Goal: Task Accomplishment & Management: Complete application form

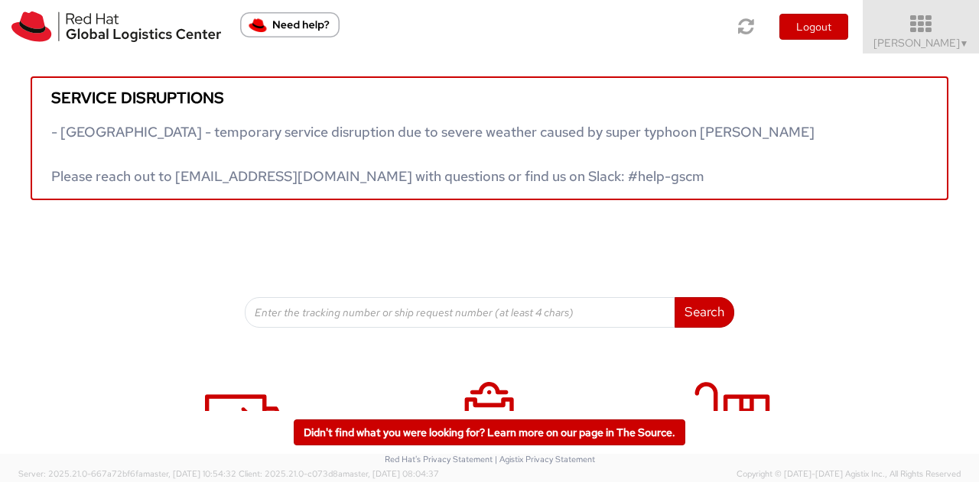
click at [936, 36] on span "Jason Alexander ▼" at bounding box center [921, 43] width 96 height 14
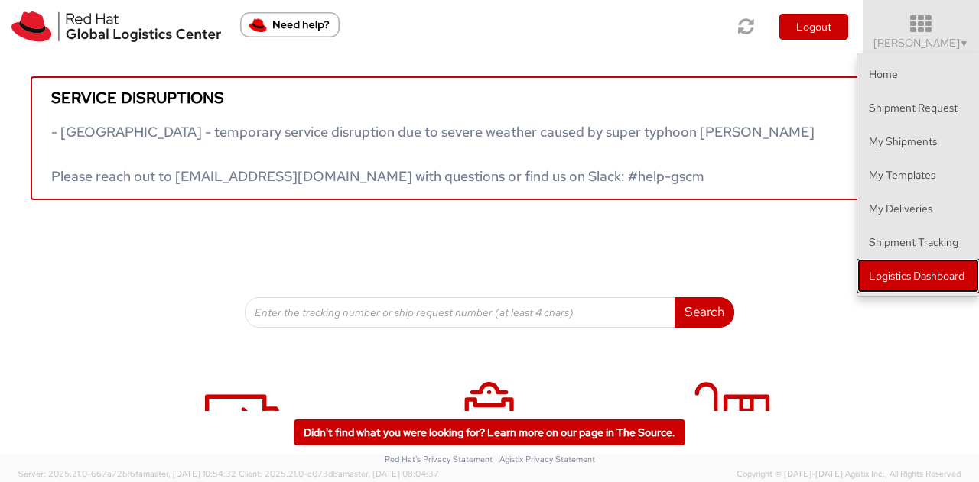
click at [919, 267] on link "Logistics Dashboard" at bounding box center [918, 276] width 122 height 34
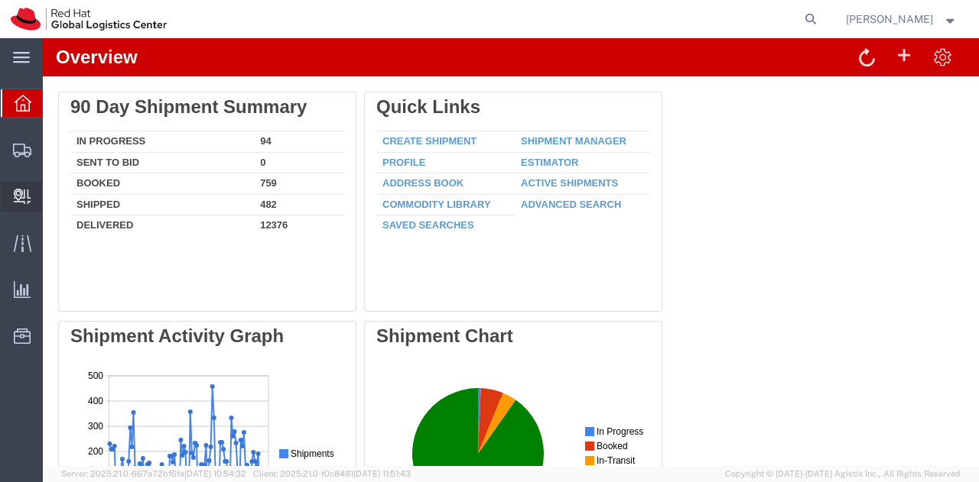
click at [0, 0] on span "Create Delivery" at bounding box center [0, 0] width 0 height 0
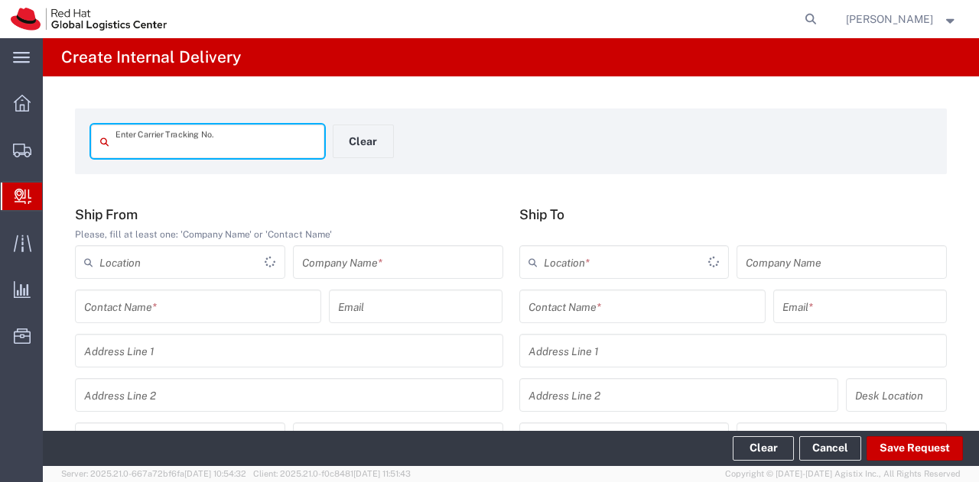
click at [211, 146] on input "text" at bounding box center [215, 141] width 200 height 27
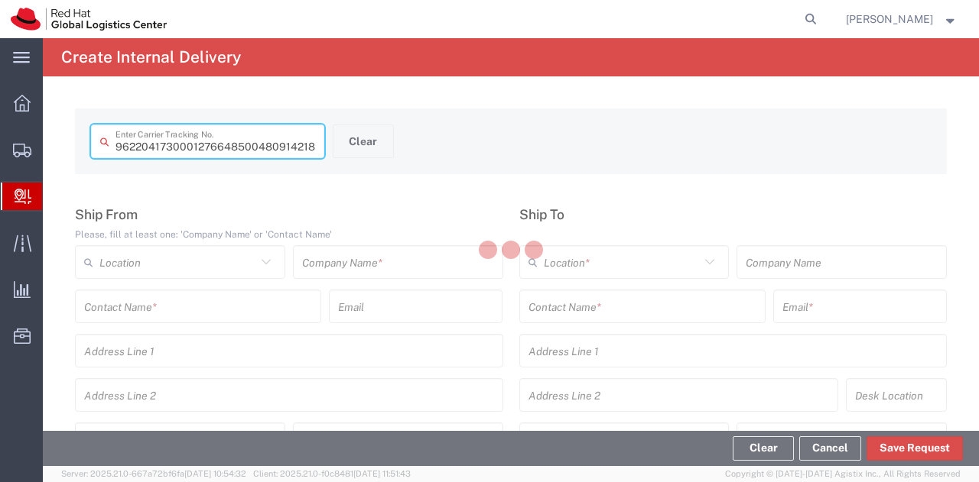
type input "480914218739"
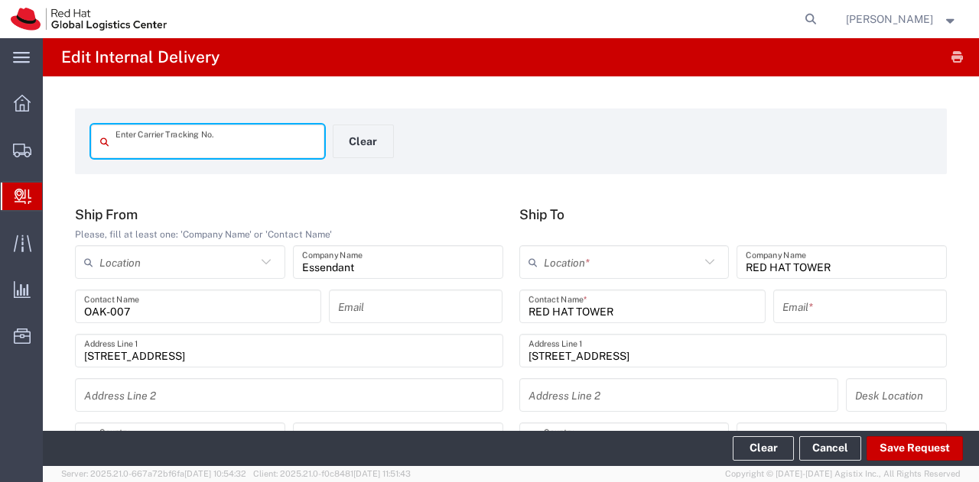
type input "[US_STATE]"
type input "Your Packaging"
type input "Ground"
type input "[US_STATE]"
click at [582, 264] on input "text" at bounding box center [622, 262] width 157 height 27
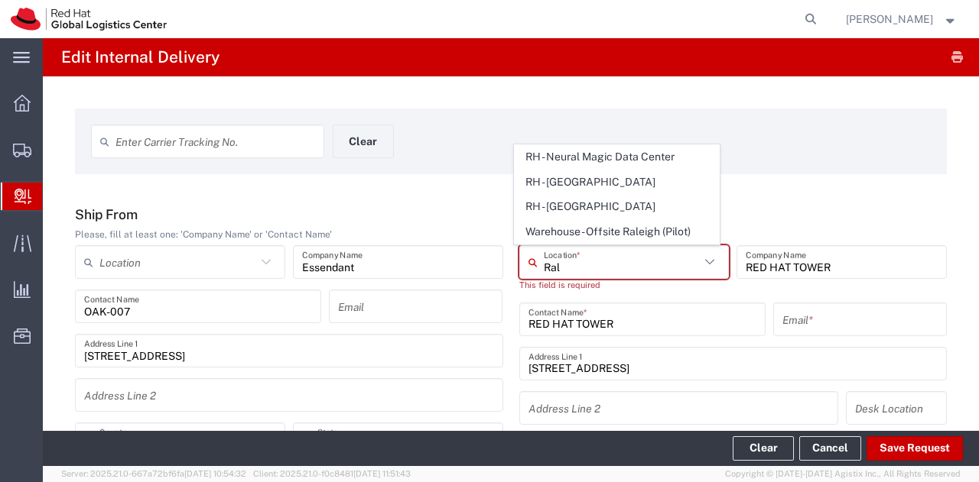
type input "Ral"
click at [625, 321] on input "RED HAT TOWER" at bounding box center [642, 319] width 228 height 27
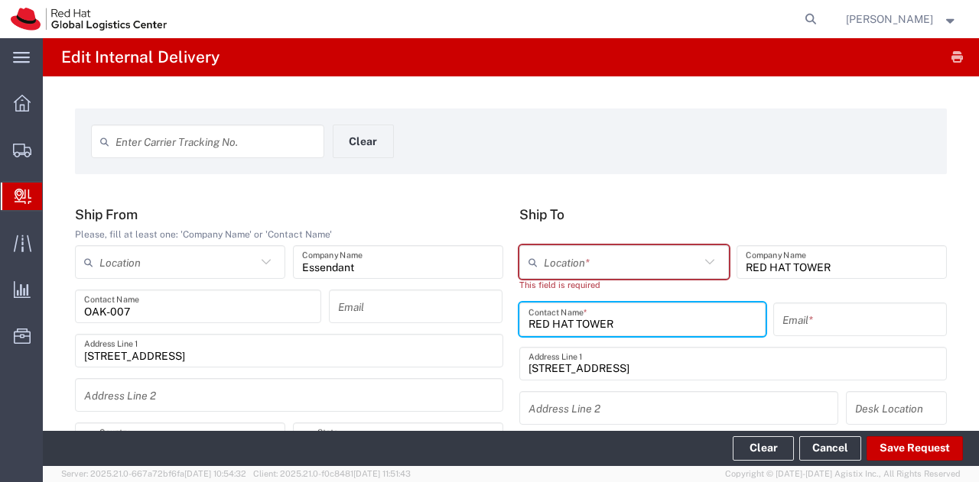
click at [625, 321] on input "RED HAT TOWER" at bounding box center [642, 319] width 228 height 27
type input "R"
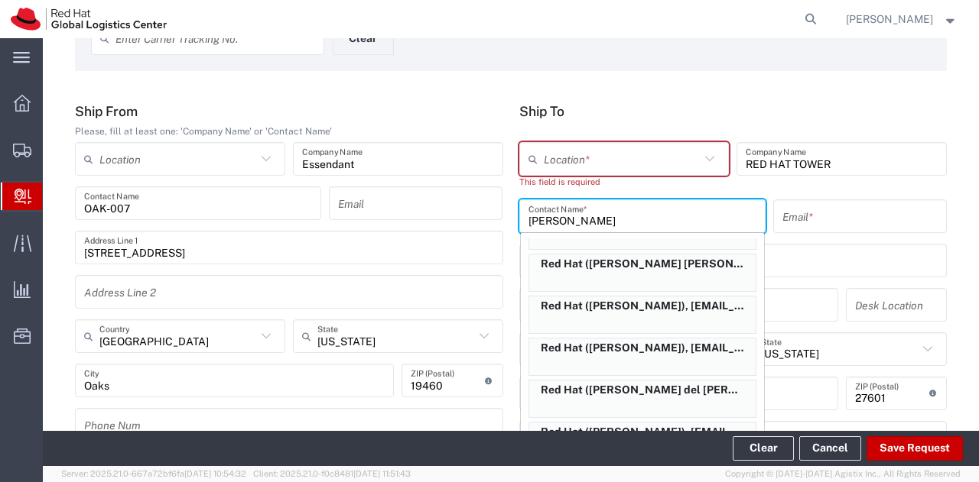
scroll to position [118, 0]
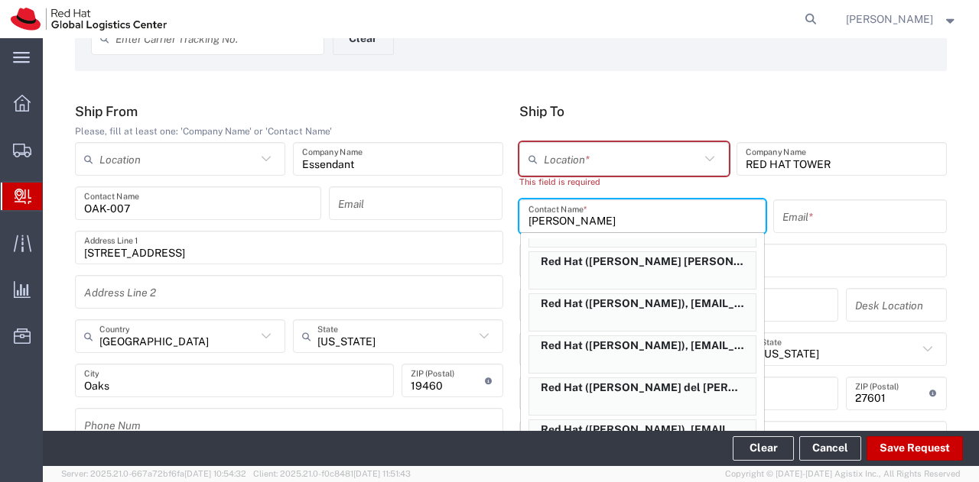
drag, startPoint x: 625, startPoint y: 321, endPoint x: 581, endPoint y: 222, distance: 107.8
click at [581, 222] on input "[PERSON_NAME]" at bounding box center [642, 216] width 228 height 27
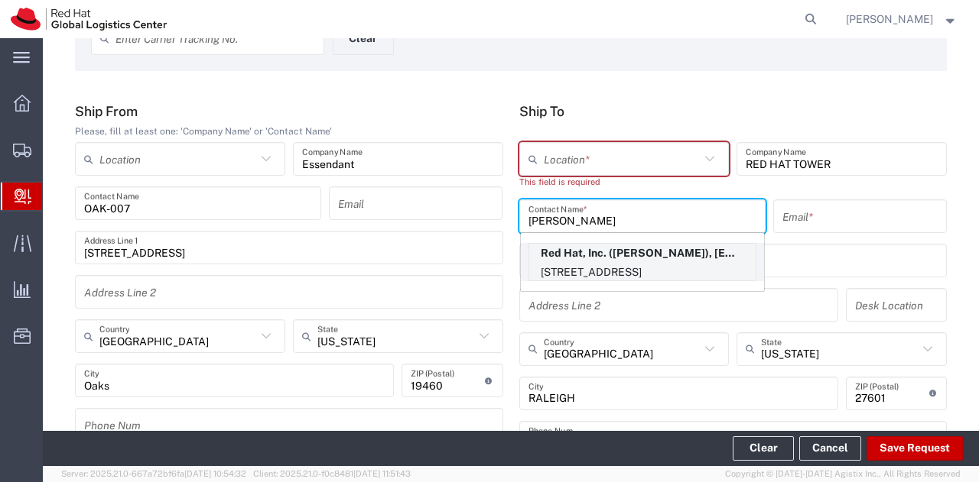
type input "[PERSON_NAME]"
click at [580, 250] on p "Red Hat, Inc. ([PERSON_NAME]), [EMAIL_ADDRESS][DOMAIN_NAME]" at bounding box center [642, 253] width 226 height 19
type input "RH - [GEOGRAPHIC_DATA]"
type input "Red Hat, Inc."
type input "[EMAIL_ADDRESS][DOMAIN_NAME]"
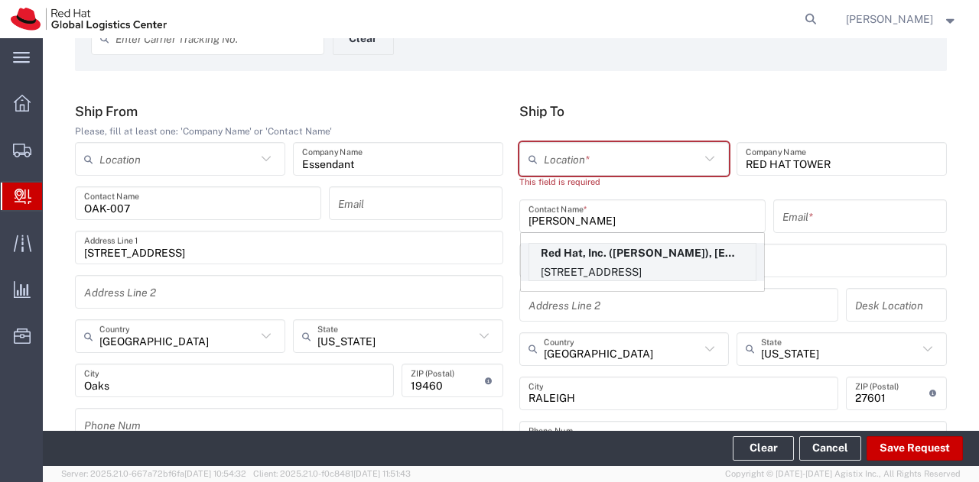
type input "[STREET_ADDRESS]"
type input "FLEX"
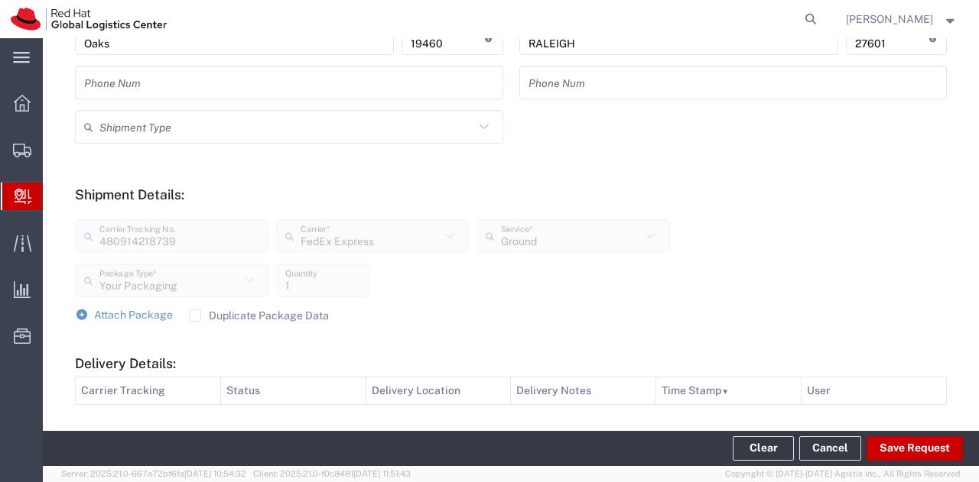
scroll to position [452, 0]
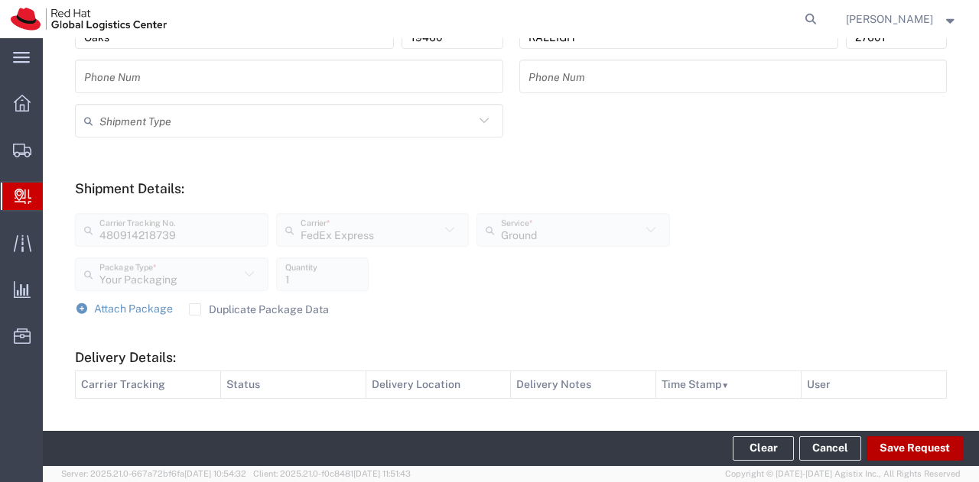
click at [890, 443] on button "Save Request" at bounding box center [914, 449] width 96 height 24
type input "480914218739"
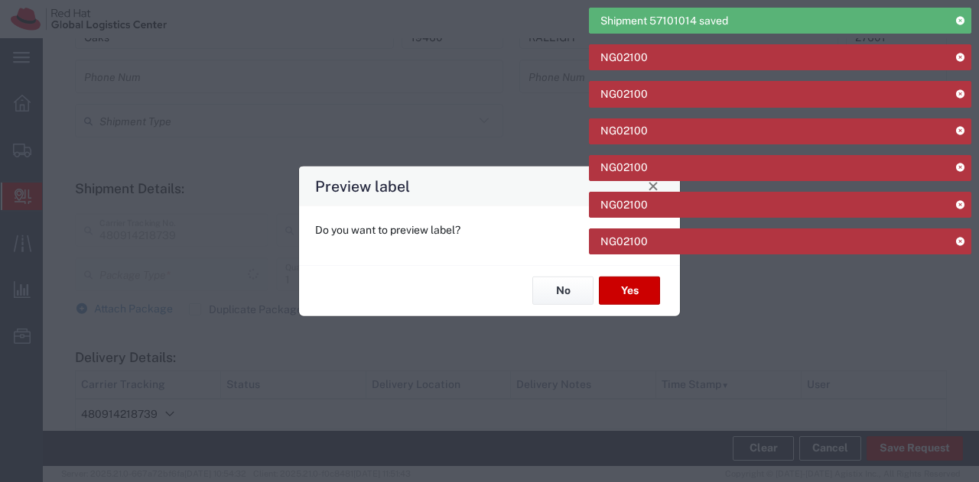
type input "Your Packaging"
type input "Ground"
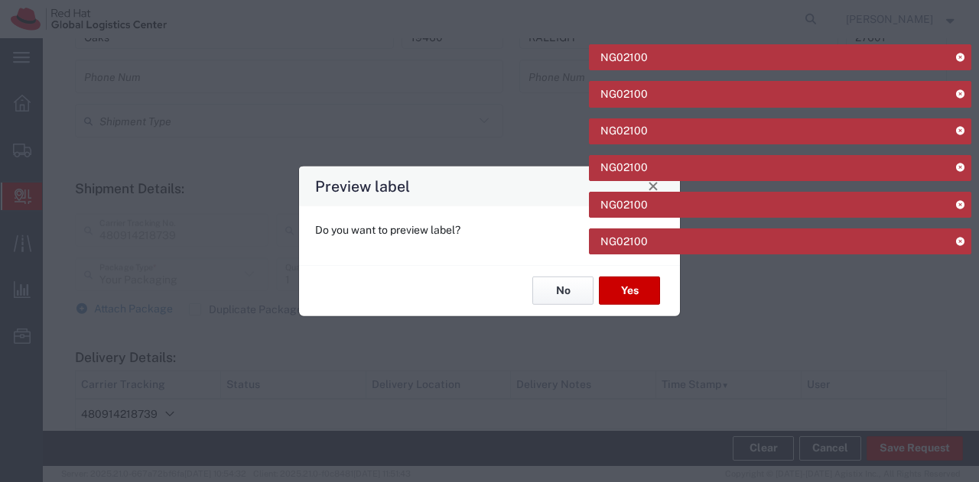
click at [576, 285] on button "No" at bounding box center [562, 291] width 61 height 28
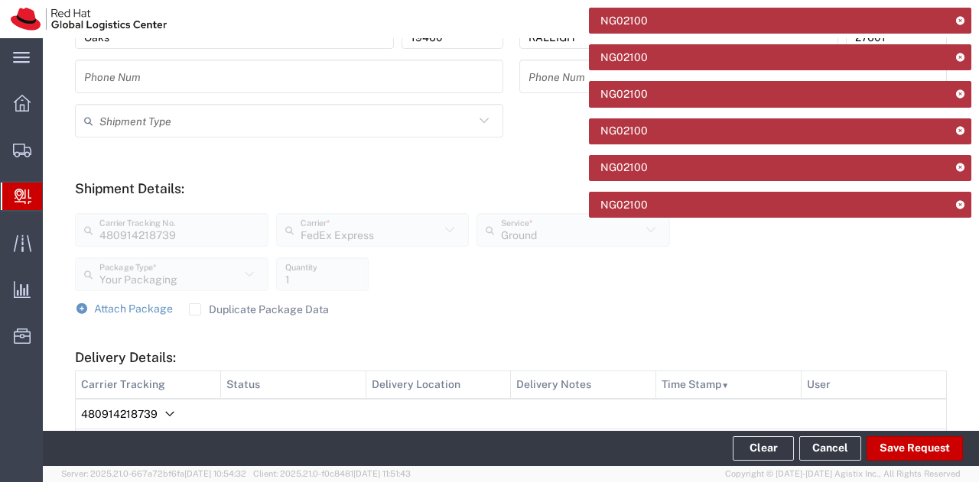
click at [959, 21] on icon at bounding box center [959, 20] width 11 height 8
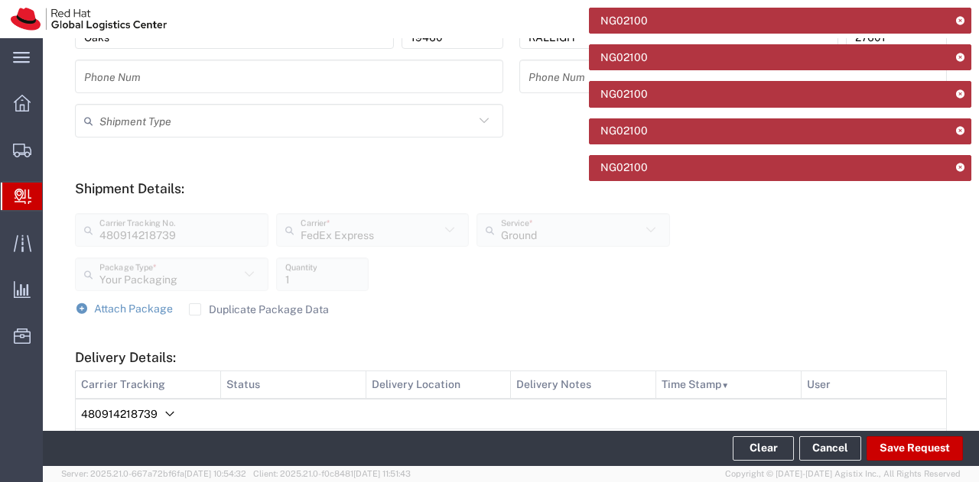
click at [959, 21] on icon at bounding box center [959, 20] width 11 height 8
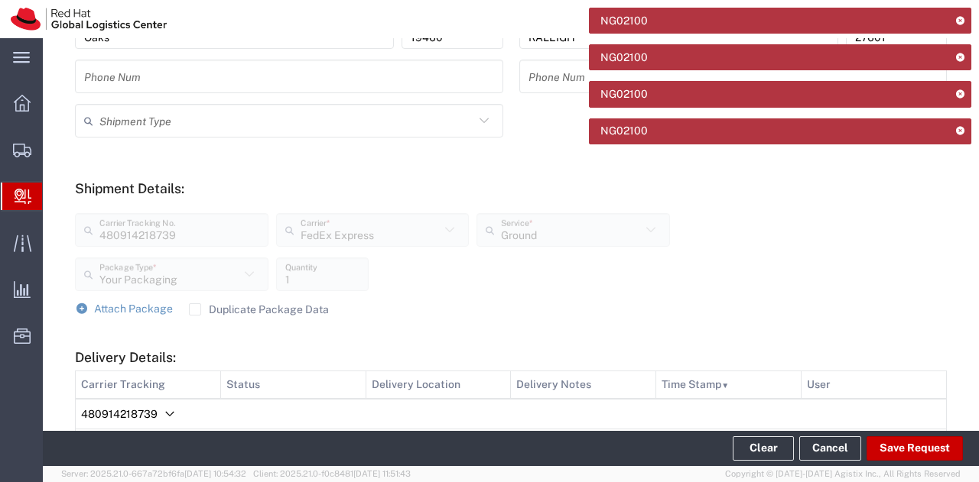
click at [959, 21] on icon at bounding box center [959, 20] width 11 height 8
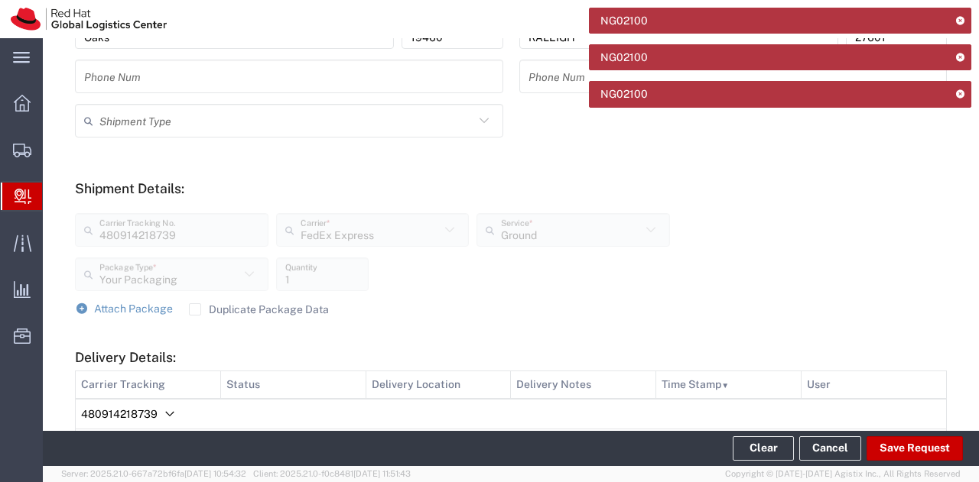
click at [959, 21] on icon at bounding box center [959, 20] width 11 height 8
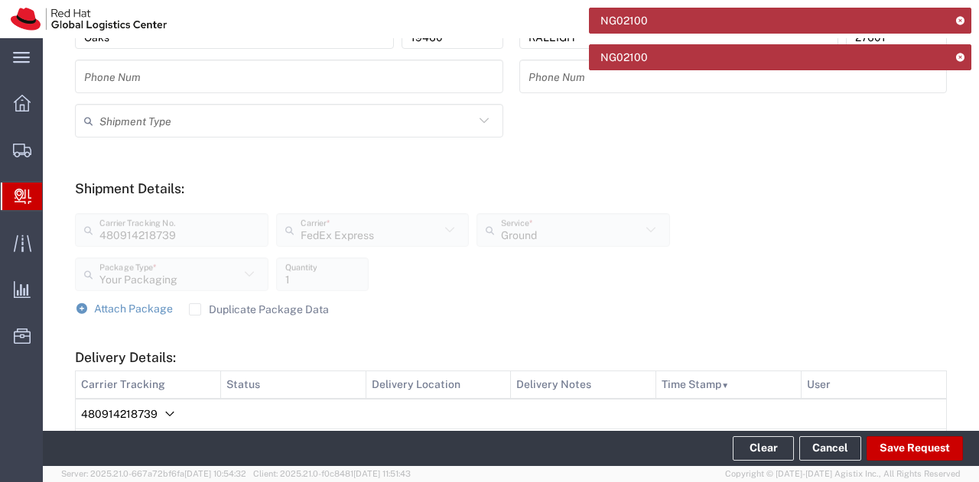
click at [959, 21] on icon at bounding box center [959, 20] width 11 height 8
click at [959, 53] on icon at bounding box center [959, 57] width 11 height 8
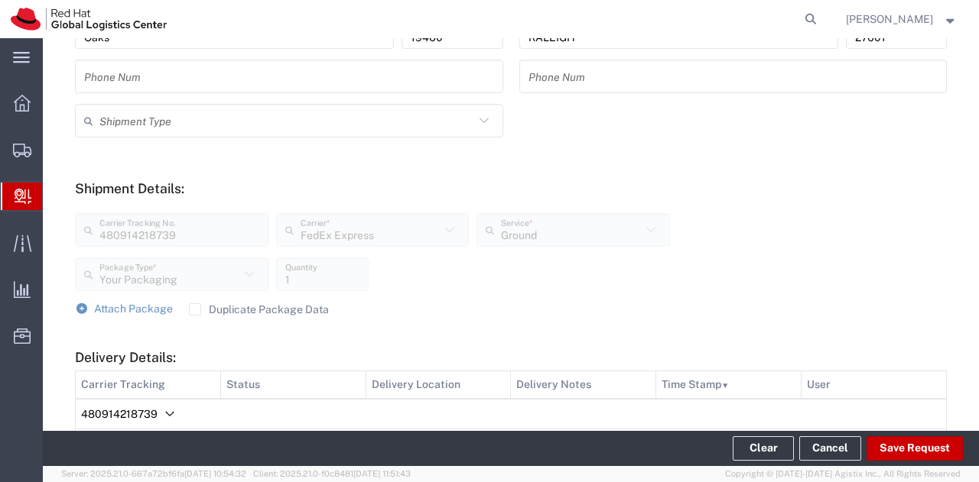
click at [959, 21] on div "[PERSON_NAME]" at bounding box center [901, 19] width 135 height 38
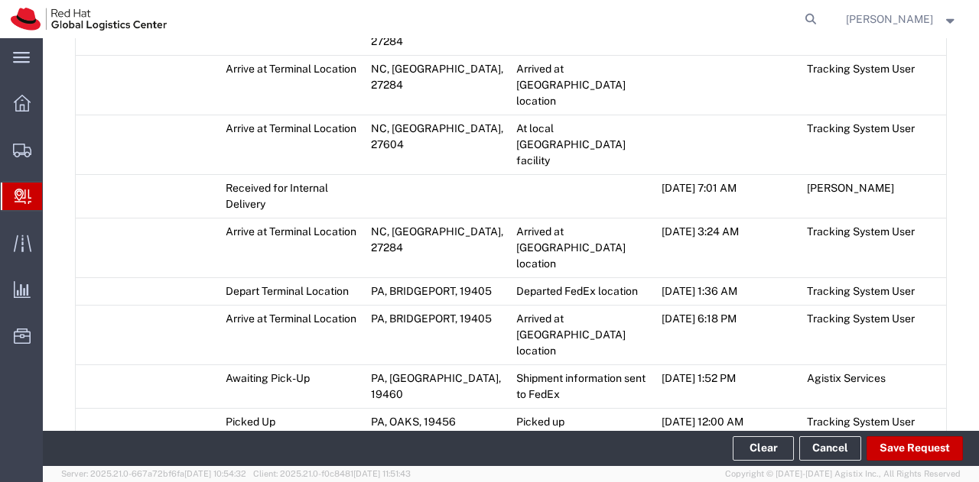
scroll to position [985, 0]
click at [121, 448] on span "Add Transit Event" at bounding box center [137, 454] width 86 height 12
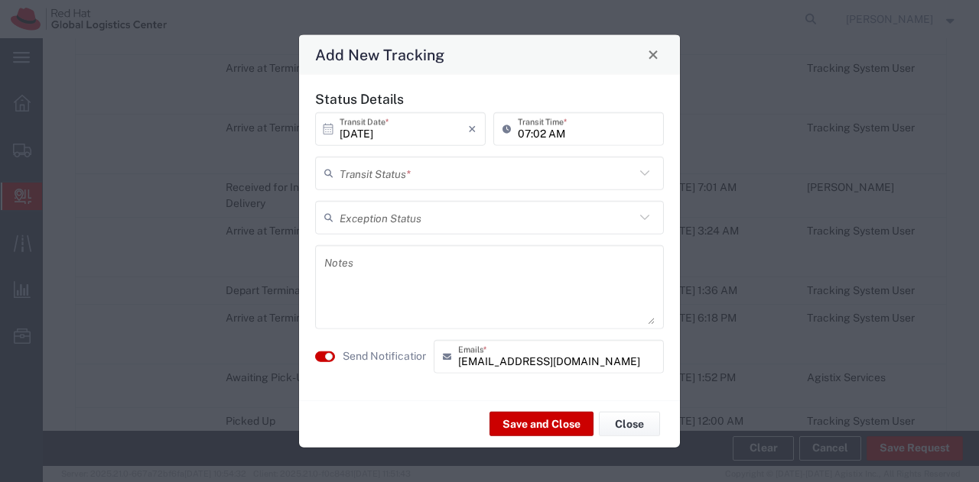
click at [415, 181] on input "text" at bounding box center [486, 173] width 295 height 27
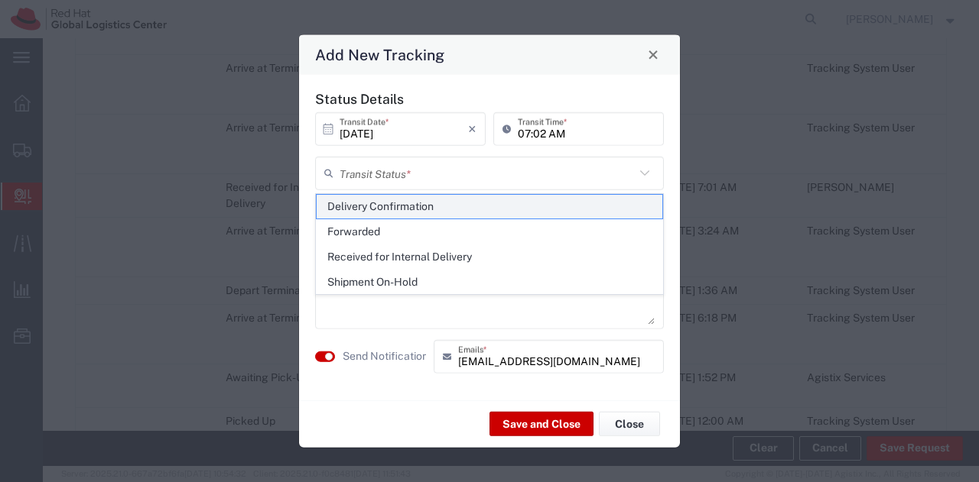
click at [399, 200] on span "Delivery Confirmation" at bounding box center [490, 207] width 346 height 24
type input "Delivery Confirmation"
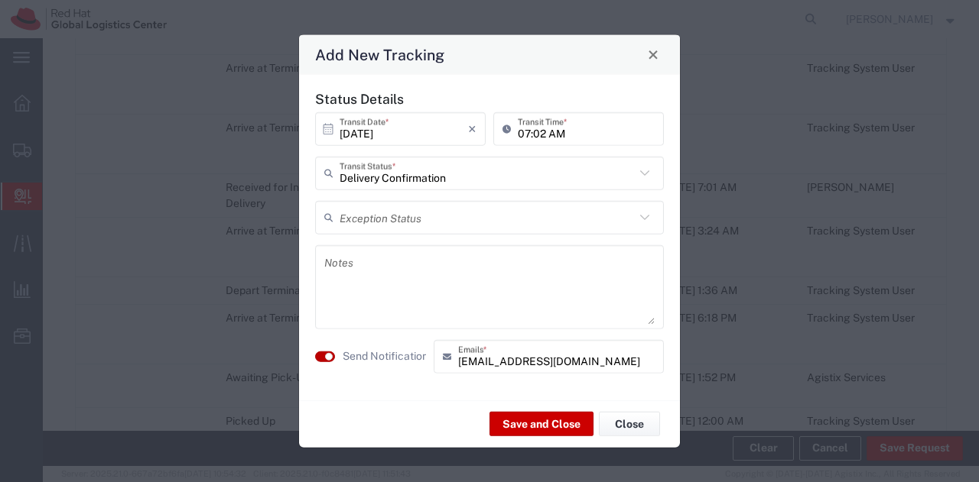
click at [330, 355] on small "button" at bounding box center [329, 356] width 8 height 8
click at [516, 425] on button "Save and Close" at bounding box center [541, 424] width 104 height 24
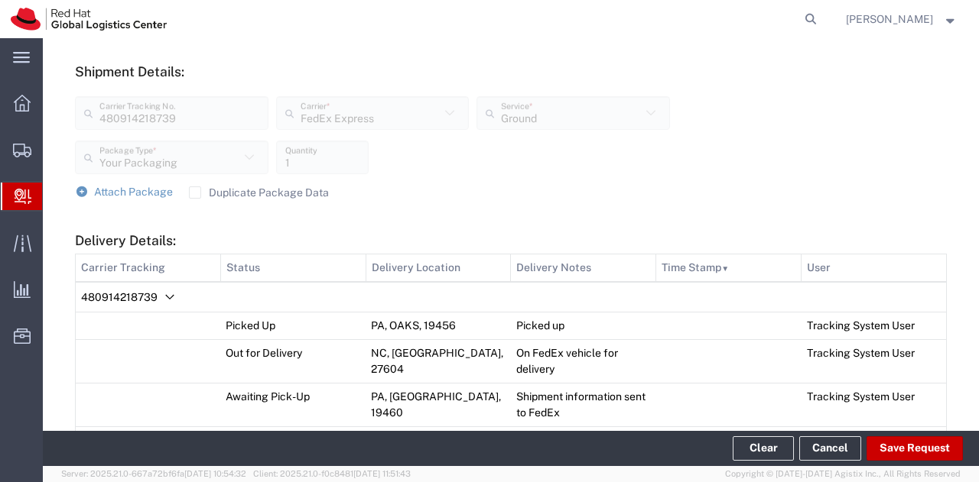
scroll to position [549, 0]
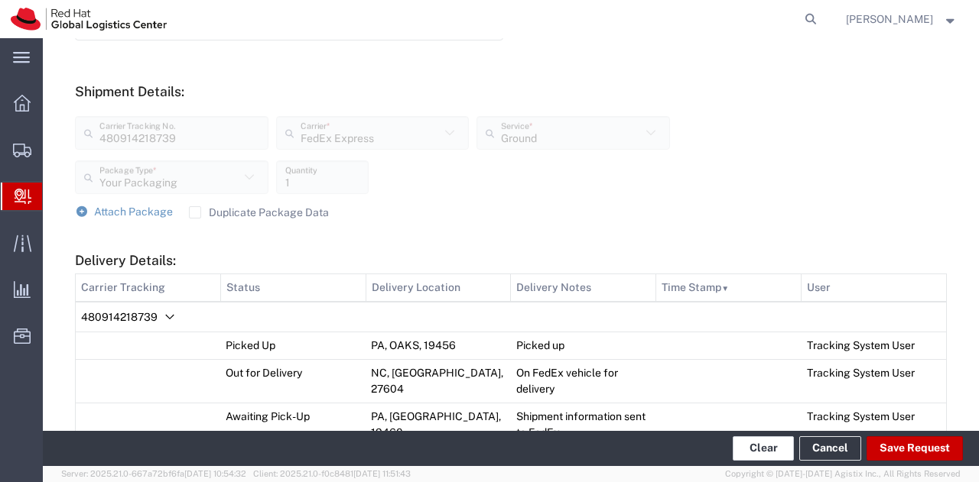
click at [775, 453] on button "Clear" at bounding box center [762, 449] width 61 height 24
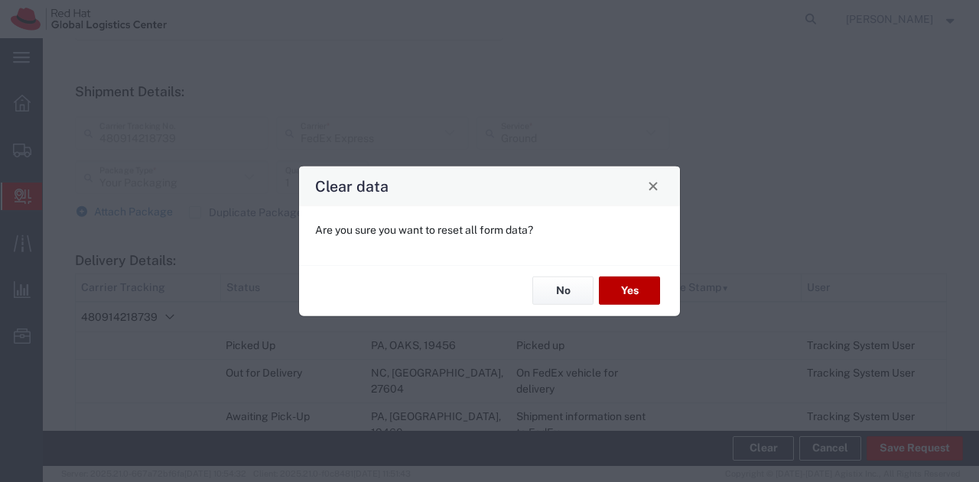
click at [627, 302] on button "Yes" at bounding box center [629, 291] width 61 height 28
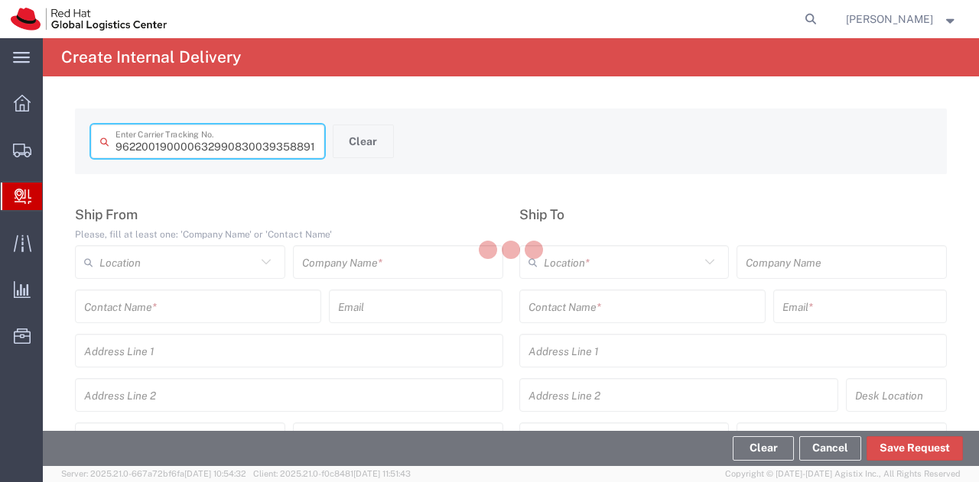
type input "393588913138"
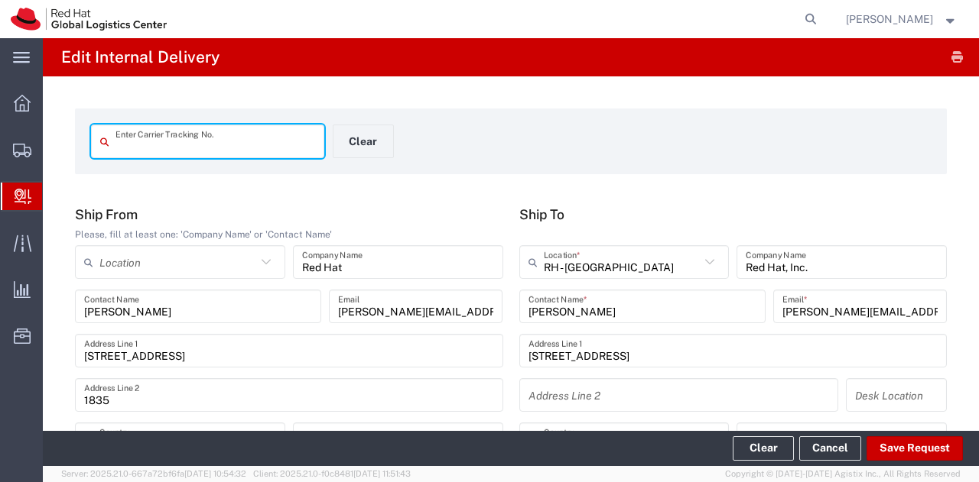
type input "Ground"
type input "[US_STATE]"
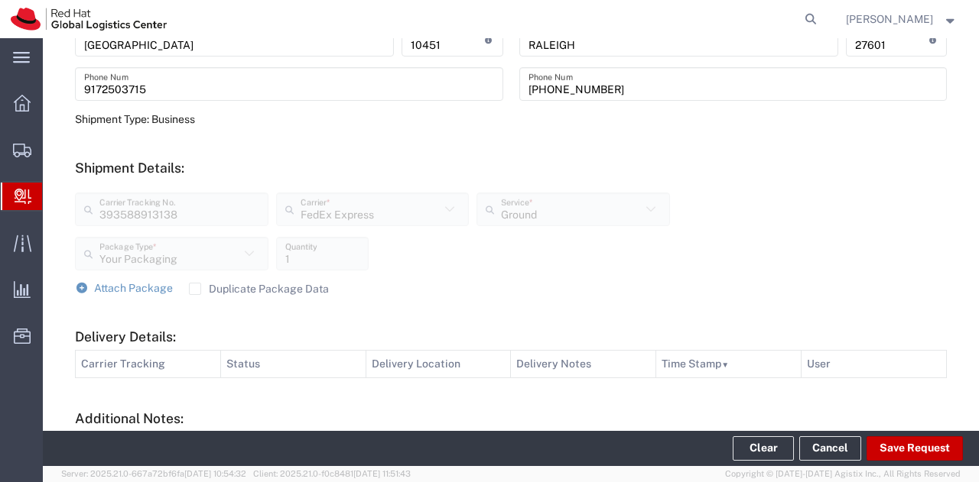
scroll to position [596, 0]
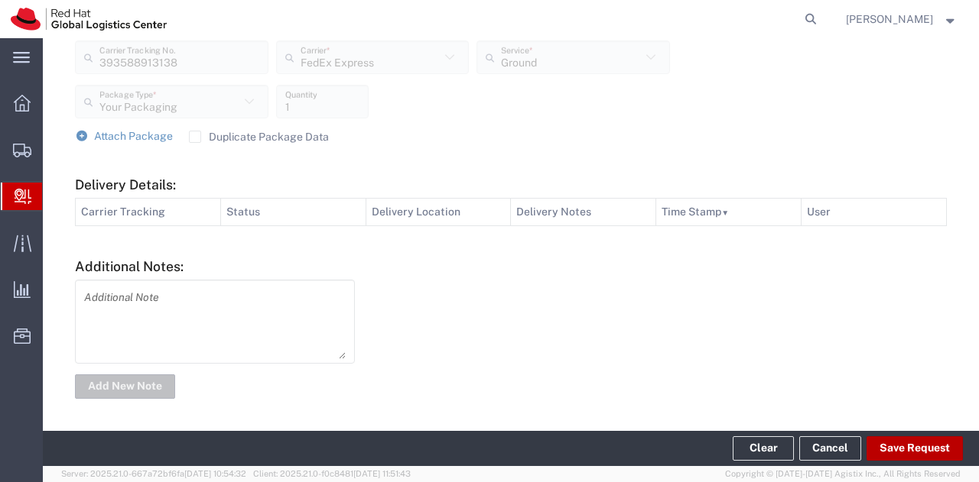
click at [901, 450] on button "Save Request" at bounding box center [914, 449] width 96 height 24
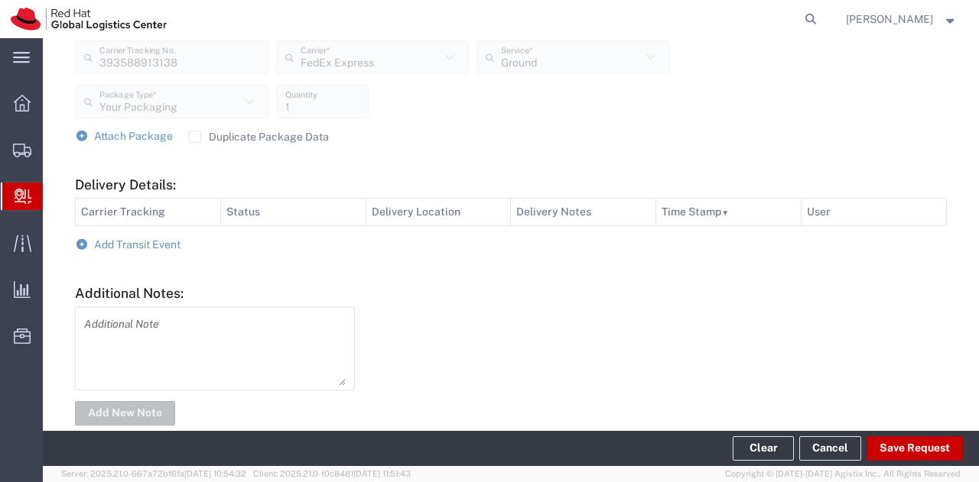
type input "393588913138"
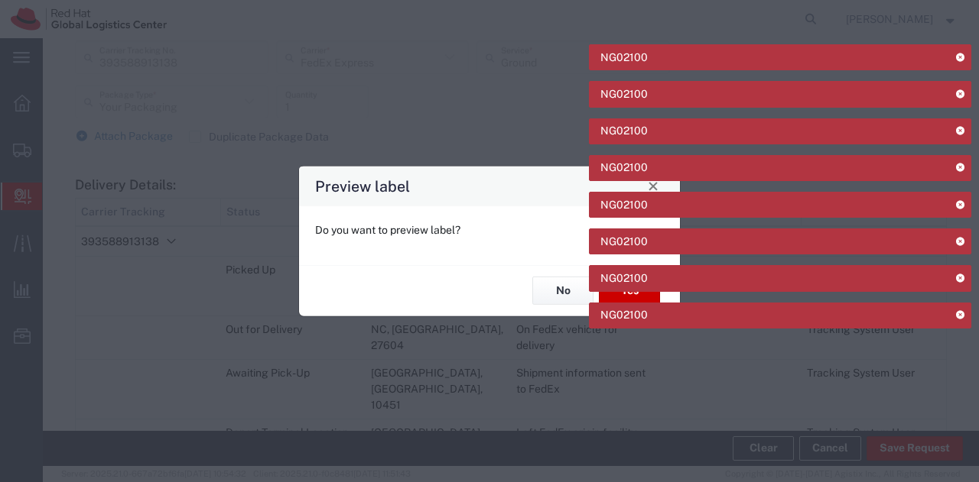
click at [957, 53] on icon at bounding box center [959, 57] width 11 height 8
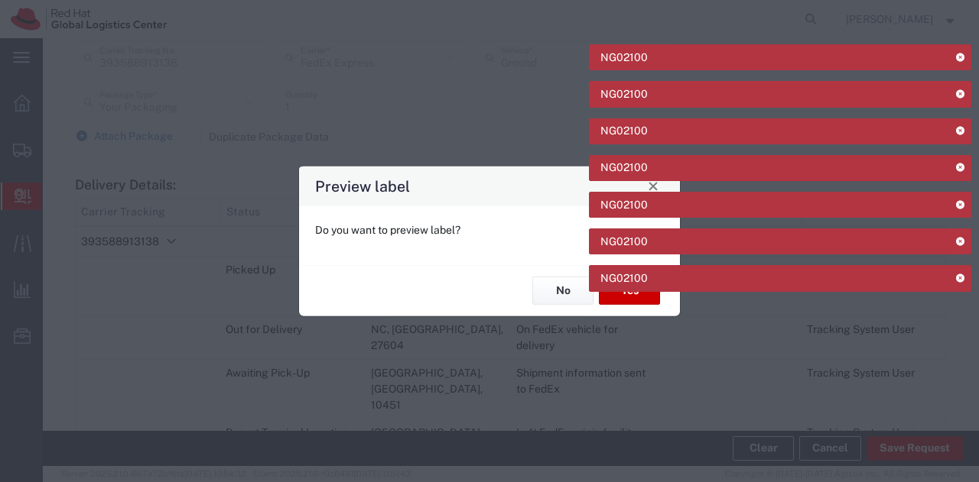
click at [957, 53] on icon at bounding box center [959, 57] width 11 height 8
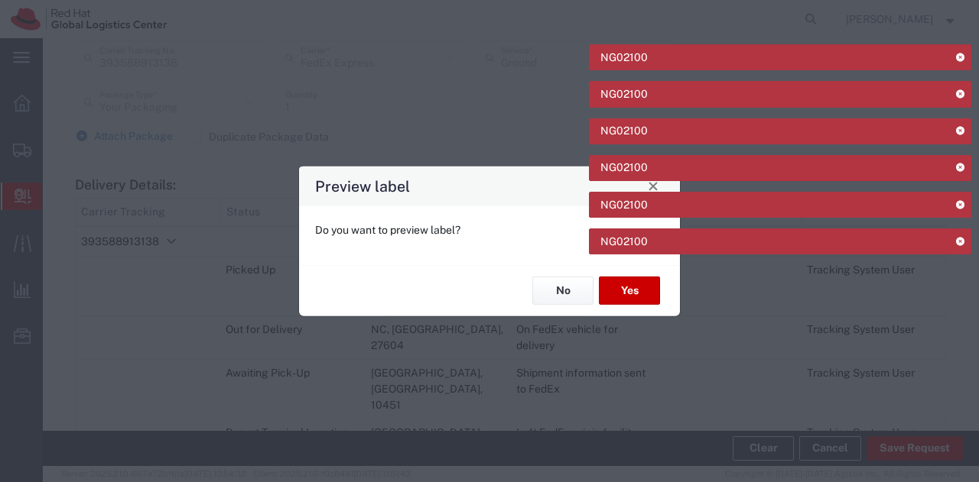
click at [957, 53] on icon at bounding box center [959, 57] width 11 height 8
click at [957, 89] on icon at bounding box center [959, 93] width 11 height 8
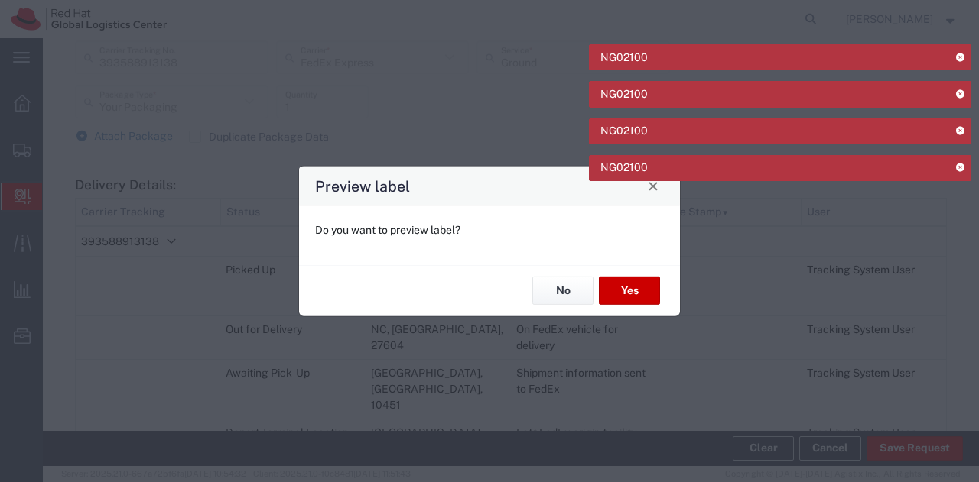
click at [957, 53] on icon at bounding box center [959, 57] width 11 height 8
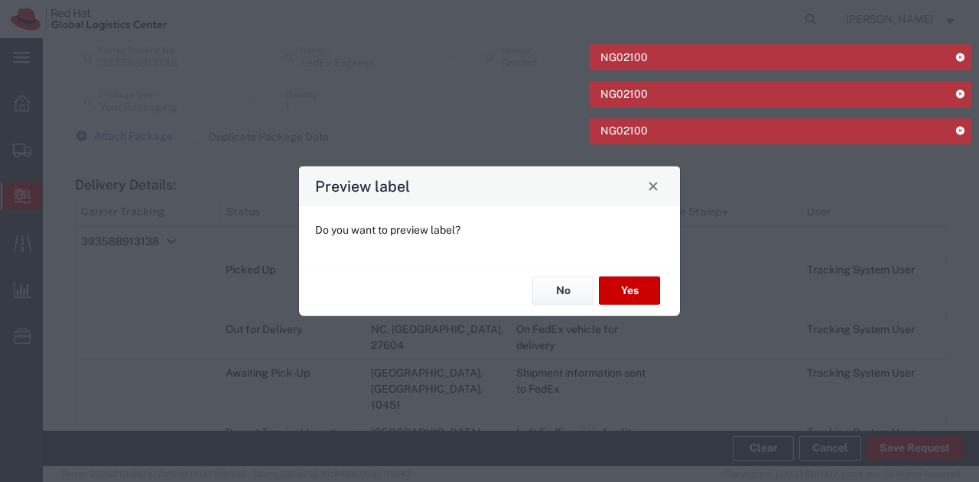
click at [957, 53] on icon at bounding box center [959, 57] width 11 height 8
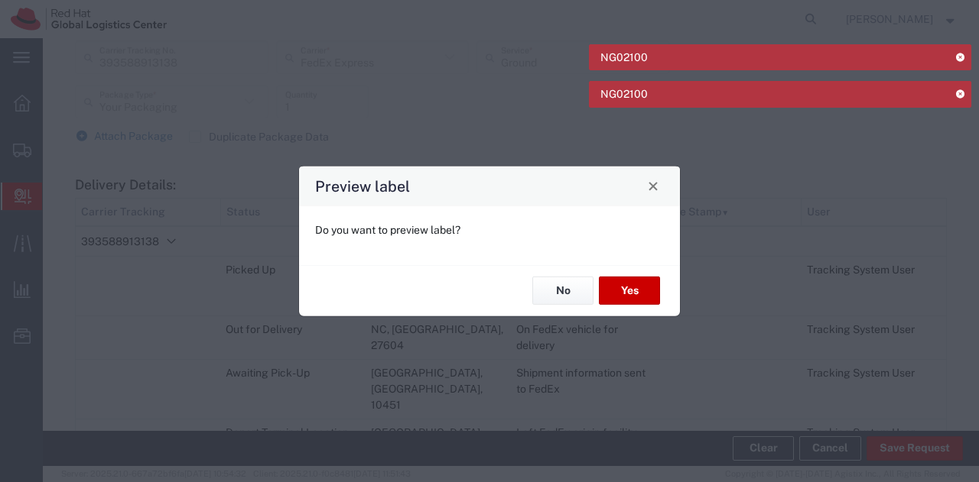
click at [957, 53] on icon at bounding box center [959, 57] width 11 height 8
click at [957, 52] on div "Preview label Do you want to preview label? No Yes" at bounding box center [489, 241] width 979 height 482
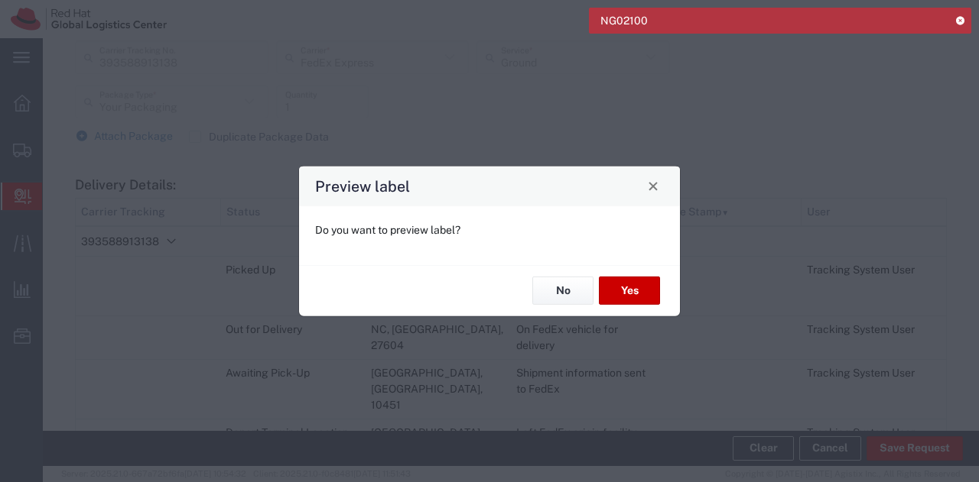
click at [957, 52] on div "Preview label Do you want to preview label? No Yes" at bounding box center [489, 241] width 979 height 482
click at [963, 18] on icon at bounding box center [959, 20] width 11 height 8
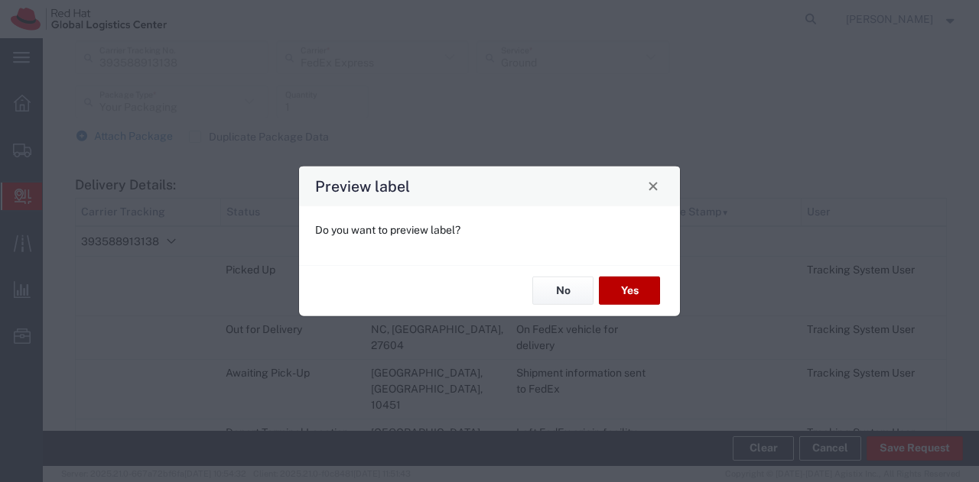
click at [636, 294] on button "Yes" at bounding box center [629, 291] width 61 height 28
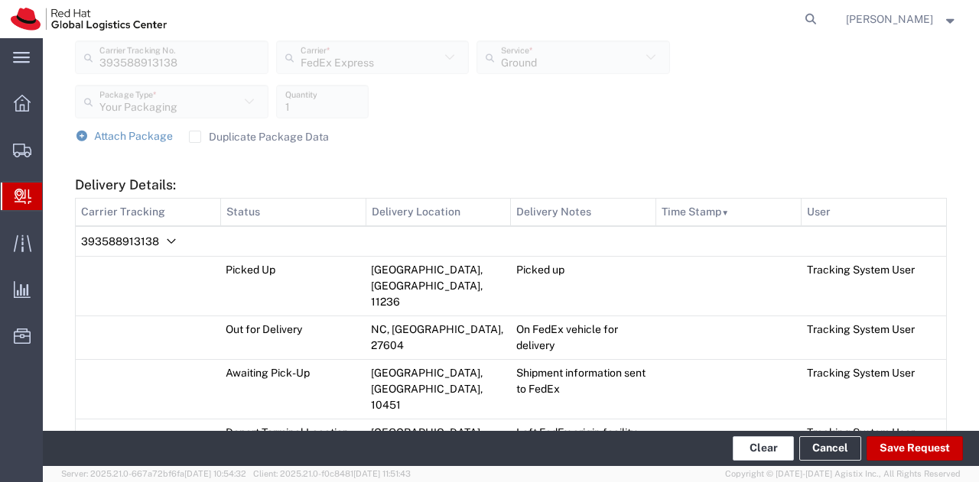
click at [771, 450] on button "Clear" at bounding box center [762, 449] width 61 height 24
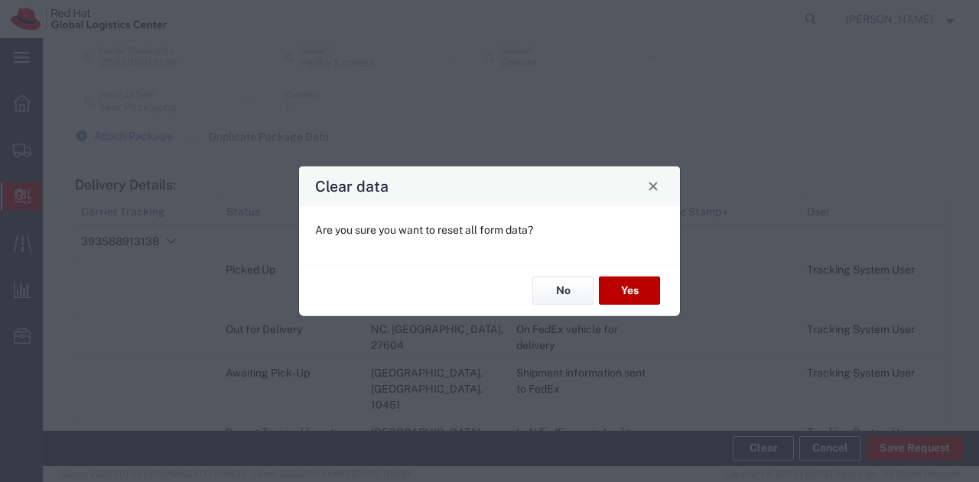
click at [622, 300] on button "Yes" at bounding box center [629, 291] width 61 height 28
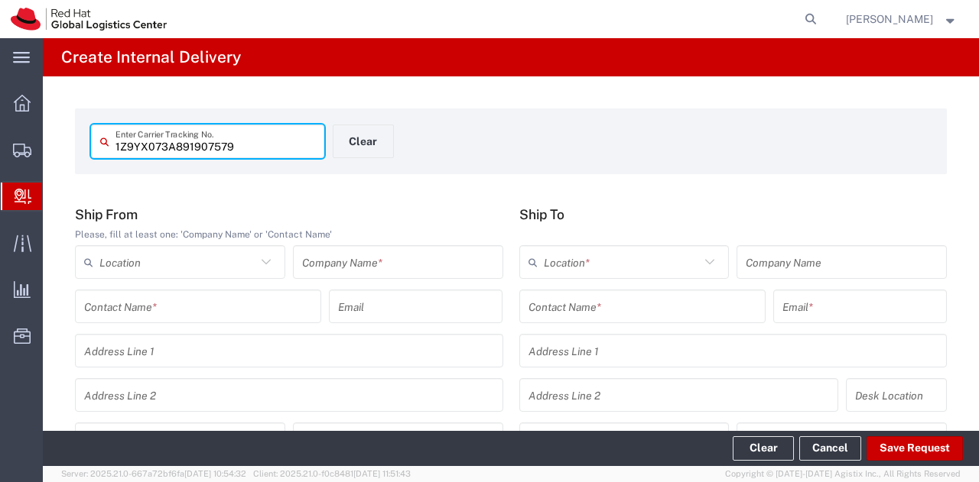
type input "1Z9YX073A891907579"
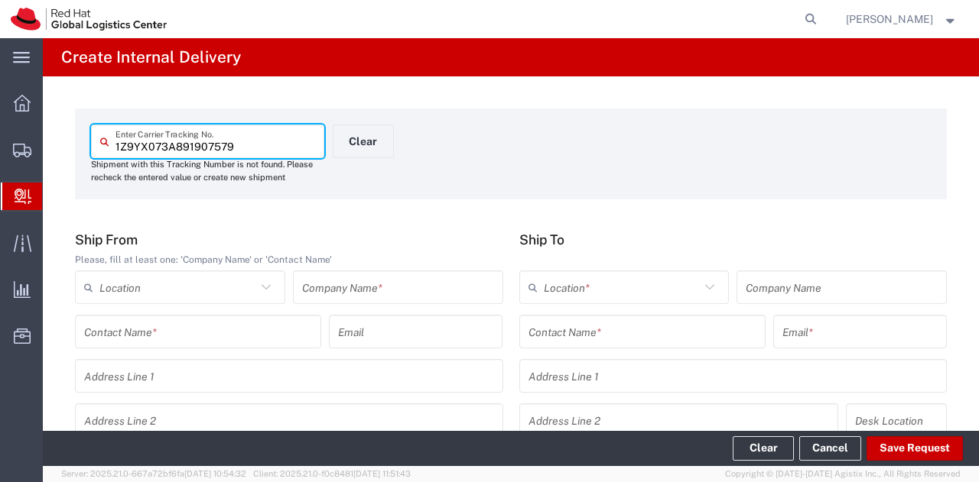
click at [365, 281] on input "text" at bounding box center [398, 287] width 192 height 27
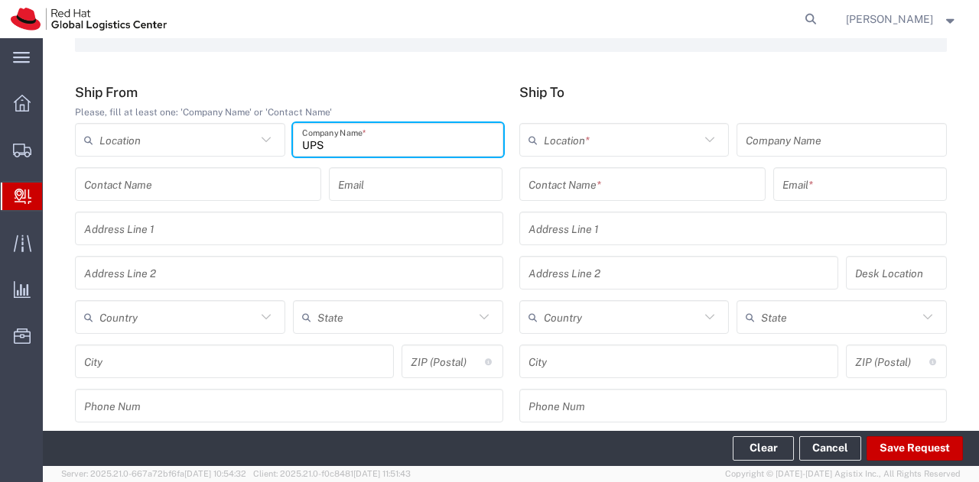
scroll to position [148, 0]
type input "UPS"
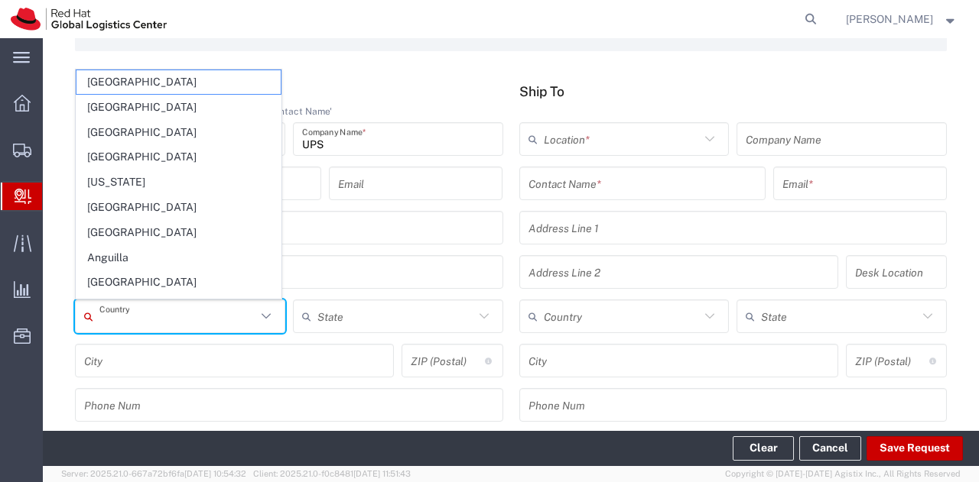
click at [202, 313] on input "text" at bounding box center [177, 317] width 157 height 27
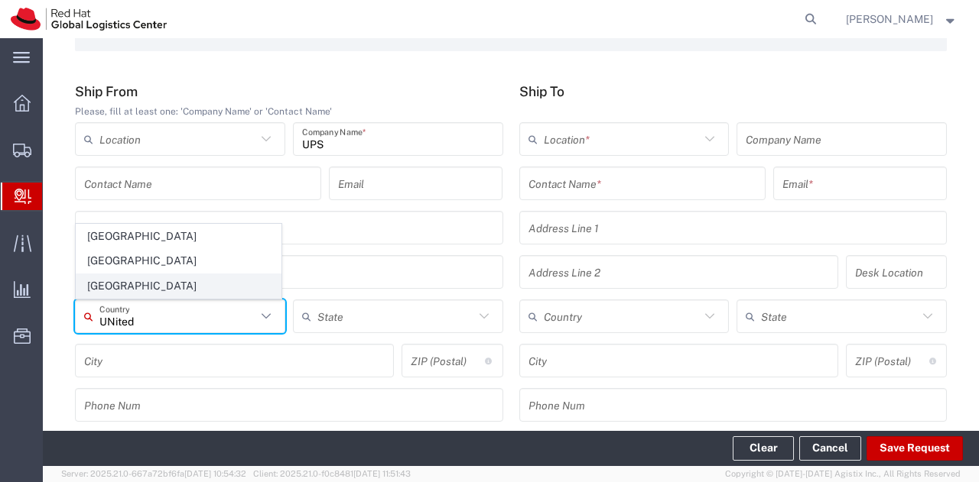
click at [178, 290] on span "[GEOGRAPHIC_DATA]" at bounding box center [178, 286] width 204 height 24
type input "[GEOGRAPHIC_DATA]"
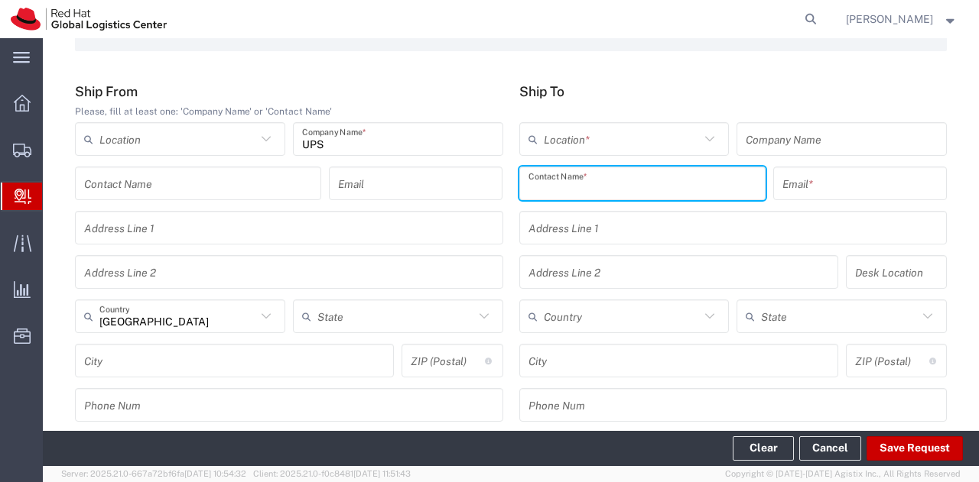
click at [573, 188] on input "text" at bounding box center [642, 184] width 228 height 27
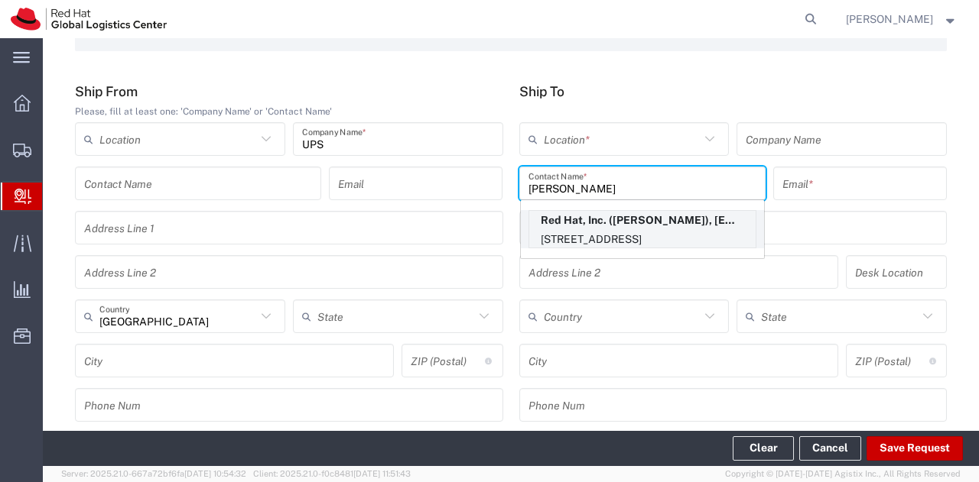
type input "[PERSON_NAME]"
click at [586, 232] on p "[STREET_ADDRESS]" at bounding box center [642, 239] width 226 height 19
type input "RH - [GEOGRAPHIC_DATA]"
type input "Red Hat, Inc."
type input "[PERSON_NAME]"
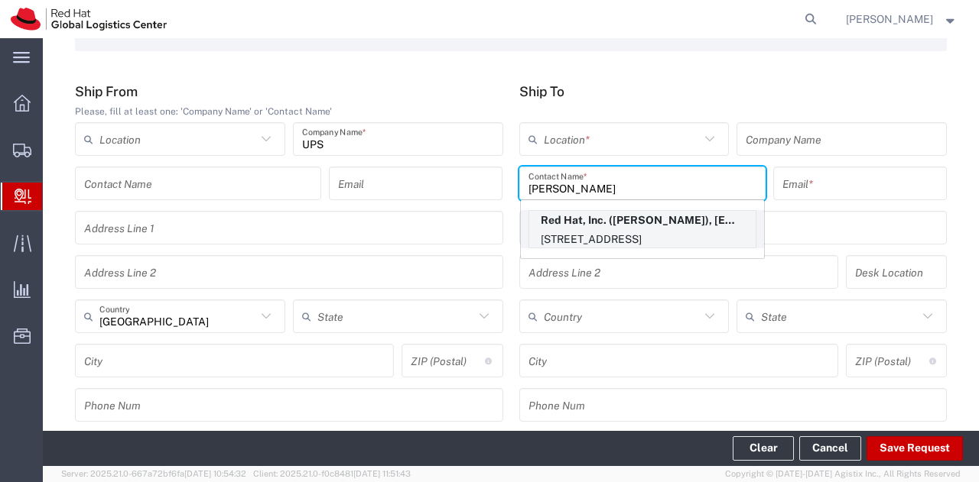
type input "[EMAIL_ADDRESS][DOMAIN_NAME]"
type input "[STREET_ADDRESS]"
type input "15S249"
type input "[GEOGRAPHIC_DATA]"
type input "RALEIGH"
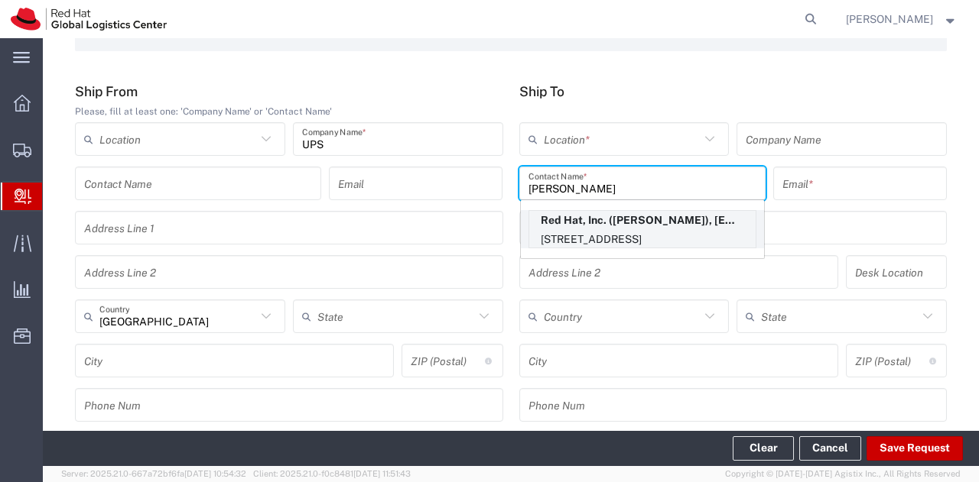
type input "27601"
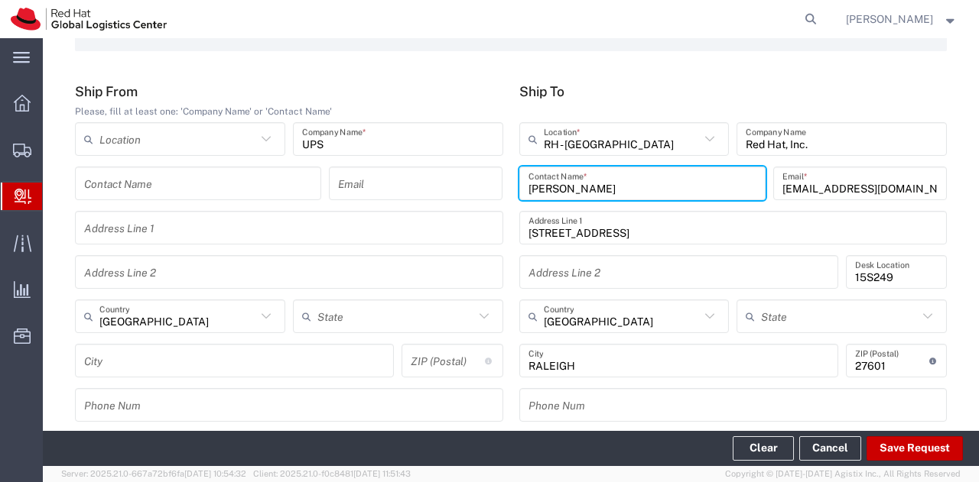
type input "[US_STATE]"
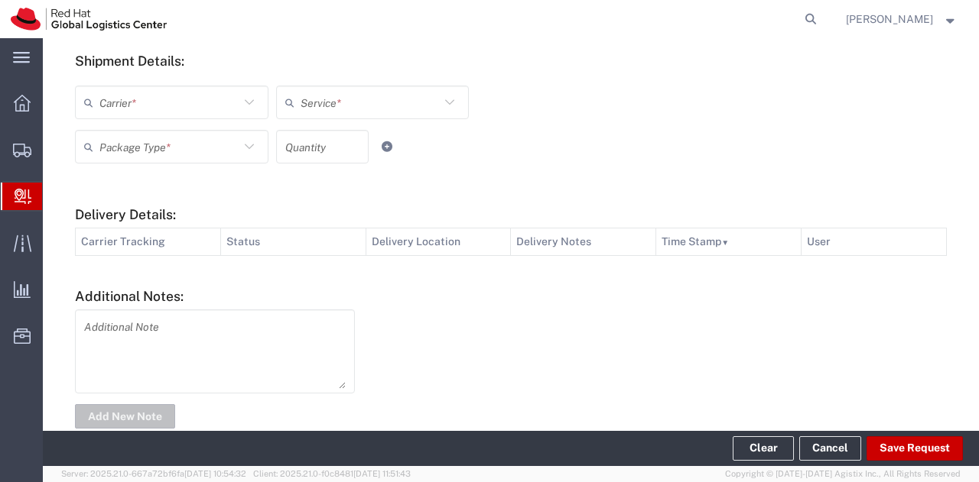
scroll to position [619, 0]
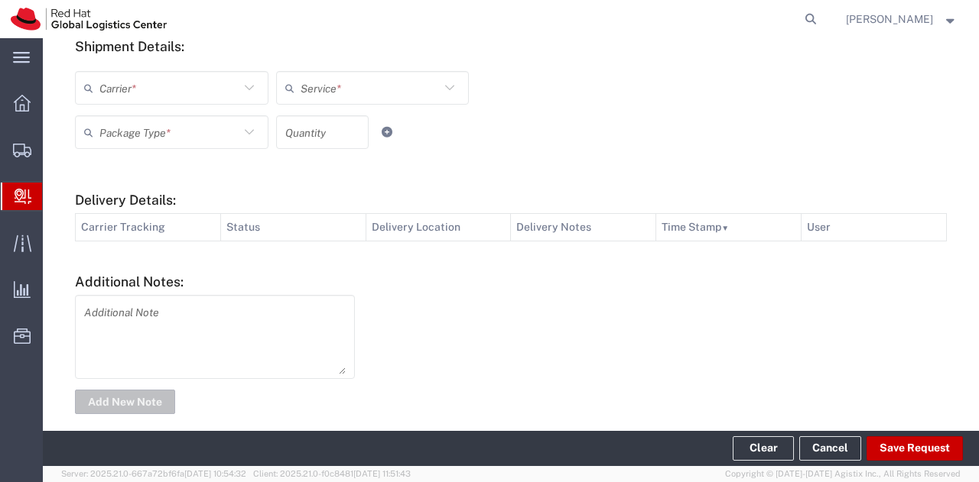
click at [203, 92] on input "text" at bounding box center [169, 88] width 140 height 27
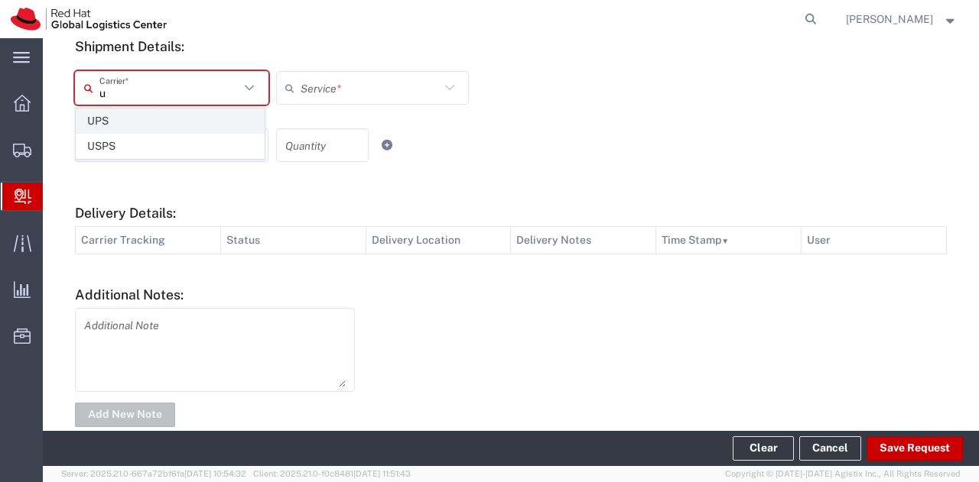
click at [144, 123] on span "UPS" at bounding box center [169, 121] width 187 height 24
type input "UPS"
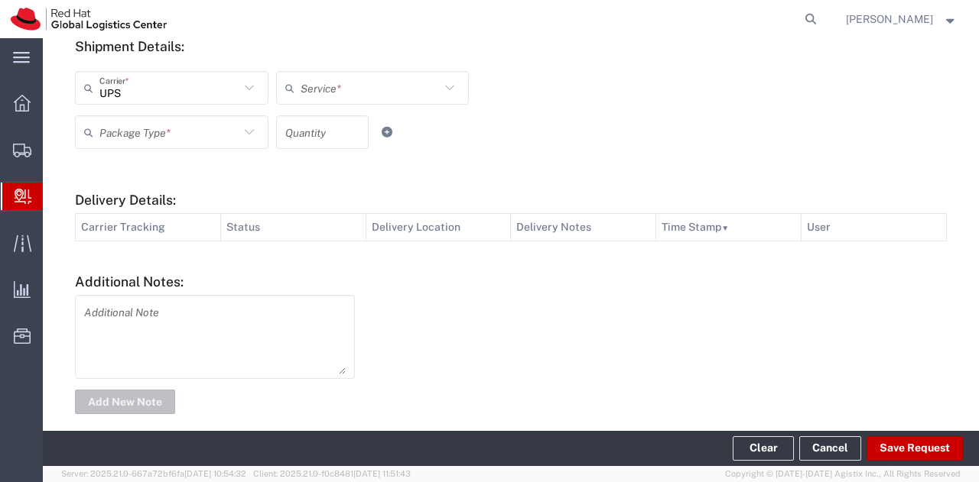
click at [323, 86] on input "text" at bounding box center [370, 88] width 140 height 27
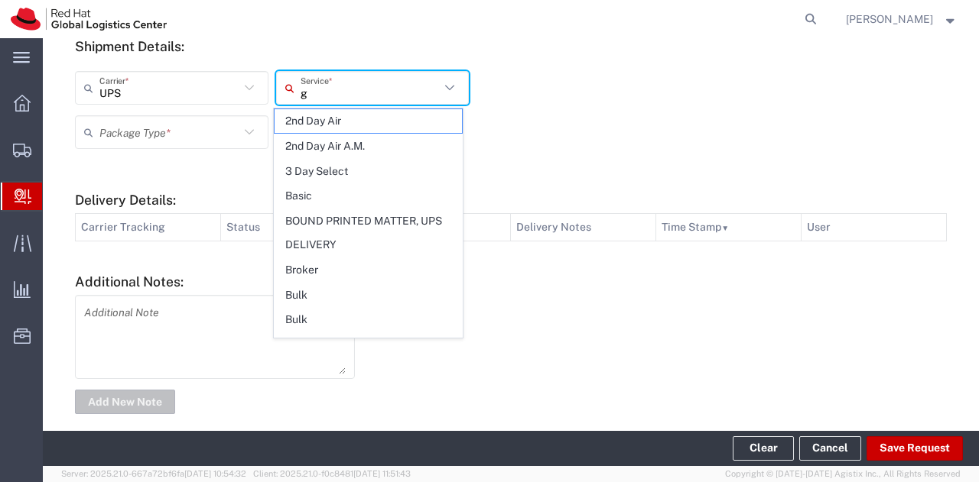
type input "gr"
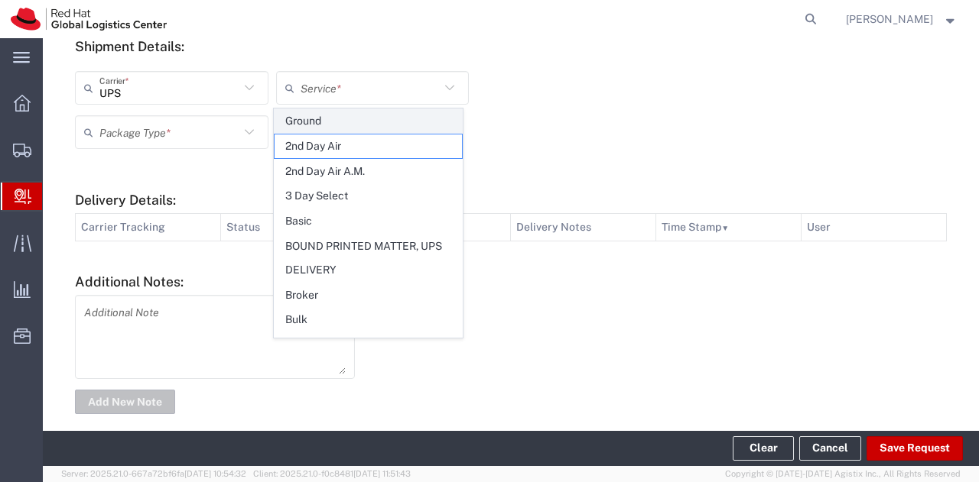
click at [315, 122] on span "Ground" at bounding box center [367, 121] width 187 height 24
type input "Ground"
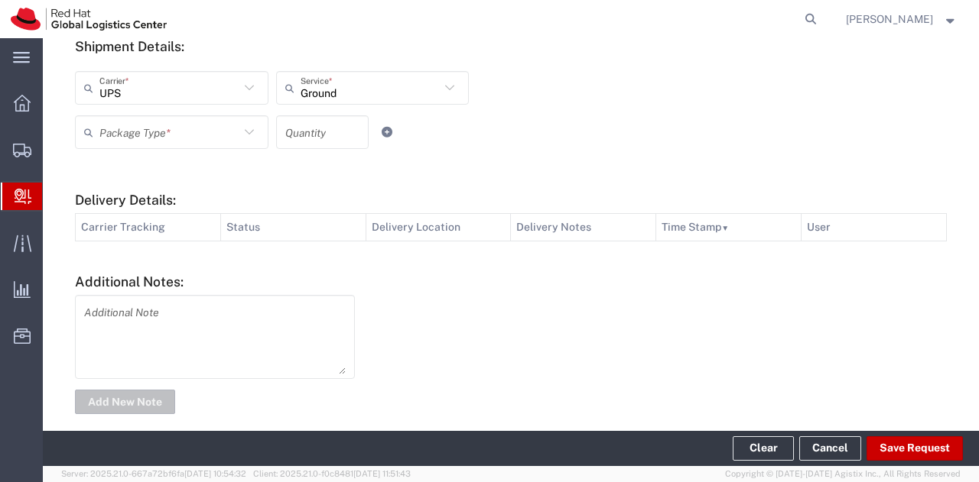
click at [244, 129] on icon at bounding box center [249, 132] width 20 height 20
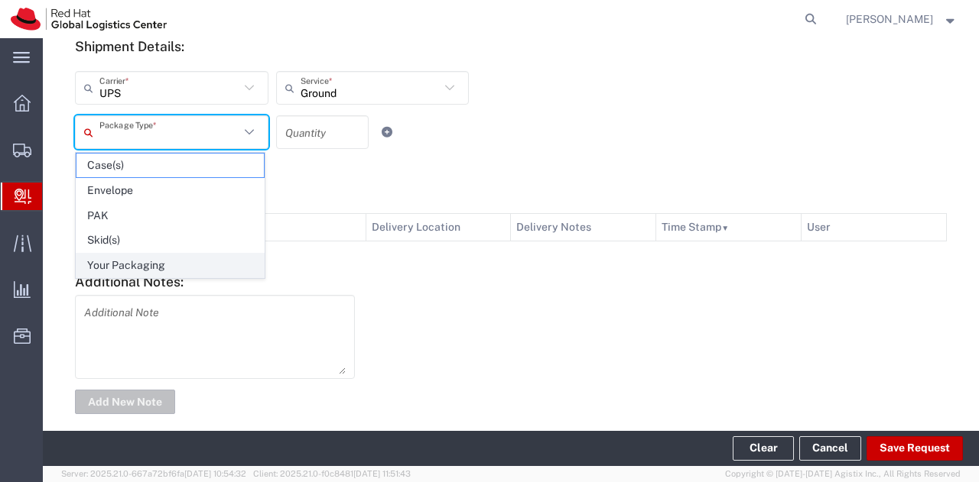
click at [194, 255] on span "Your Packaging" at bounding box center [169, 266] width 187 height 24
type input "Your Packaging"
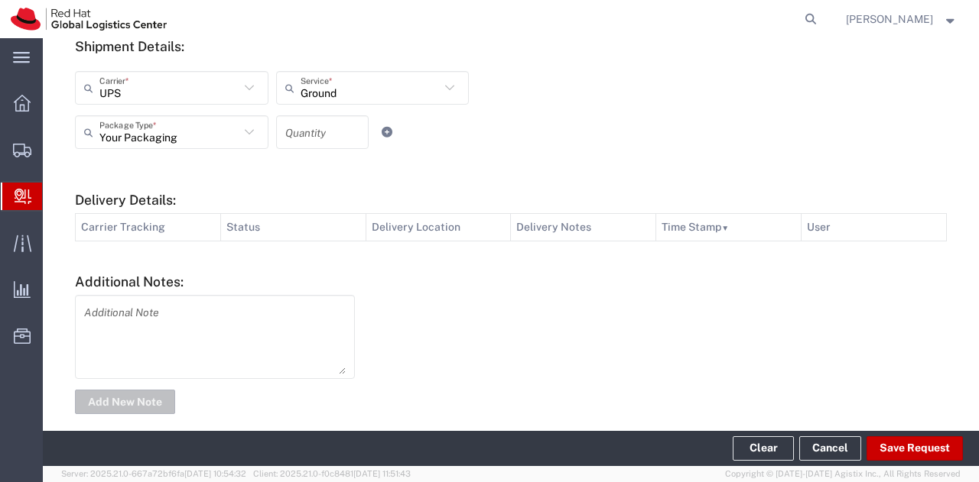
click at [306, 143] on input "number" at bounding box center [322, 132] width 74 height 27
type input "1"
click at [483, 161] on form "Ship From Please, fill at least one: 'Company Name' or 'Contact Name' Location …" at bounding box center [511, 14] width 872 height 805
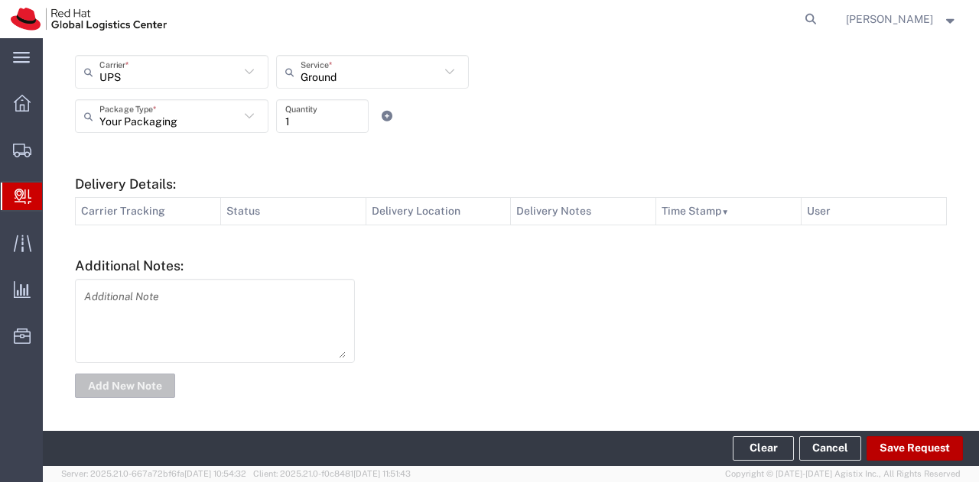
click at [893, 443] on button "Save Request" at bounding box center [914, 449] width 96 height 24
type input "[GEOGRAPHIC_DATA]"
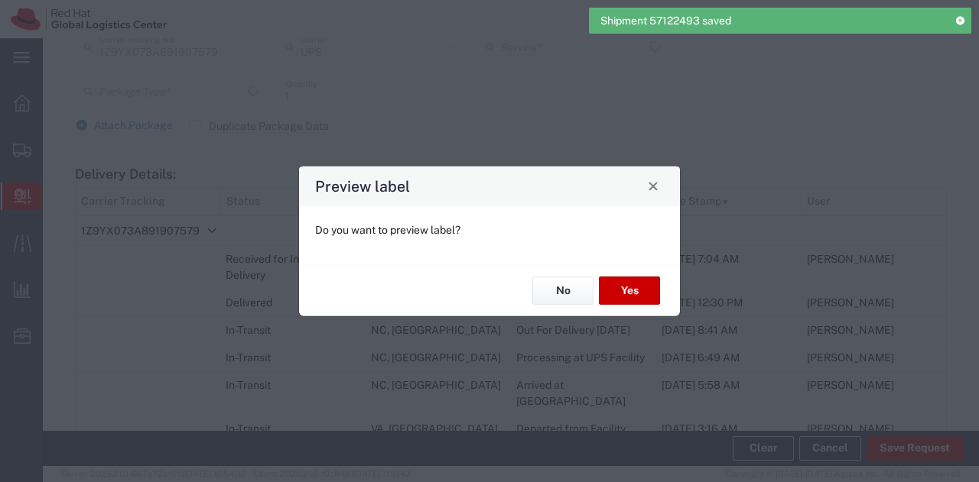
scroll to position [610, 0]
type input "Your Packaging"
type input "Ground"
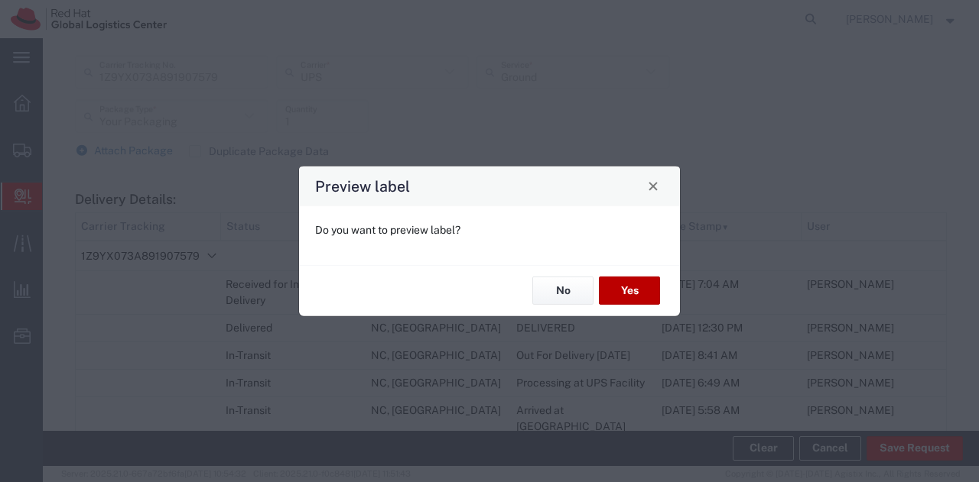
click at [628, 290] on button "Yes" at bounding box center [629, 291] width 61 height 28
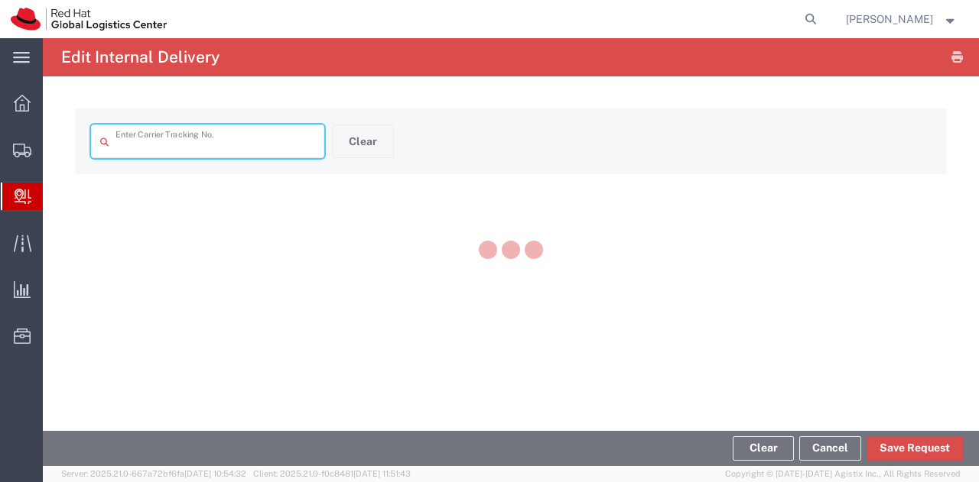
type input "1Z9YX073A891907579"
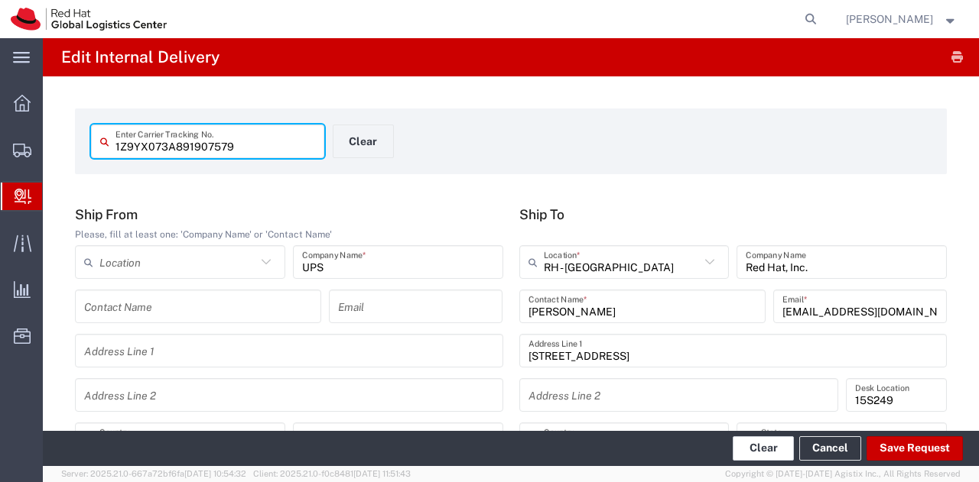
click at [763, 450] on button "Clear" at bounding box center [762, 449] width 61 height 24
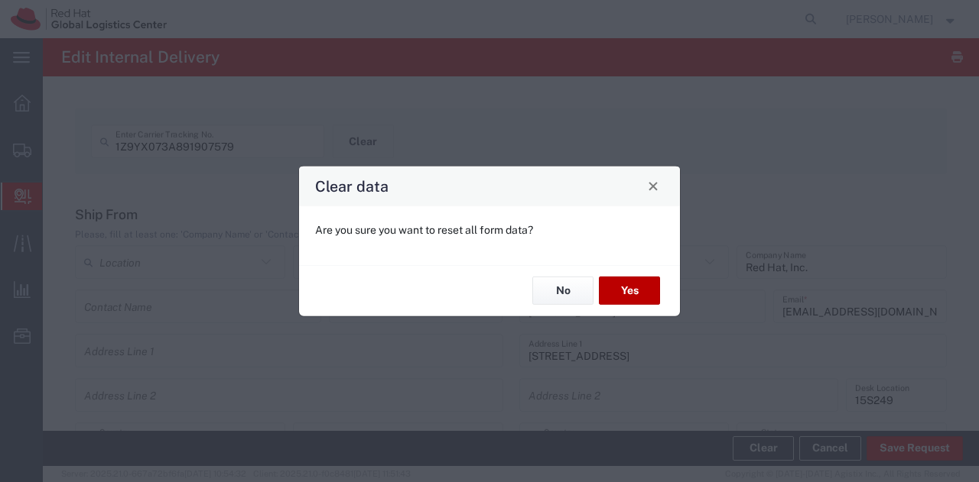
click at [615, 290] on button "Yes" at bounding box center [629, 291] width 61 height 28
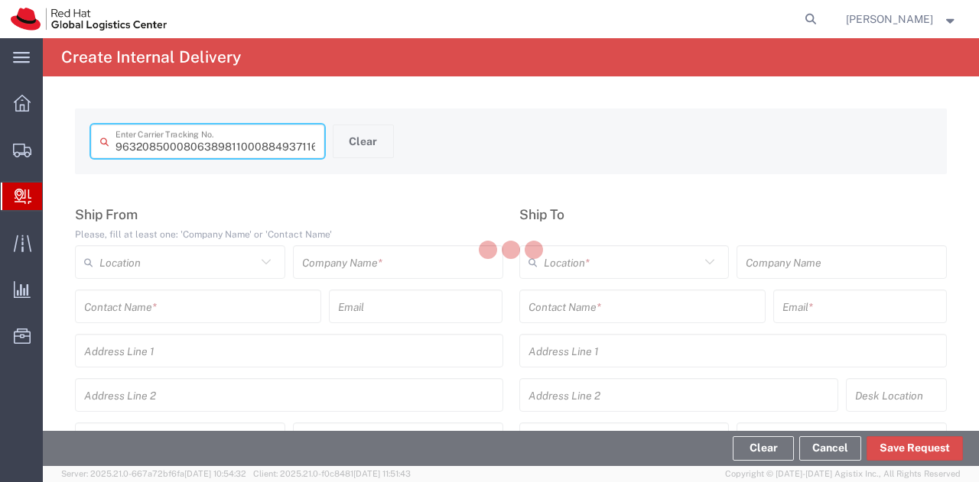
type input "884937116097"
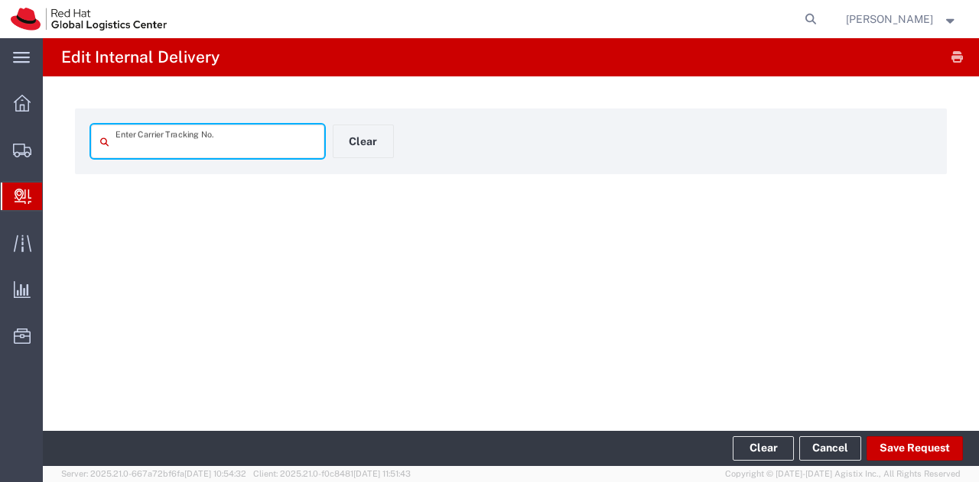
type input "884937116097"
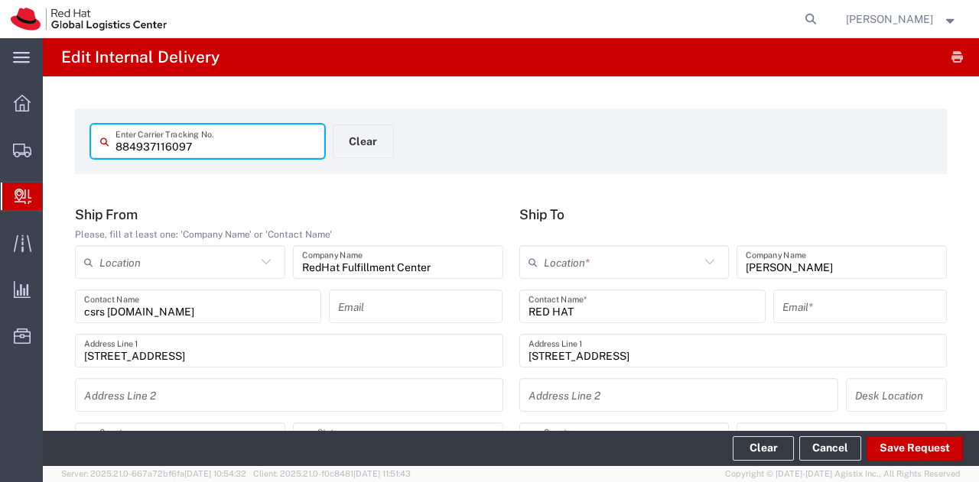
type input "Home Delivery"
type input "[US_STATE]"
click at [620, 273] on input "text" at bounding box center [622, 262] width 157 height 27
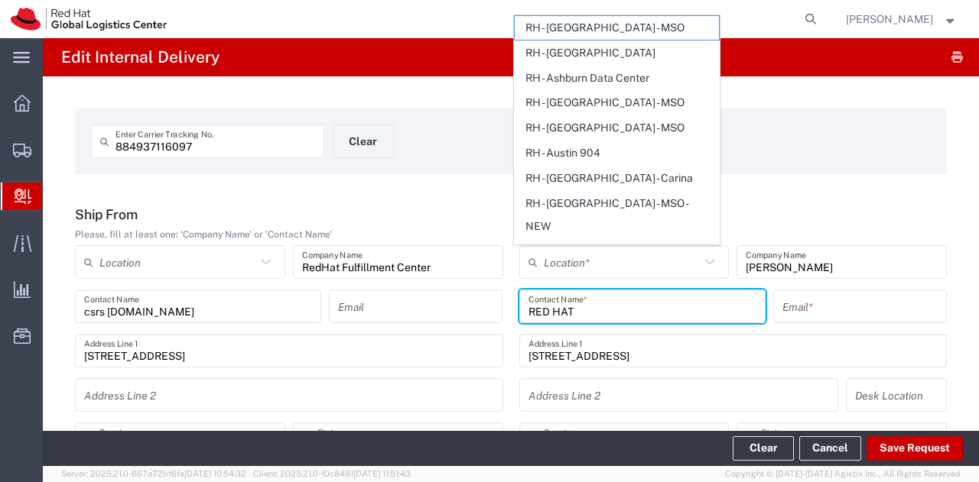
drag, startPoint x: 601, startPoint y: 317, endPoint x: 424, endPoint y: 288, distance: 179.7
click at [424, 288] on div "Ship From Please, fill at least one: 'Company Name' or 'Contact Name' Location …" at bounding box center [511, 380] width 888 height 349
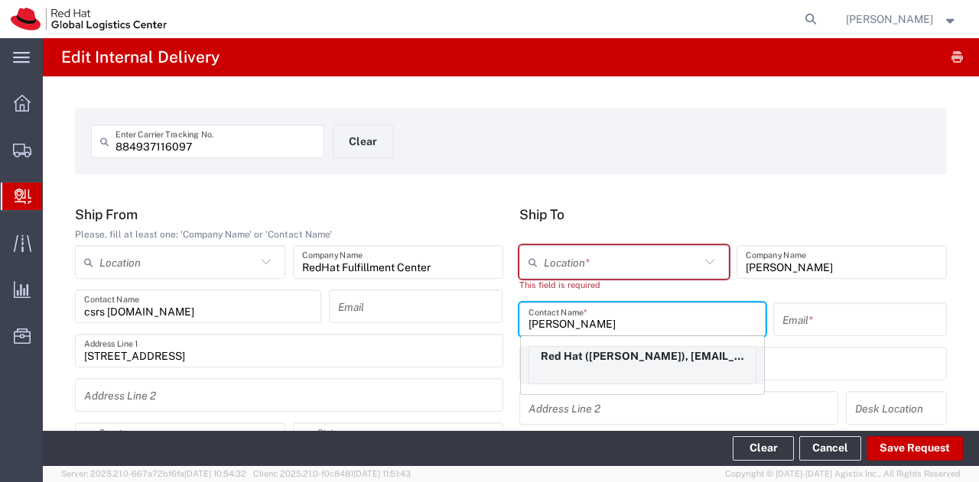
type input "[PERSON_NAME]"
click at [601, 366] on div "Red Hat ([PERSON_NAME]), [EMAIL_ADDRESS][DOMAIN_NAME]" at bounding box center [642, 365] width 228 height 38
type input "Red Hat"
type input "[PERSON_NAME]"
type input "[EMAIL_ADDRESS][DOMAIN_NAME]"
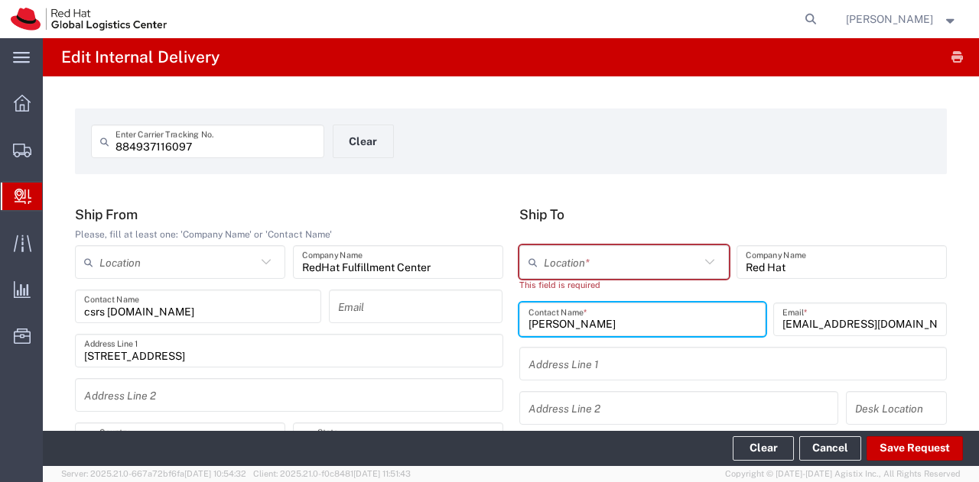
click at [569, 253] on input "text" at bounding box center [622, 262] width 157 height 27
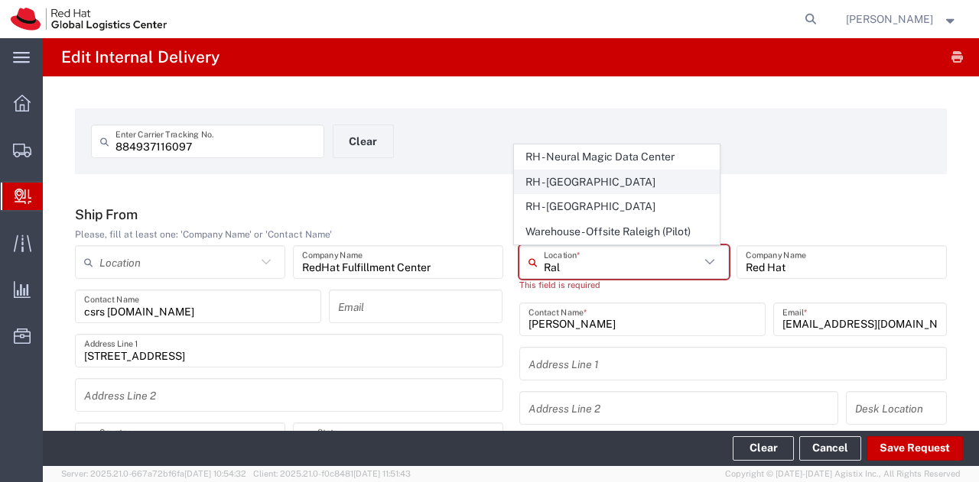
click at [567, 187] on span "RH - [GEOGRAPHIC_DATA]" at bounding box center [617, 183] width 204 height 24
type input "RH - [GEOGRAPHIC_DATA]"
type input "Red Hat, Inc."
type input "[STREET_ADDRESS]"
type input "[GEOGRAPHIC_DATA]"
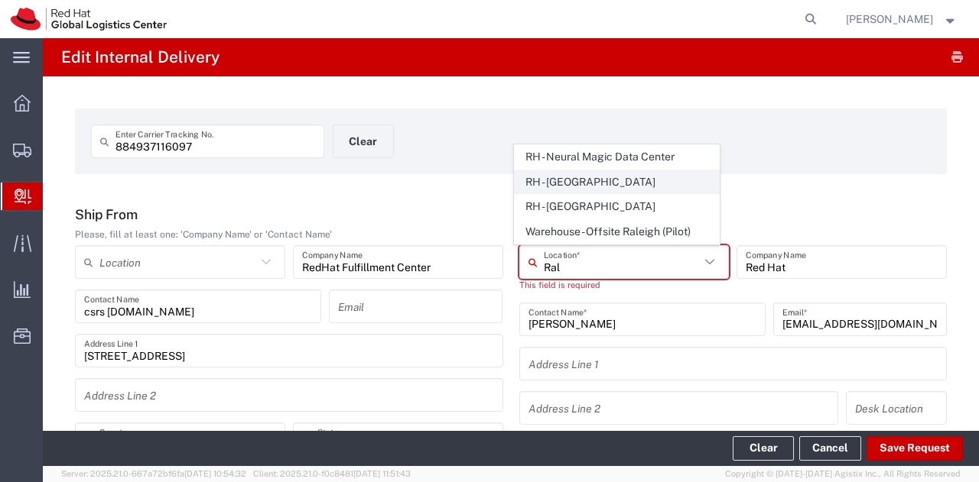
type input "RALEIGH"
type input "27601"
type input "[PHONE_NUMBER]"
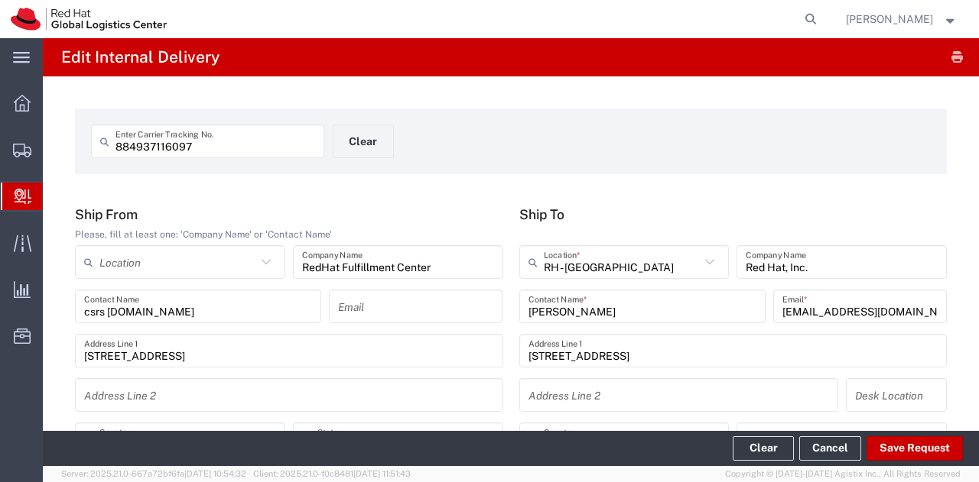
type input "[US_STATE]"
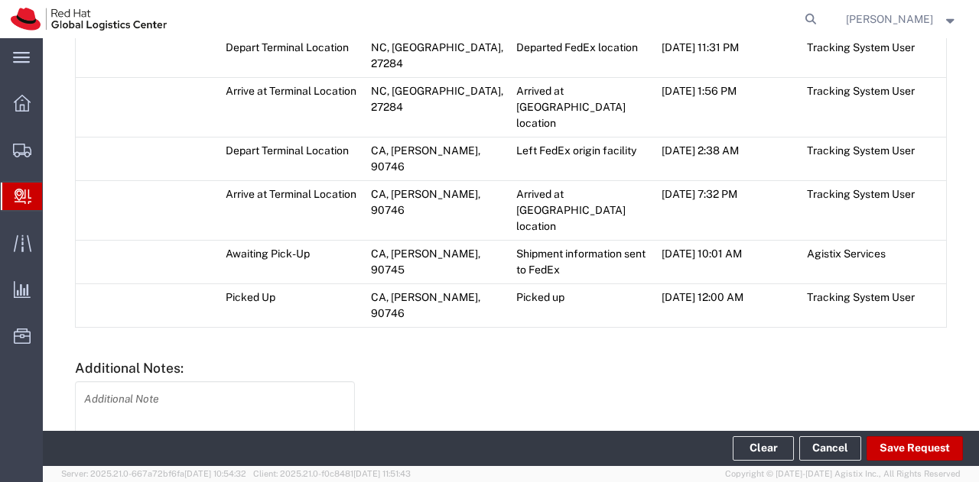
scroll to position [997, 0]
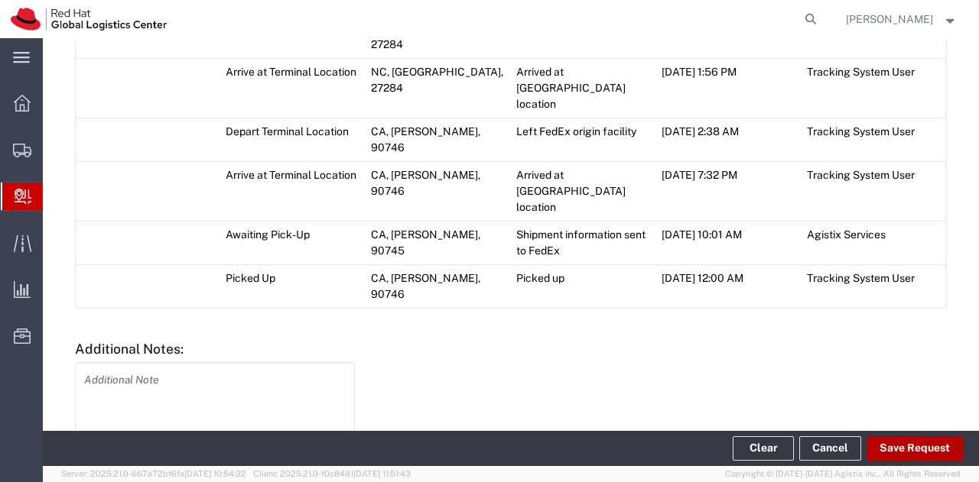
click at [917, 456] on button "Save Request" at bounding box center [914, 449] width 96 height 24
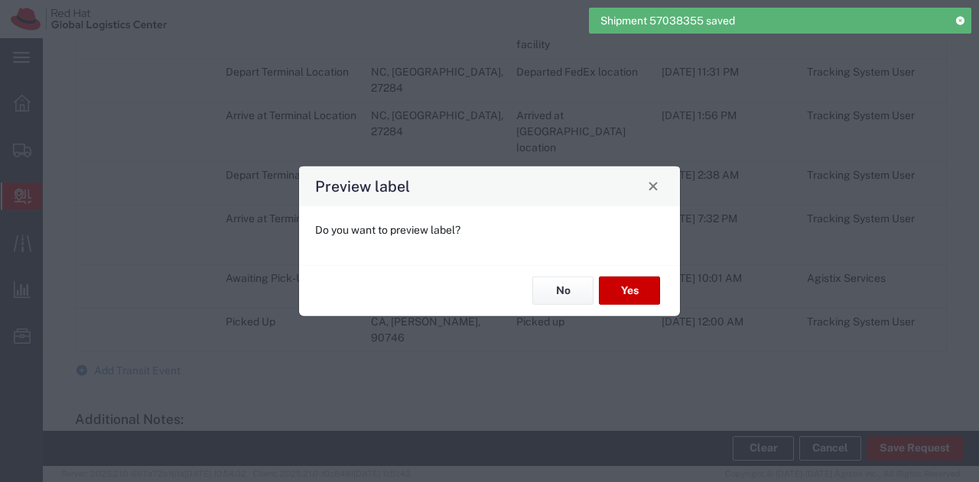
type input "Home Delivery"
click at [618, 285] on button "Yes" at bounding box center [629, 291] width 61 height 28
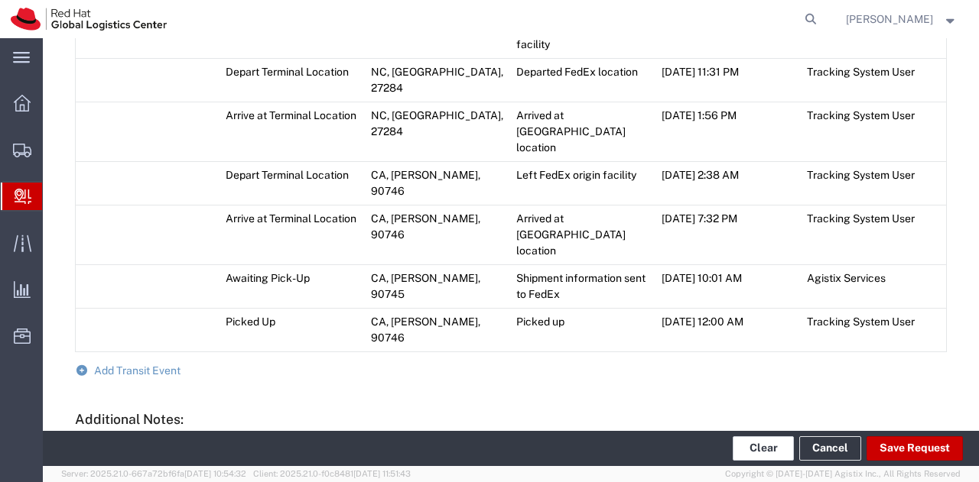
click at [768, 453] on button "Clear" at bounding box center [762, 449] width 61 height 24
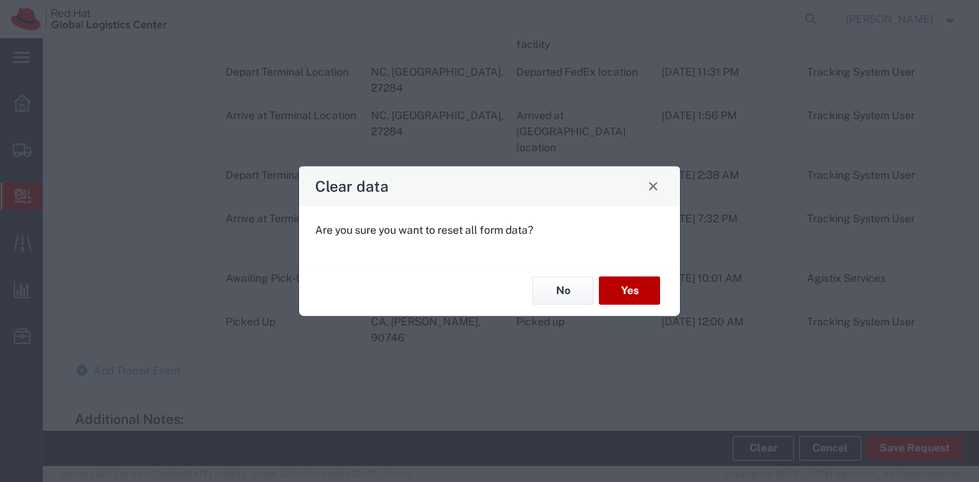
click at [619, 284] on button "Yes" at bounding box center [629, 291] width 61 height 28
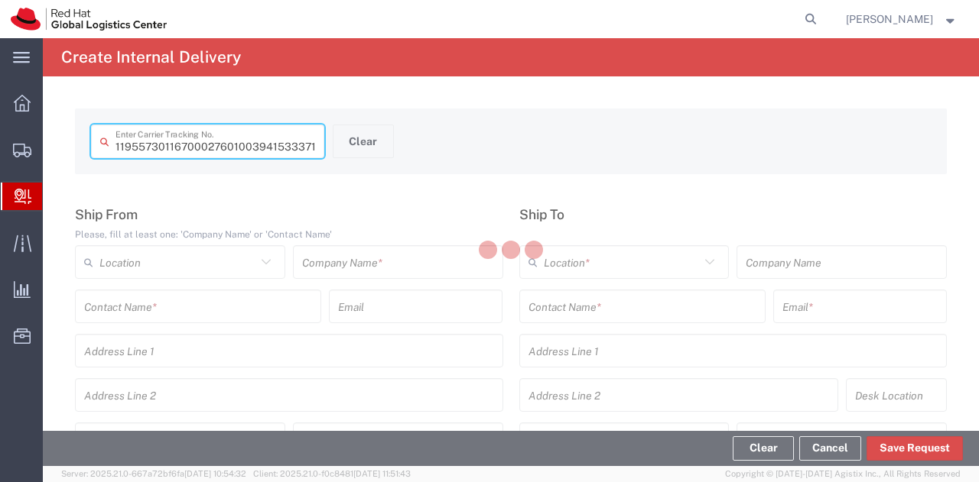
scroll to position [0, 11]
type input "394153337162"
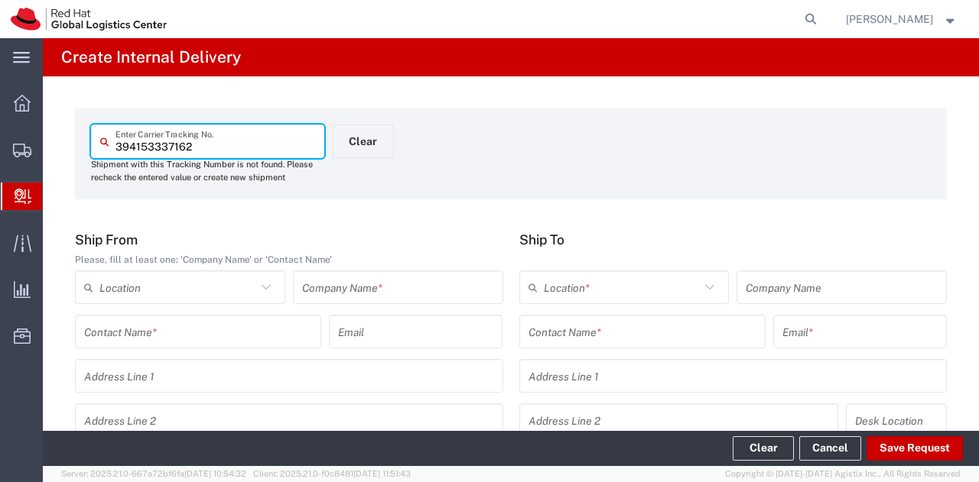
click at [674, 326] on input "text" at bounding box center [642, 332] width 228 height 27
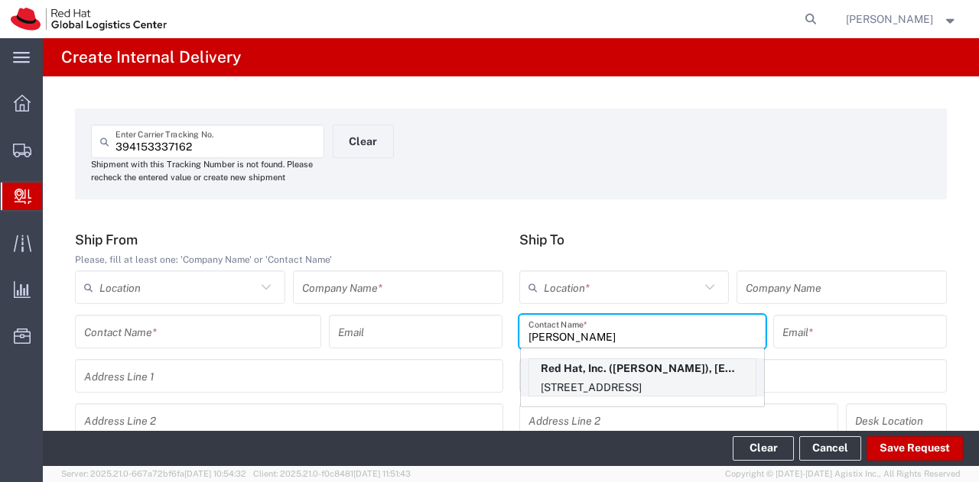
type input "[PERSON_NAME]"
click at [619, 365] on p "Red Hat, Inc. ([PERSON_NAME]), [EMAIL_ADDRESS][DOMAIN_NAME]" at bounding box center [642, 368] width 226 height 19
type input "RH - [GEOGRAPHIC_DATA]"
type input "Red Hat, Inc."
type input "[EMAIL_ADDRESS][DOMAIN_NAME]"
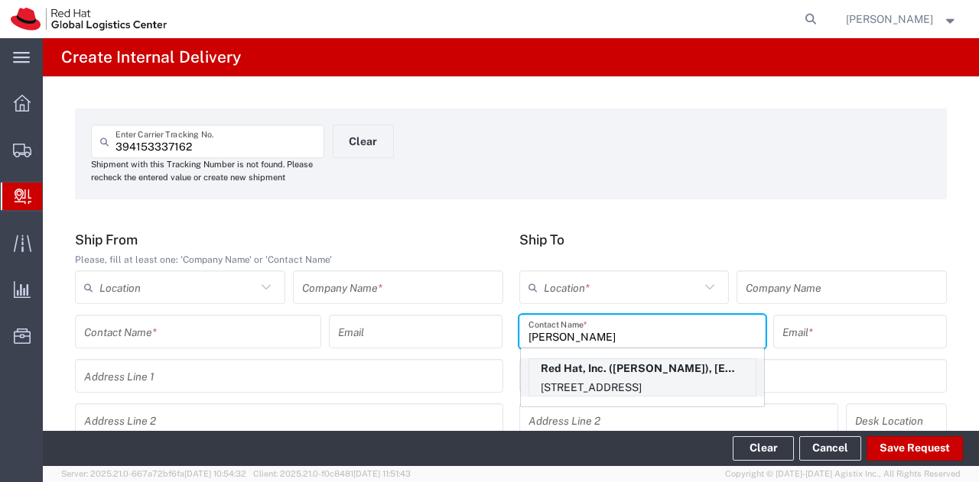
type input "[STREET_ADDRESS]"
type input "15S435"
type input "[GEOGRAPHIC_DATA]"
type input "RALEIGH"
type input "27601"
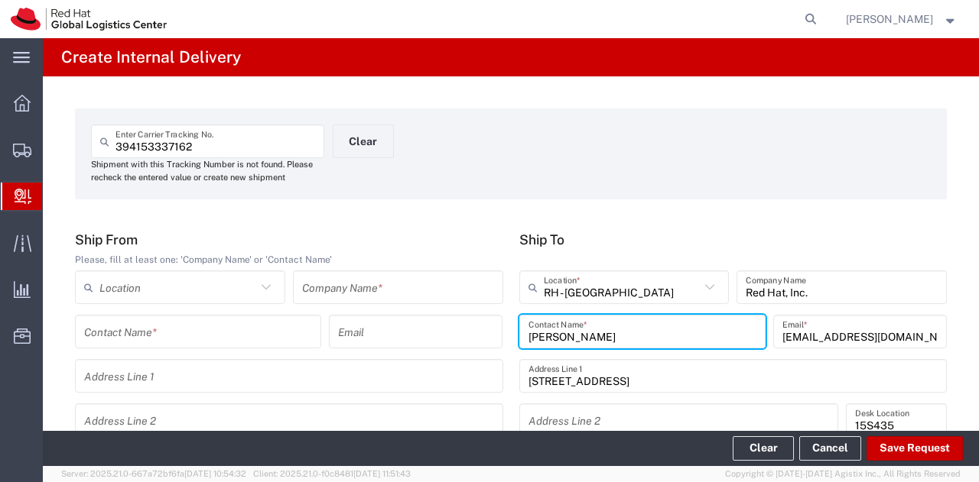
type input "[US_STATE]"
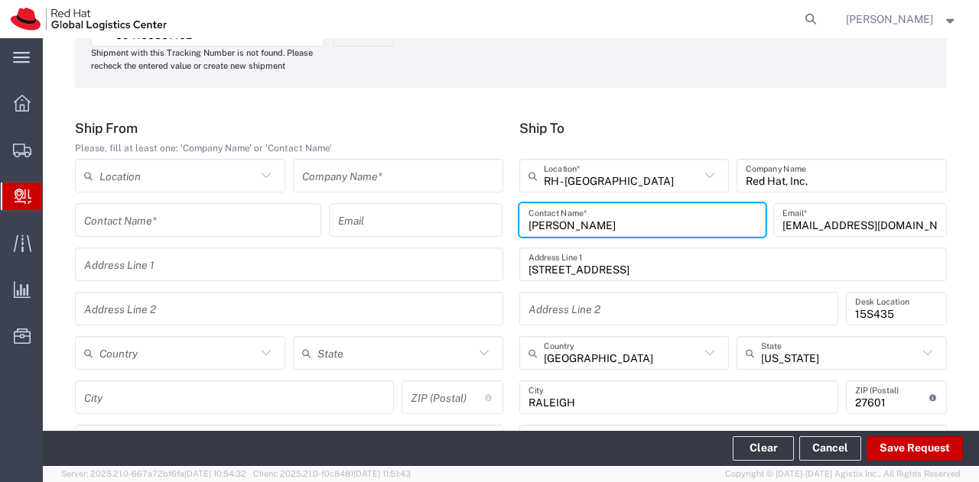
scroll to position [110, 0]
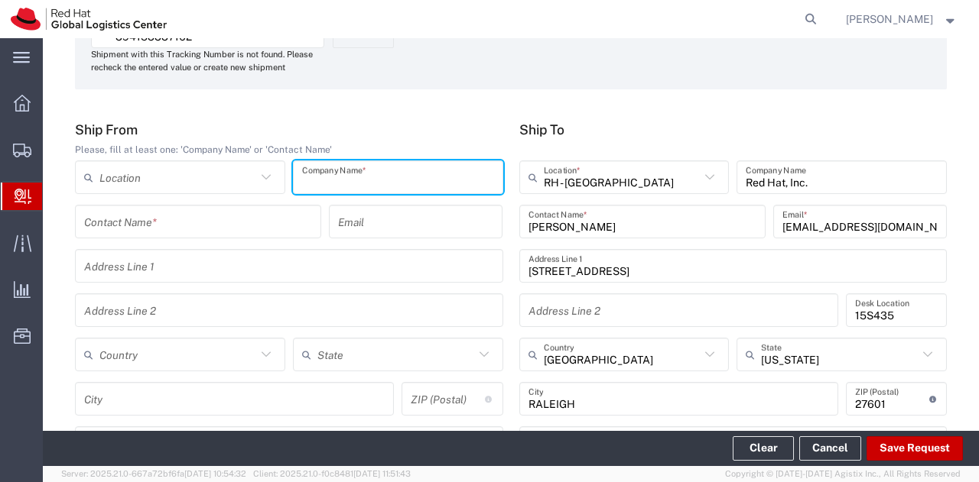
click at [369, 175] on input "text" at bounding box center [398, 177] width 192 height 27
type input "FedEx"
click at [190, 345] on input "text" at bounding box center [177, 355] width 157 height 27
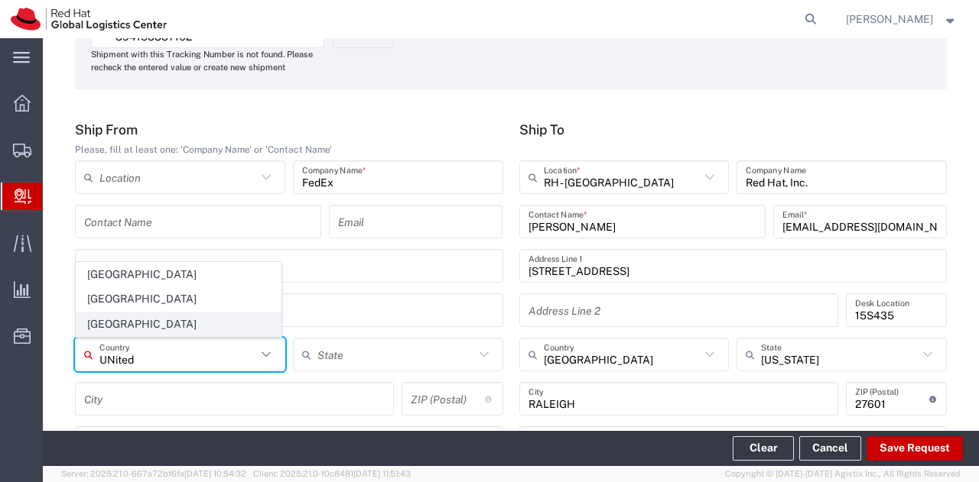
click at [178, 319] on span "[GEOGRAPHIC_DATA]" at bounding box center [178, 325] width 204 height 24
type input "[GEOGRAPHIC_DATA]"
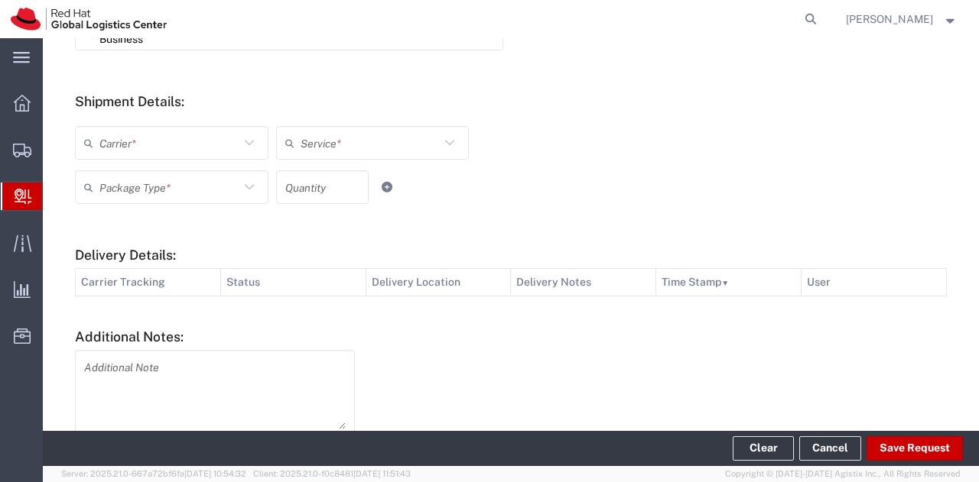
scroll to position [606, 0]
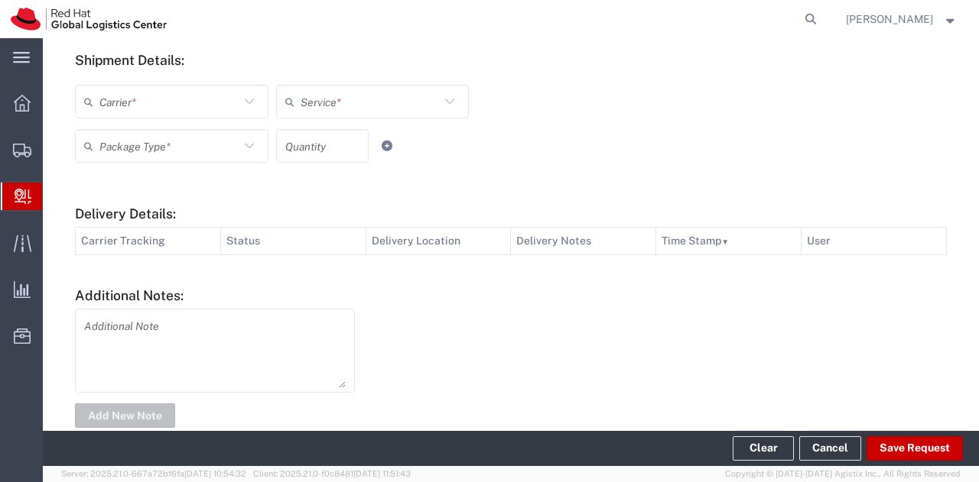
click at [239, 97] on icon at bounding box center [249, 102] width 20 height 20
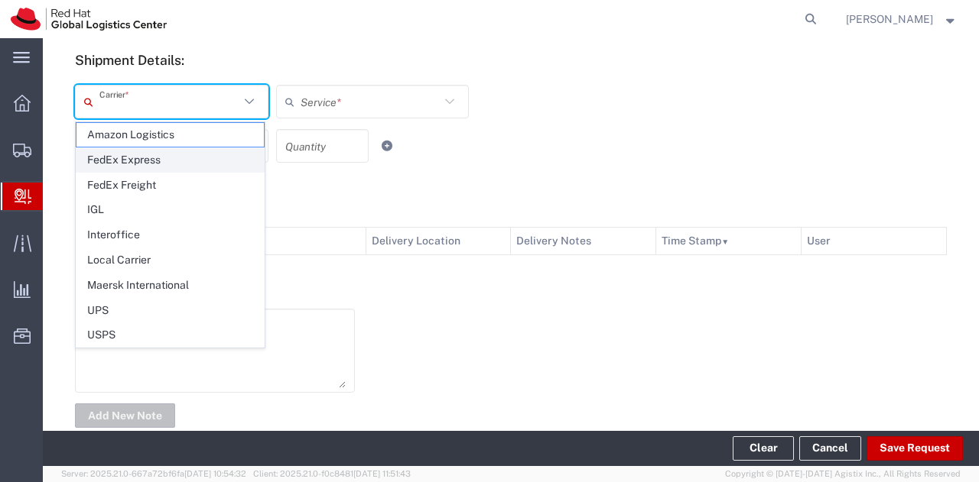
click at [162, 161] on span "FedEx Express" at bounding box center [169, 160] width 187 height 24
type input "FedEx Express"
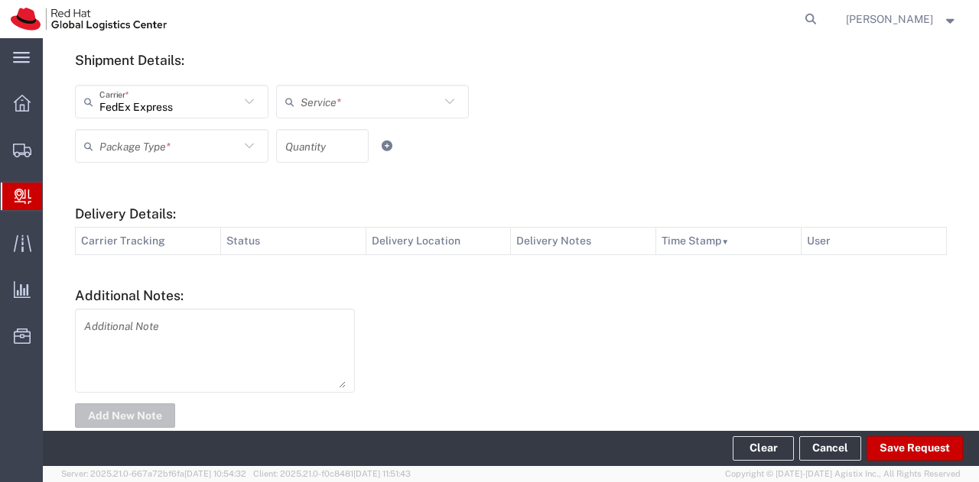
click at [332, 103] on input "text" at bounding box center [370, 102] width 140 height 27
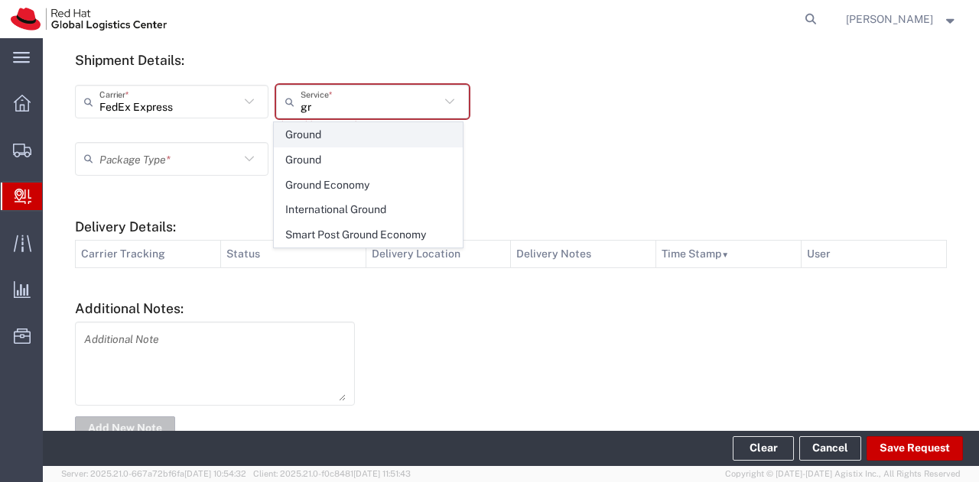
click at [310, 145] on span "Ground" at bounding box center [367, 135] width 187 height 24
type input "Ground"
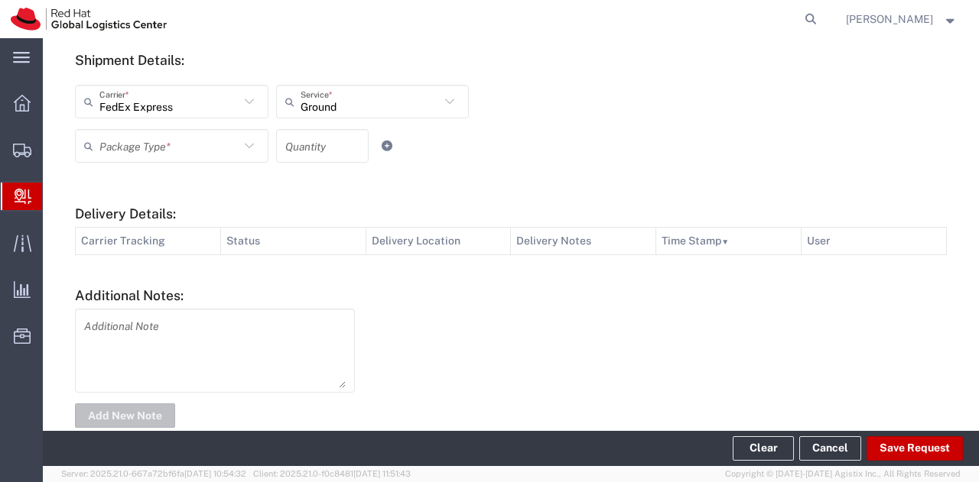
click at [240, 149] on icon at bounding box center [249, 146] width 20 height 20
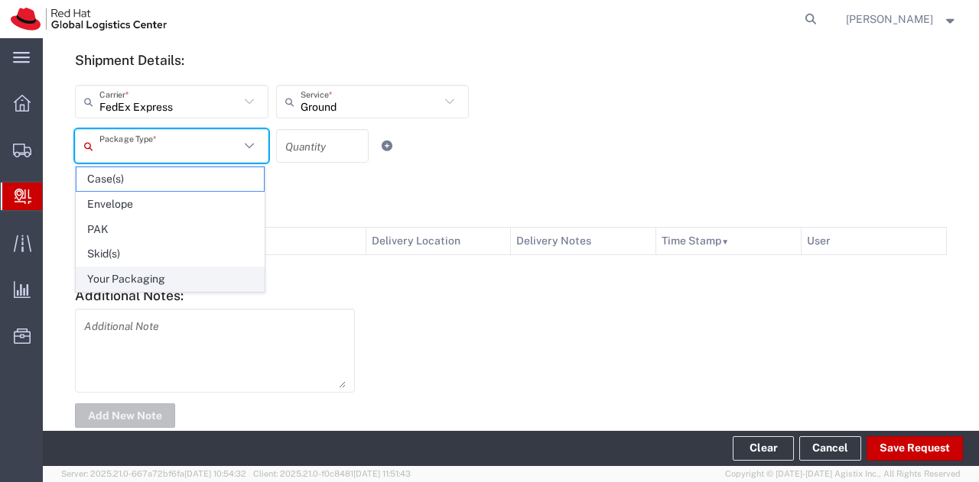
click at [165, 278] on span "Your Packaging" at bounding box center [169, 280] width 187 height 24
type input "Your Packaging"
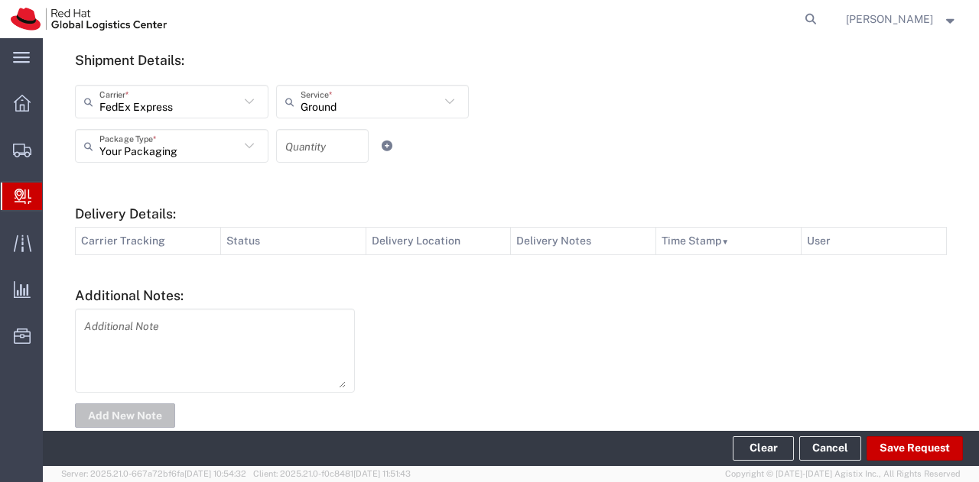
click at [309, 143] on input "number" at bounding box center [322, 146] width 74 height 27
type input "1"
click at [910, 444] on button "Save Request" at bounding box center [914, 449] width 96 height 24
type input "[GEOGRAPHIC_DATA]"
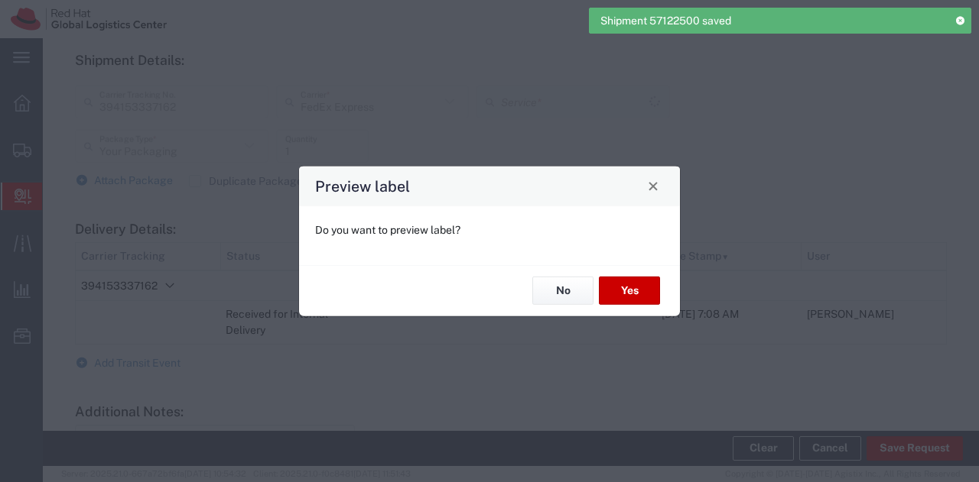
type input "Ground"
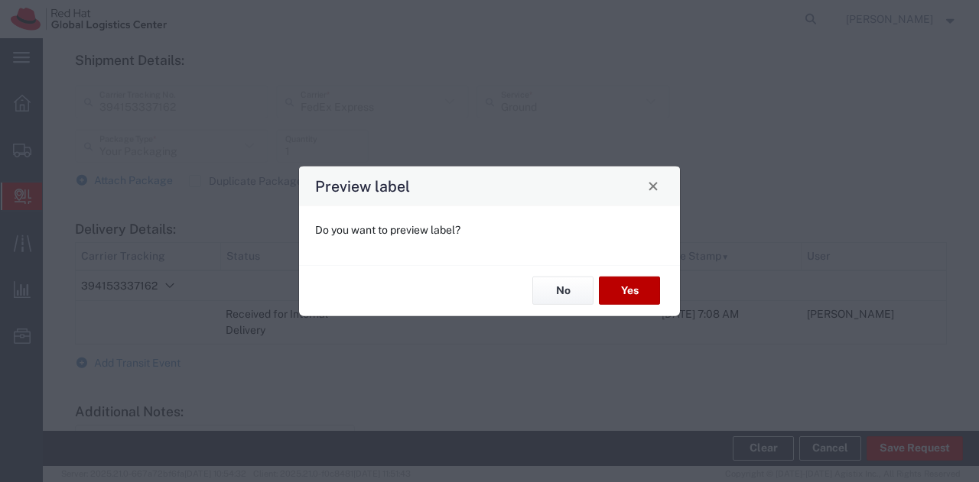
click at [631, 291] on button "Yes" at bounding box center [629, 291] width 61 height 28
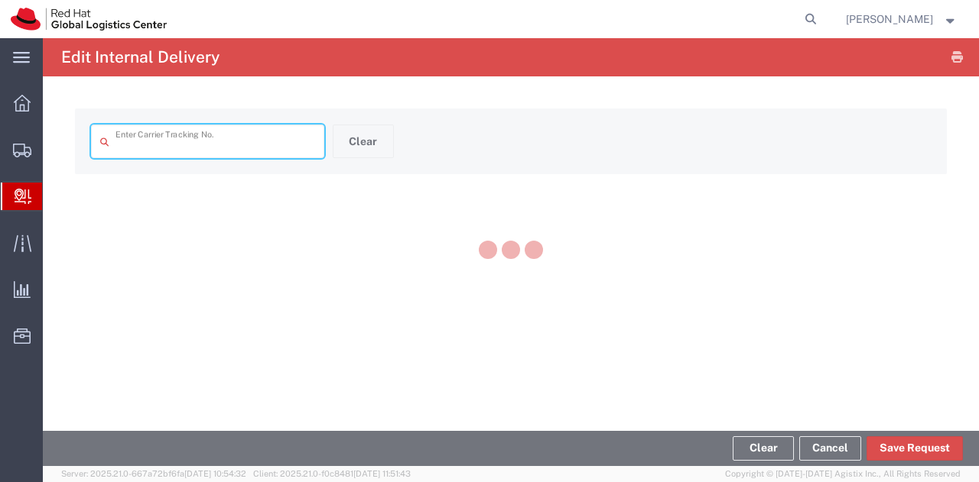
type input "394153337162"
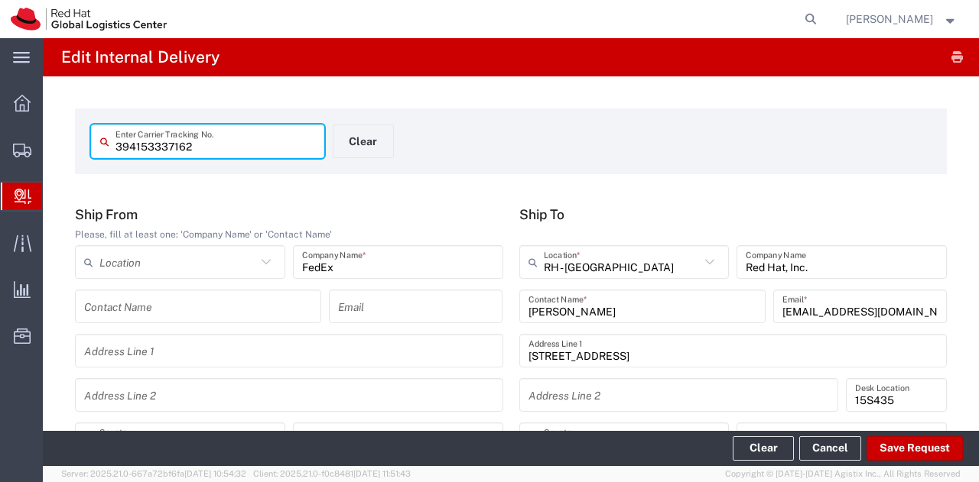
type input "[US_STATE]"
click at [754, 447] on button "Clear" at bounding box center [762, 449] width 61 height 24
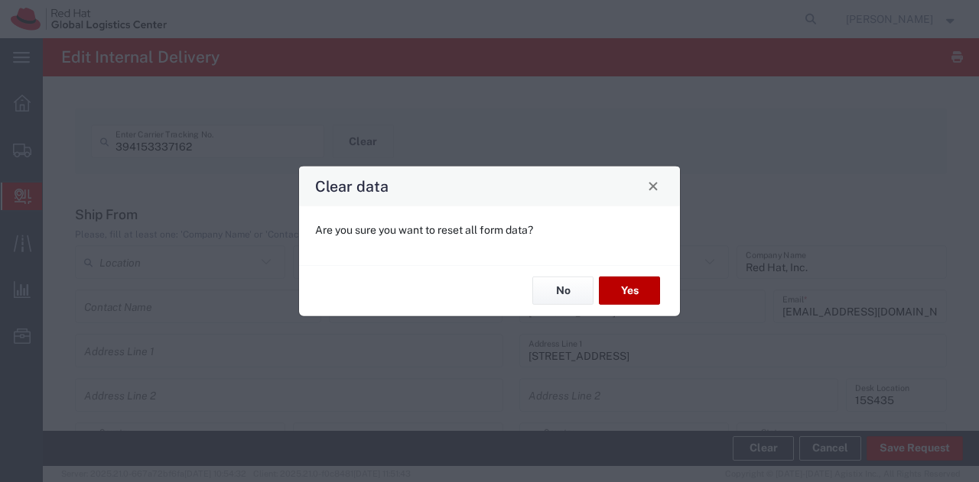
click at [642, 284] on button "Yes" at bounding box center [629, 291] width 61 height 28
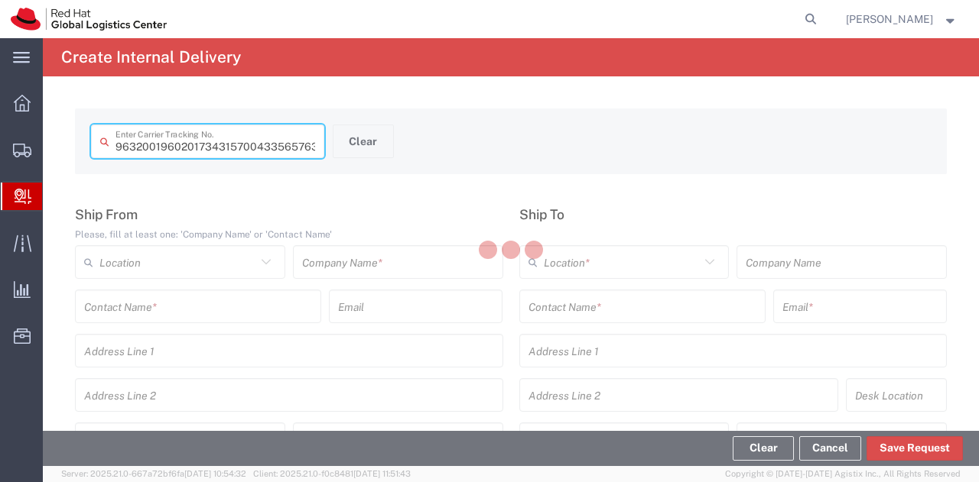
type input "433565763707"
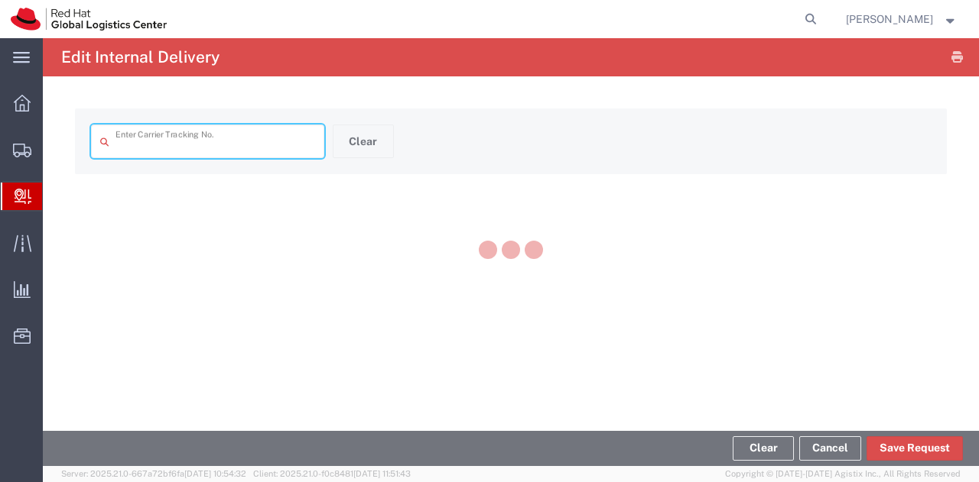
type input "433565763707"
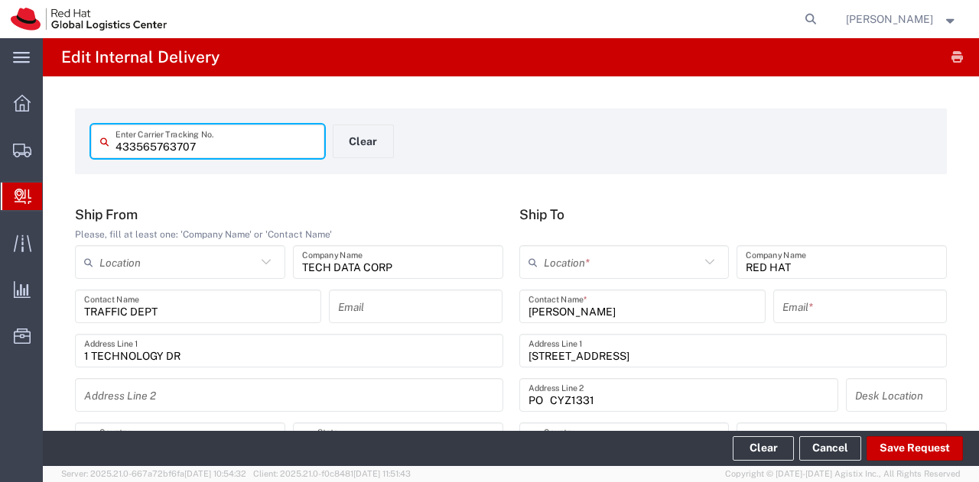
type input "Ground"
type input "[US_STATE]"
click at [593, 265] on input "text" at bounding box center [622, 262] width 157 height 27
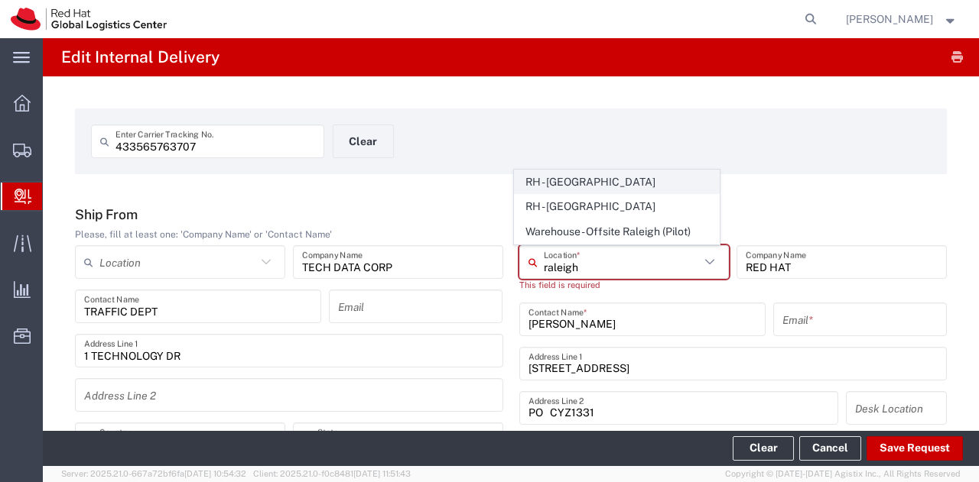
click at [567, 183] on span "RH - [GEOGRAPHIC_DATA]" at bounding box center [617, 183] width 204 height 24
type input "RH - [GEOGRAPHIC_DATA]"
type input "Red Hat, Inc."
type input "[STREET_ADDRESS]"
type input "[PHONE_NUMBER]"
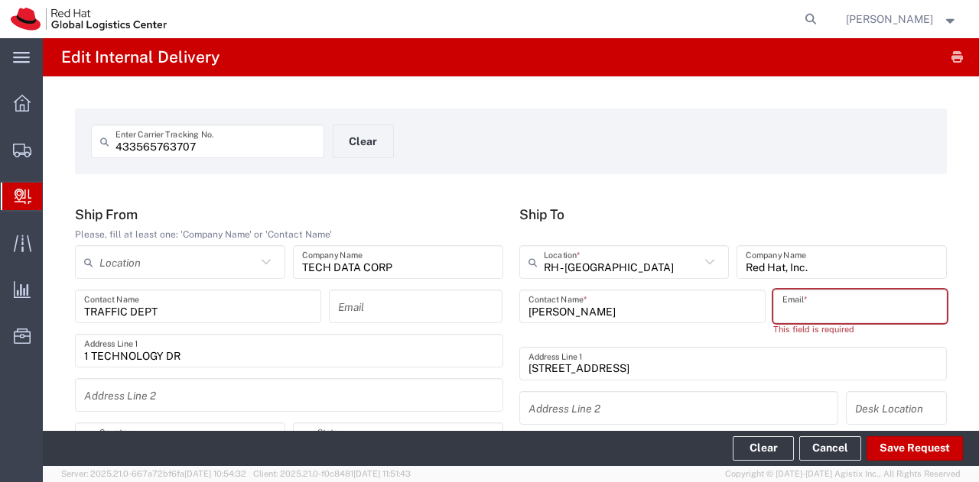
click at [829, 304] on input "text" at bounding box center [859, 307] width 155 height 27
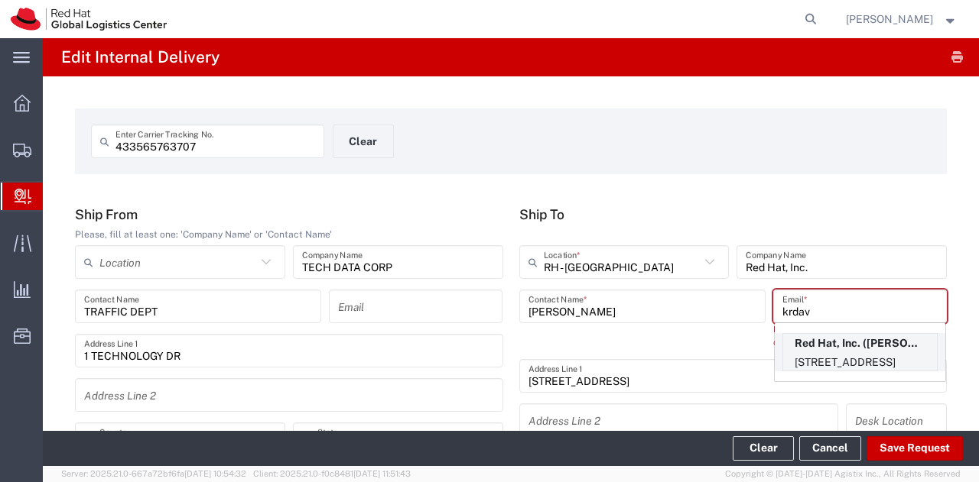
type input "krdav"
click at [813, 352] on p "Red Hat, Inc. ([PERSON_NAME]), [EMAIL_ADDRESS][DOMAIN_NAME]" at bounding box center [860, 343] width 154 height 19
type input "[PERSON_NAME]"
type input "[EMAIL_ADDRESS][DOMAIN_NAME]"
type input "FLEX"
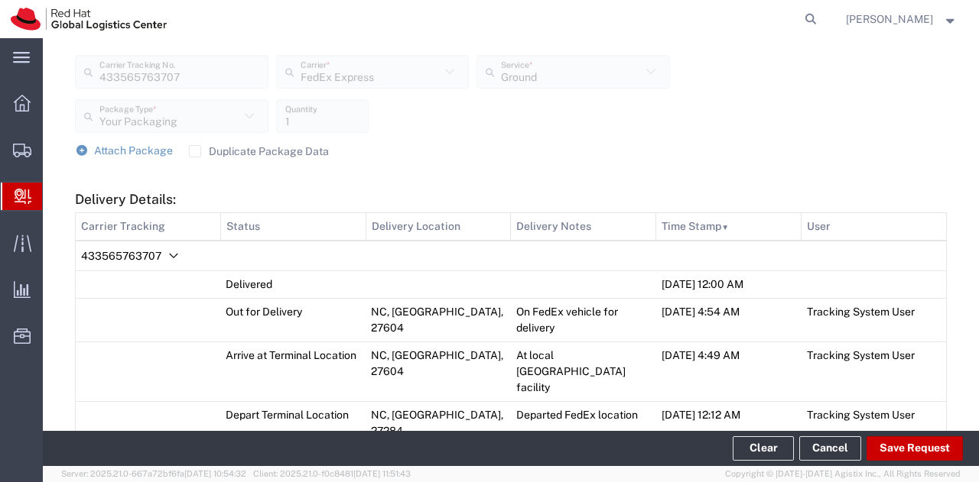
scroll to position [612, 0]
click at [923, 447] on button "Save Request" at bounding box center [914, 449] width 96 height 24
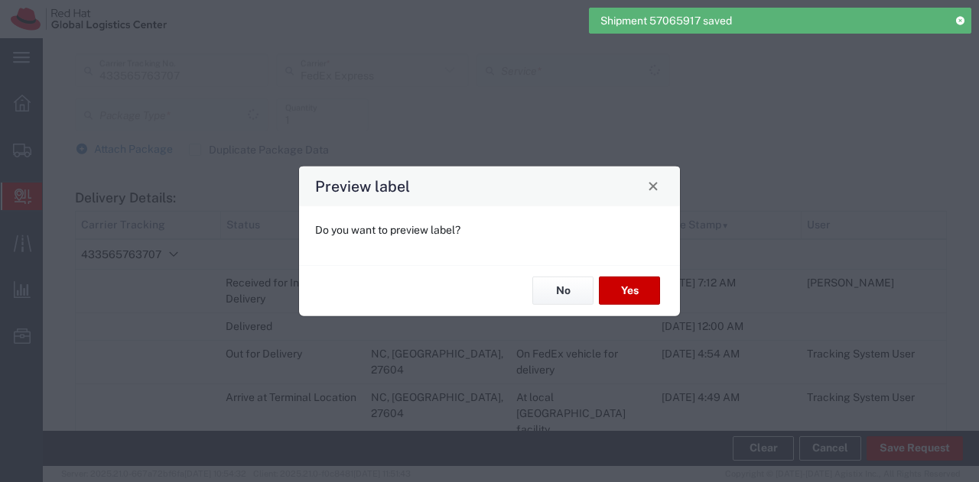
type input "Your Packaging"
type input "Ground"
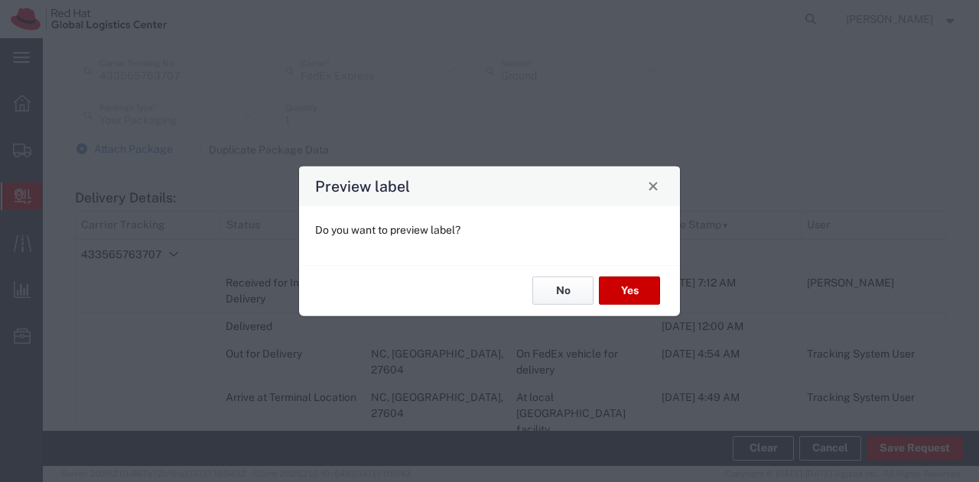
click at [556, 294] on button "No" at bounding box center [562, 291] width 61 height 28
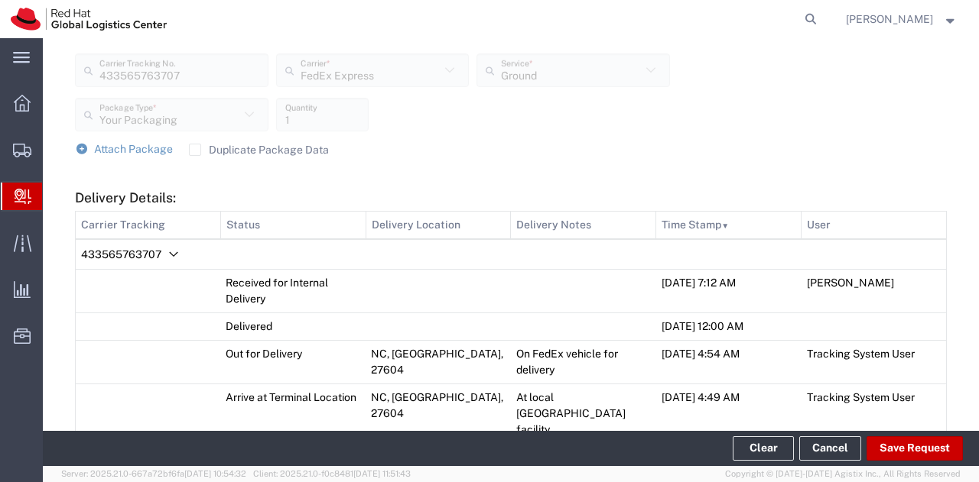
click at [197, 152] on label "Duplicate Package Data" at bounding box center [259, 150] width 140 height 12
click at [195, 150] on input "Duplicate Package Data" at bounding box center [195, 150] width 0 height 0
click at [132, 151] on span "Attach Package" at bounding box center [133, 149] width 79 height 12
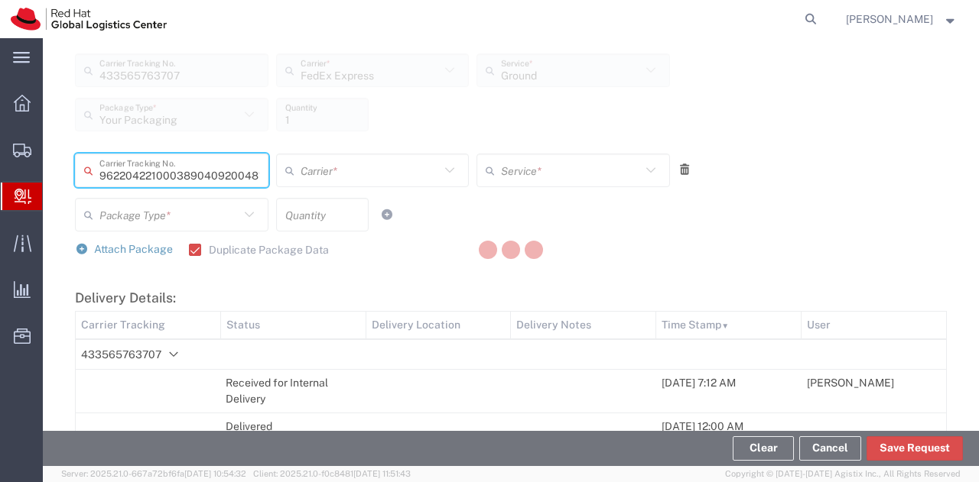
type input "481643839289"
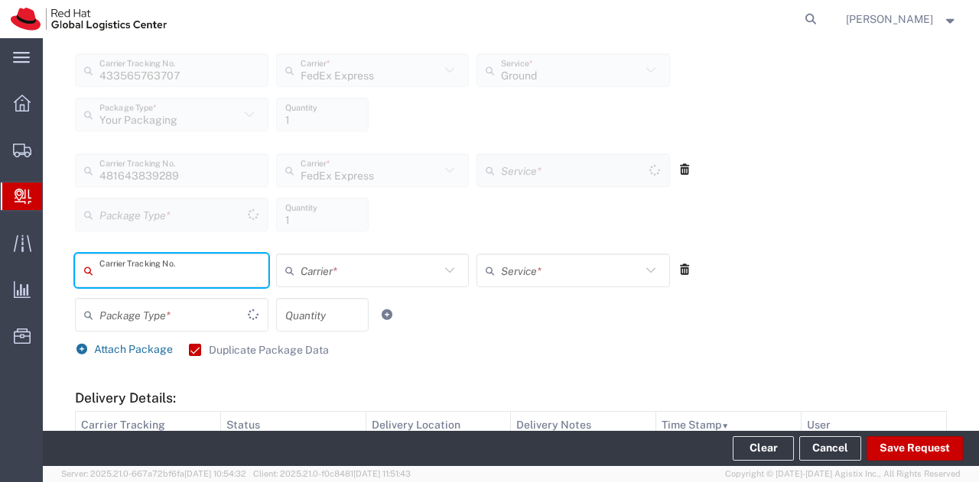
type input "Your Packaging"
type input "Ground"
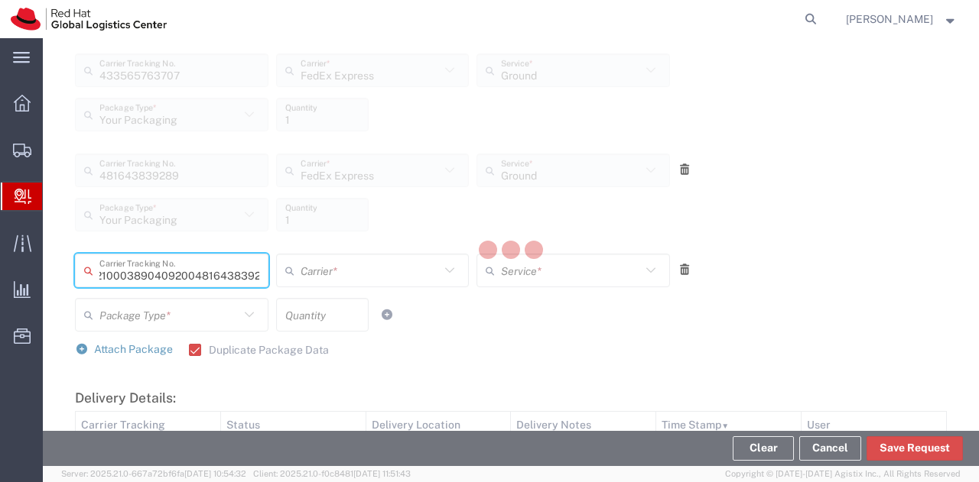
type input "481643839290"
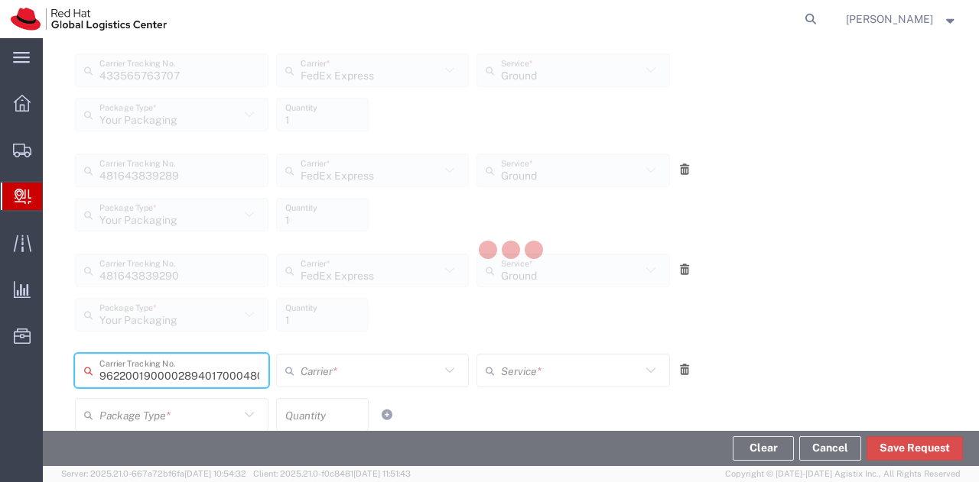
scroll to position [0, 59]
type input "480294152876"
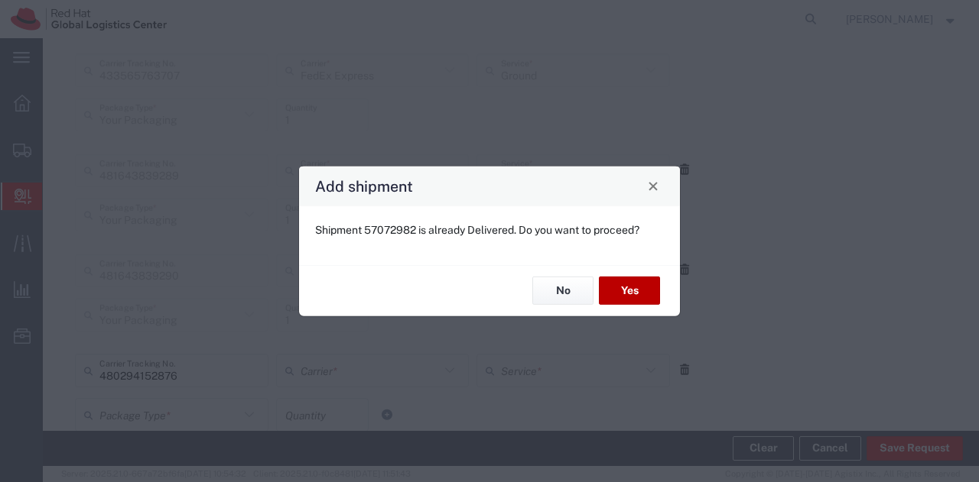
click at [622, 289] on button "Yes" at bounding box center [629, 291] width 61 height 28
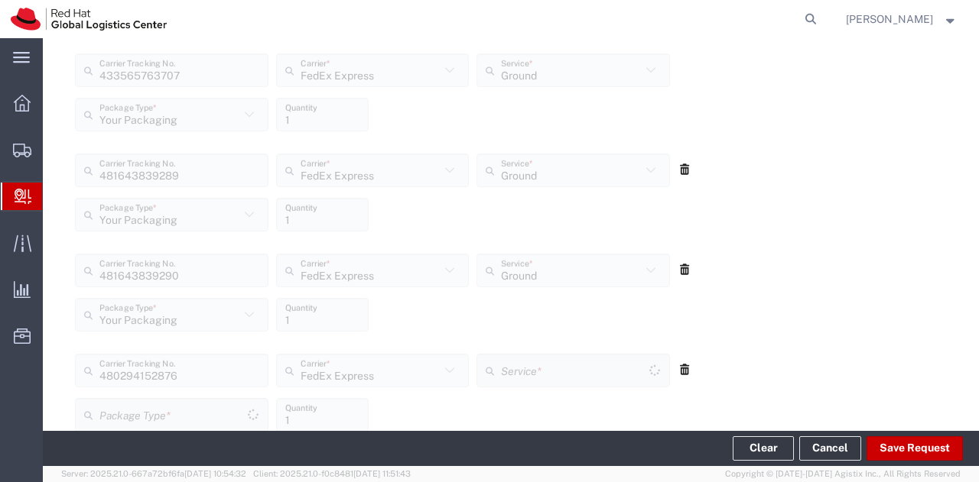
scroll to position [847, 0]
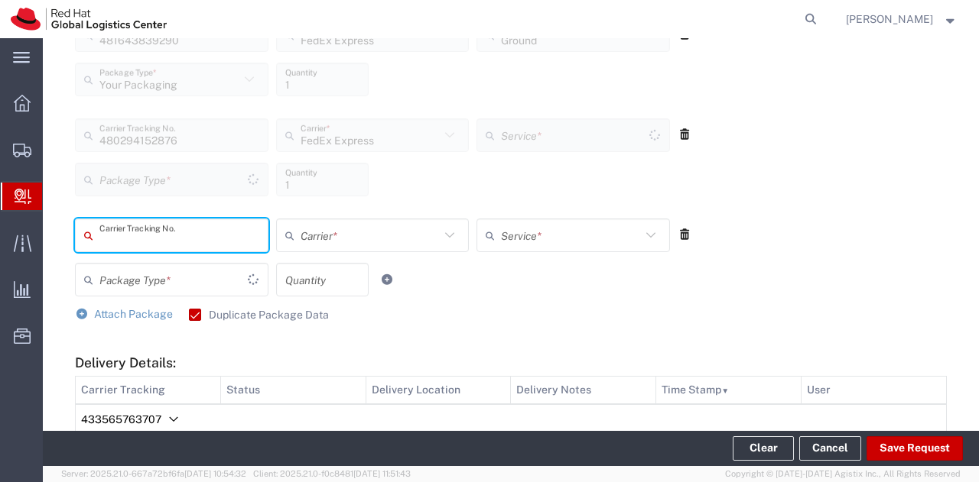
type input "Your Packaging"
type input "Ground"
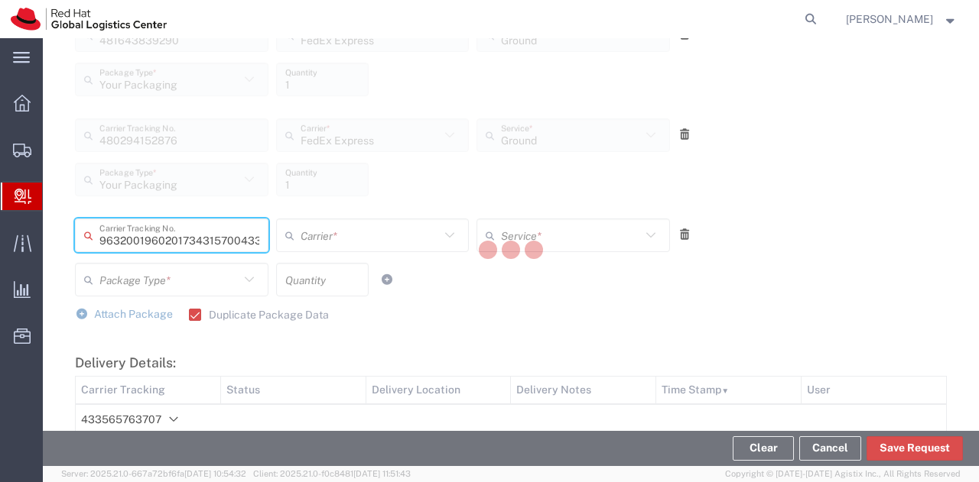
scroll to position [0, 0]
type input "433565760693"
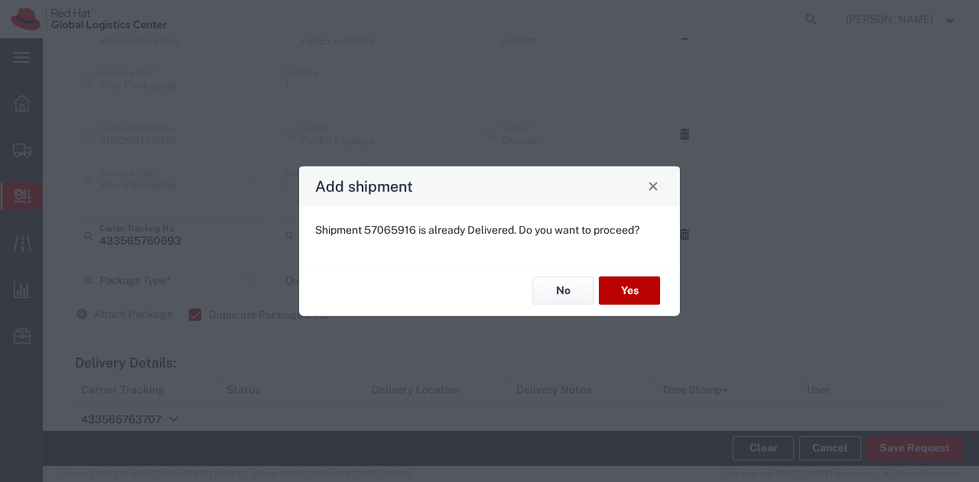
click at [622, 289] on button "Yes" at bounding box center [629, 291] width 61 height 28
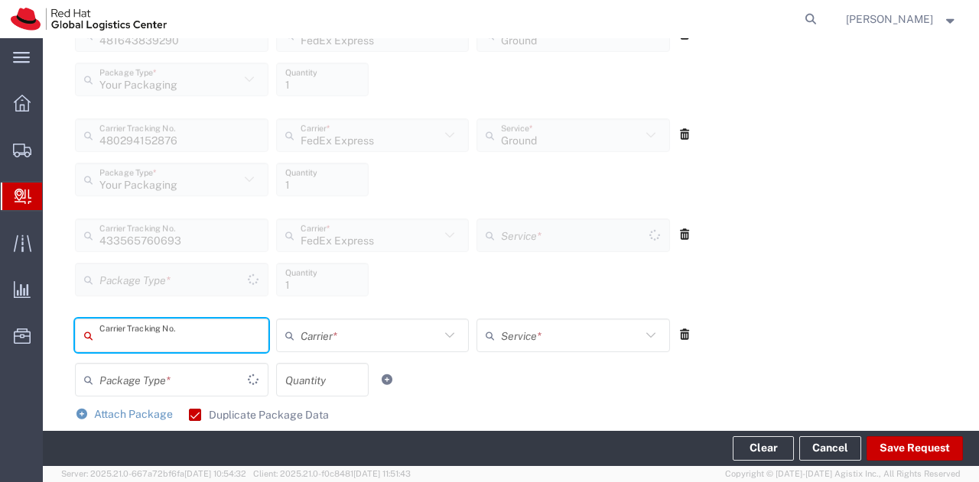
type input "Your Packaging"
type input "Ground"
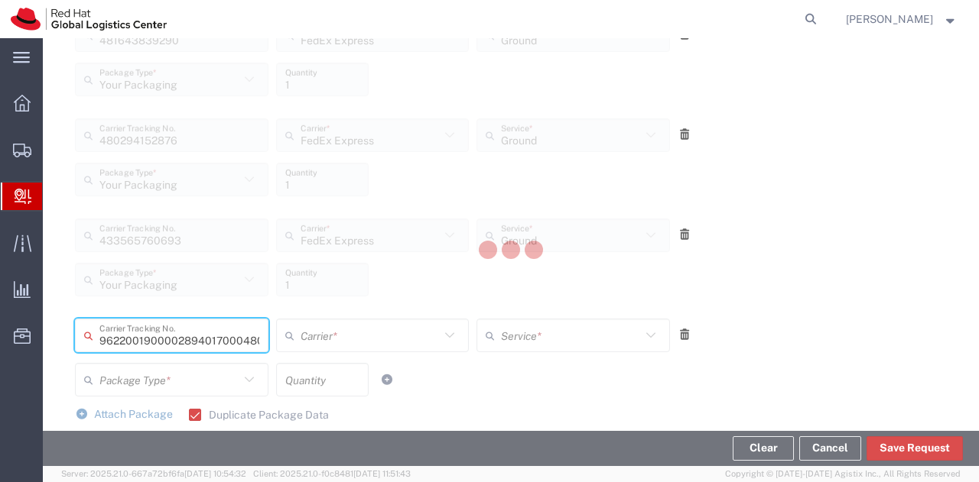
type input "480294152887"
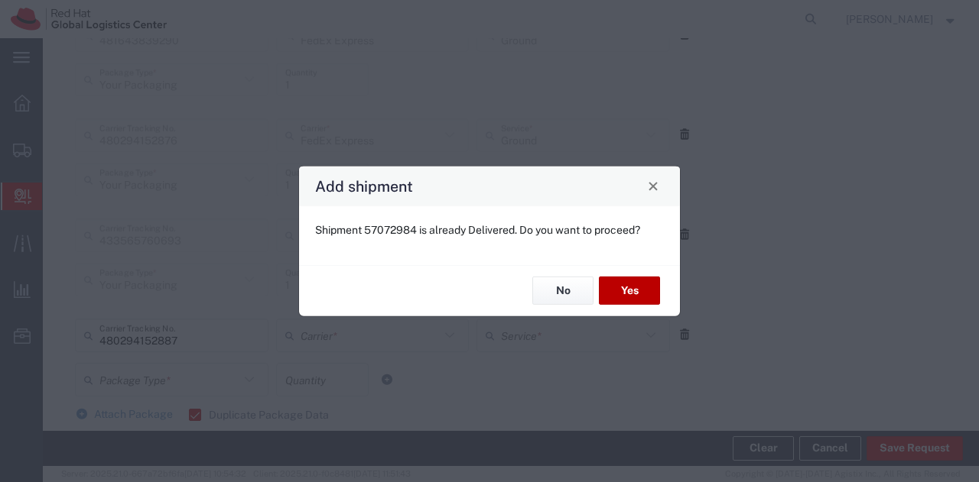
click at [622, 289] on button "Yes" at bounding box center [629, 291] width 61 height 28
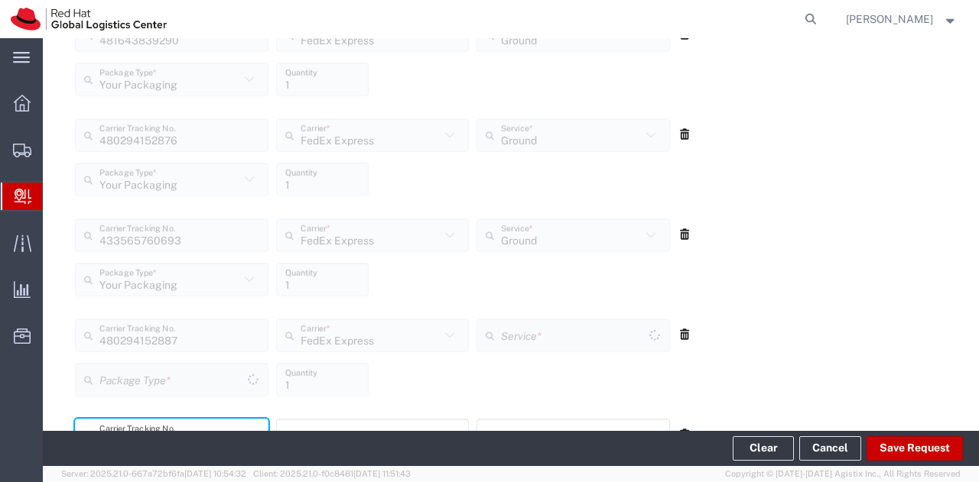
scroll to position [864, 0]
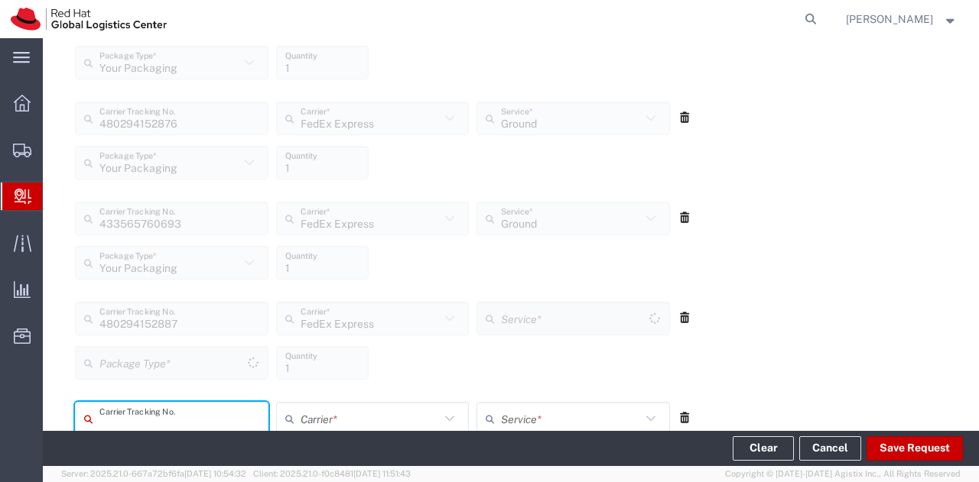
type input "Your Packaging"
type input "Ground"
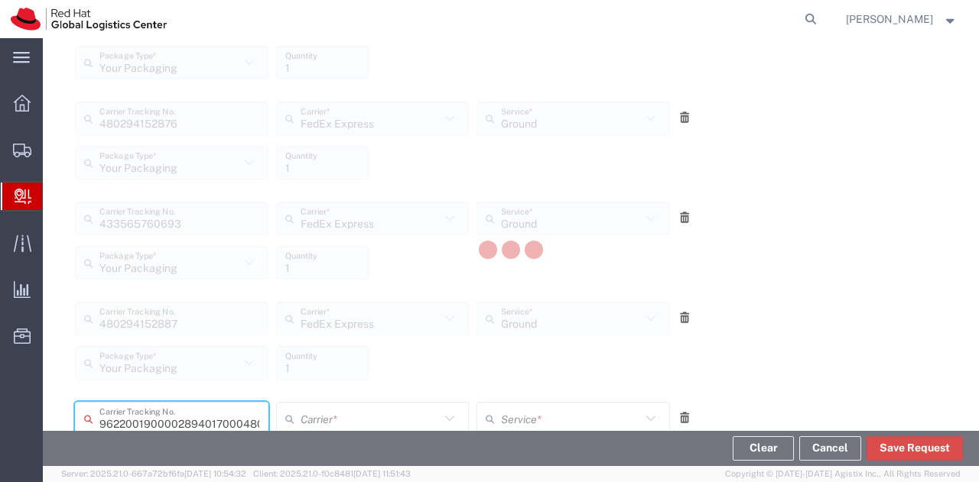
type input "480294153460"
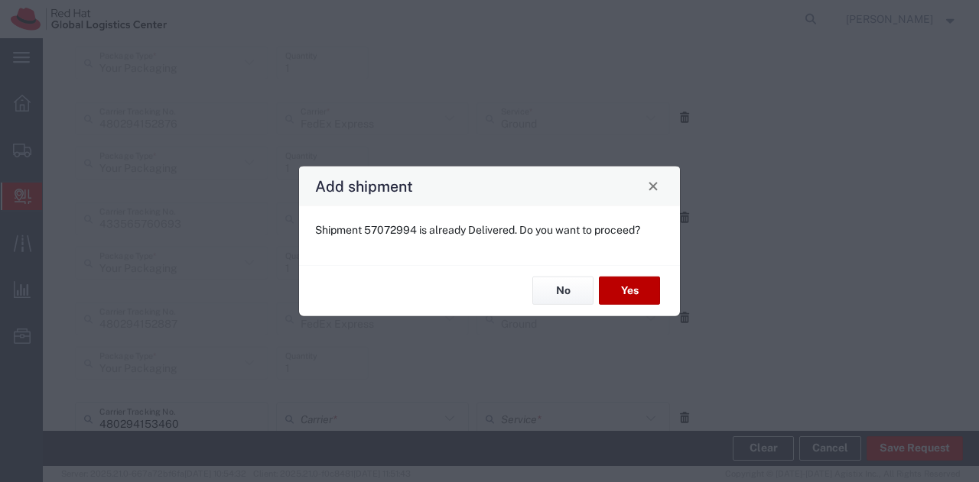
click at [622, 289] on button "Yes" at bounding box center [629, 291] width 61 height 28
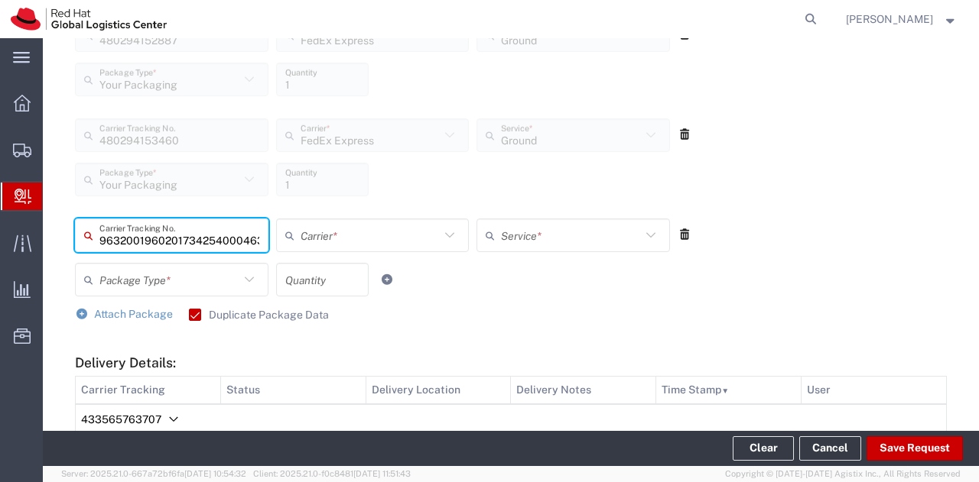
scroll to position [0, 60]
type input "463109632957"
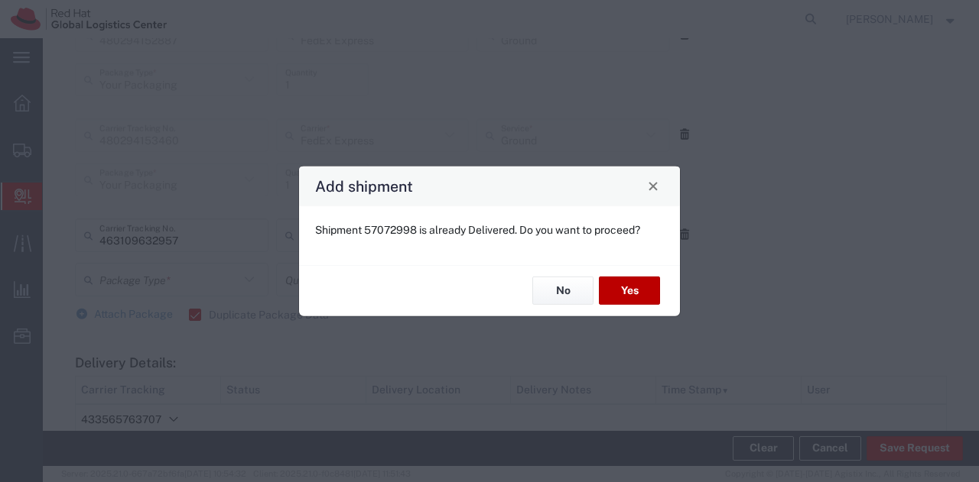
click at [602, 280] on button "Yes" at bounding box center [629, 291] width 61 height 28
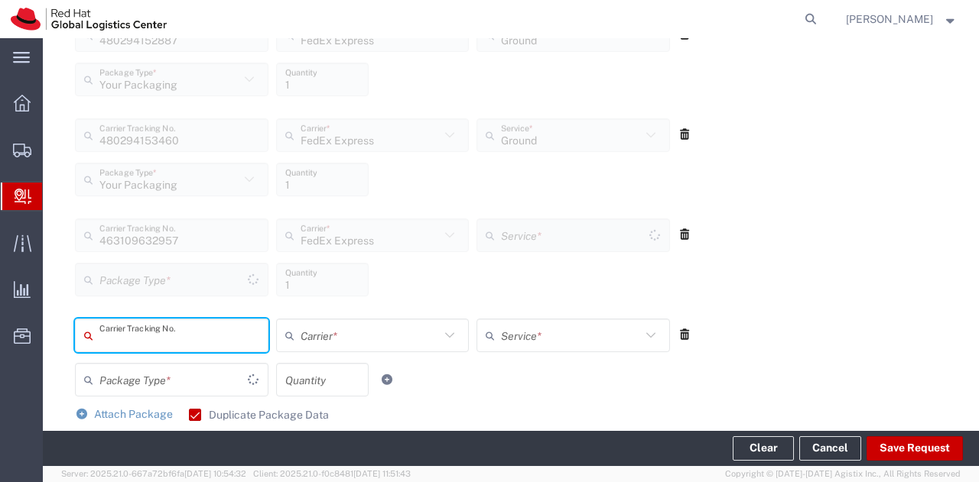
type input "Your Packaging"
type input "Ground"
click at [934, 440] on button "Save Request" at bounding box center [914, 449] width 96 height 24
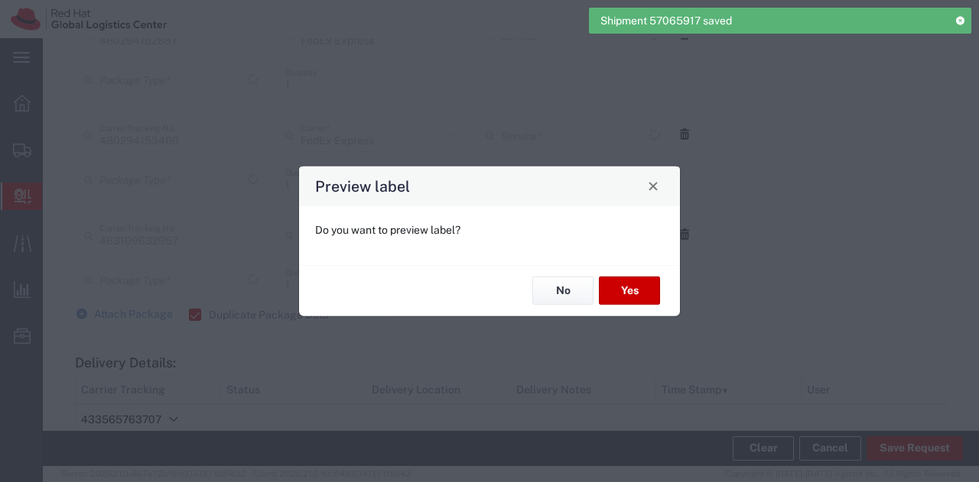
type input "Your Packaging"
type input "Ground"
type input "Your Packaging"
type input "Ground"
type input "Your Packaging"
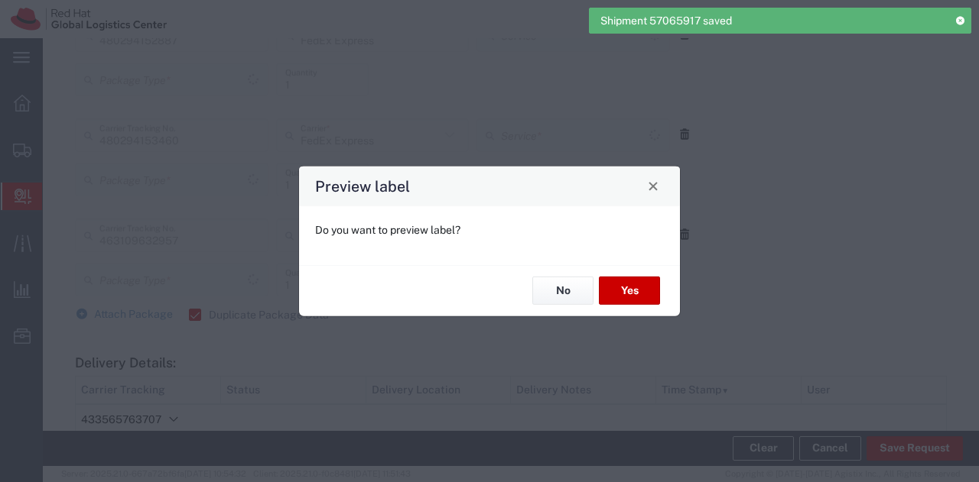
type input "Your Packaging"
type input "Ground"
type input "Your Packaging"
type input "Ground"
type input "Your Packaging"
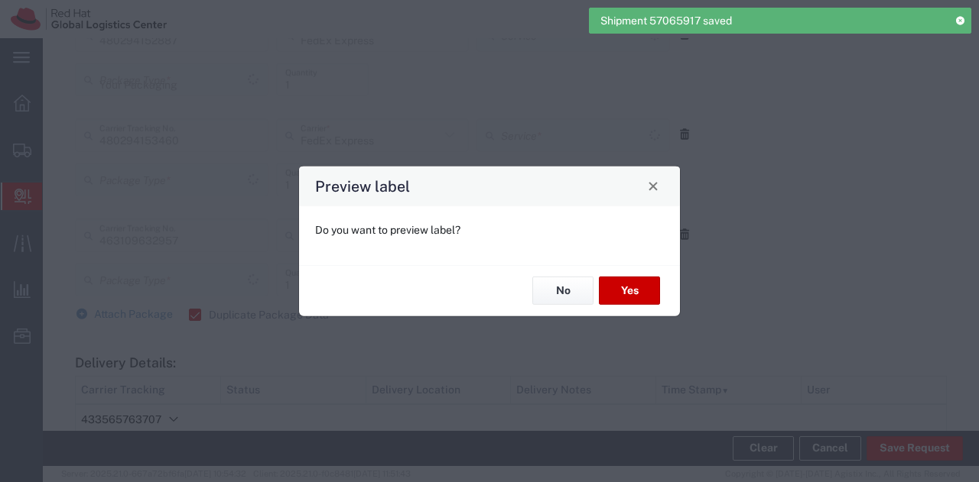
type input "Your Packaging"
type input "Ground"
type input "Your Packaging"
type input "Ground"
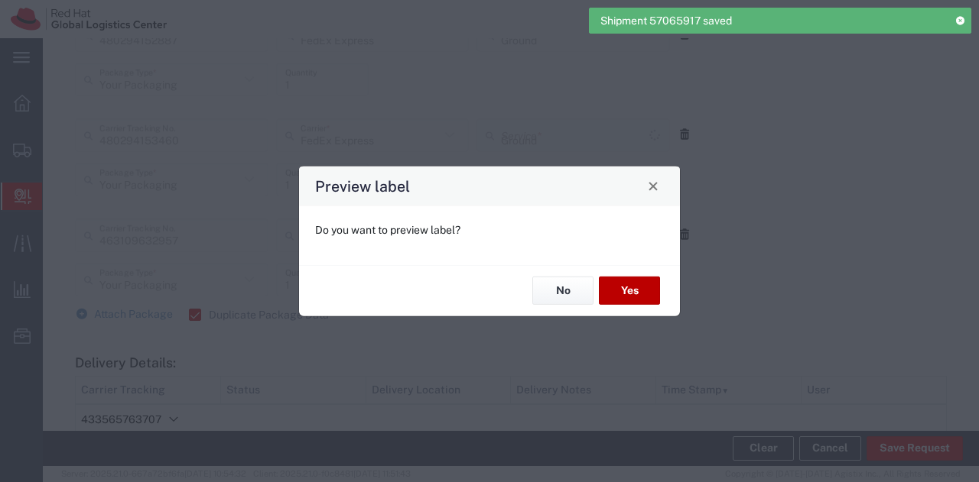
type input "Ground"
click at [630, 293] on button "Yes" at bounding box center [629, 291] width 61 height 28
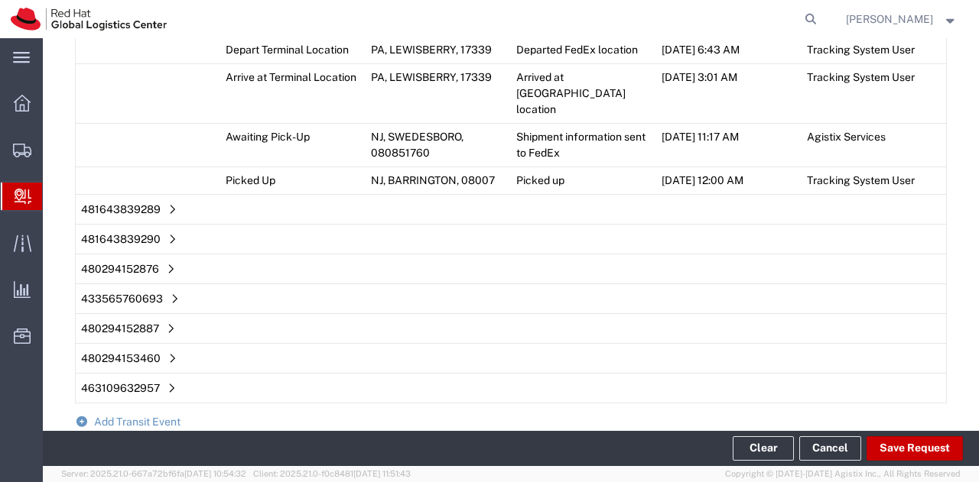
scroll to position [1840, 0]
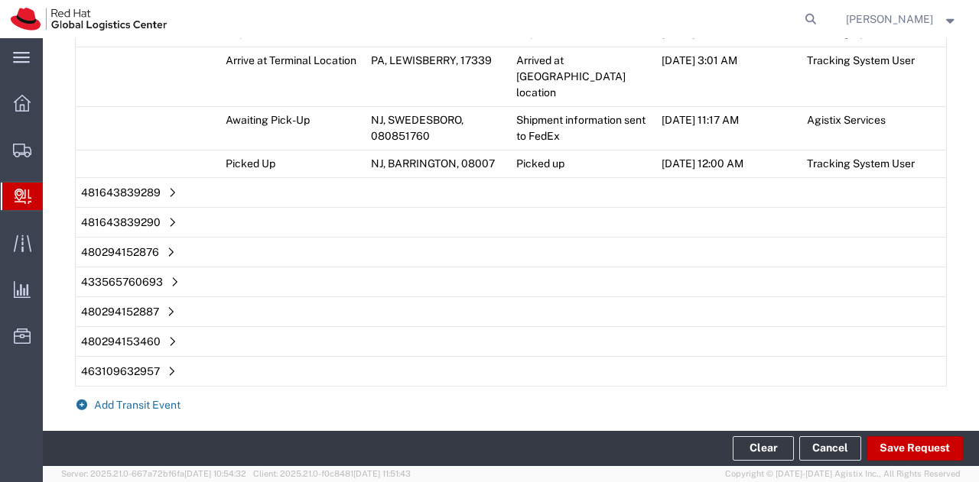
click at [126, 399] on span "Add Transit Event" at bounding box center [137, 405] width 86 height 12
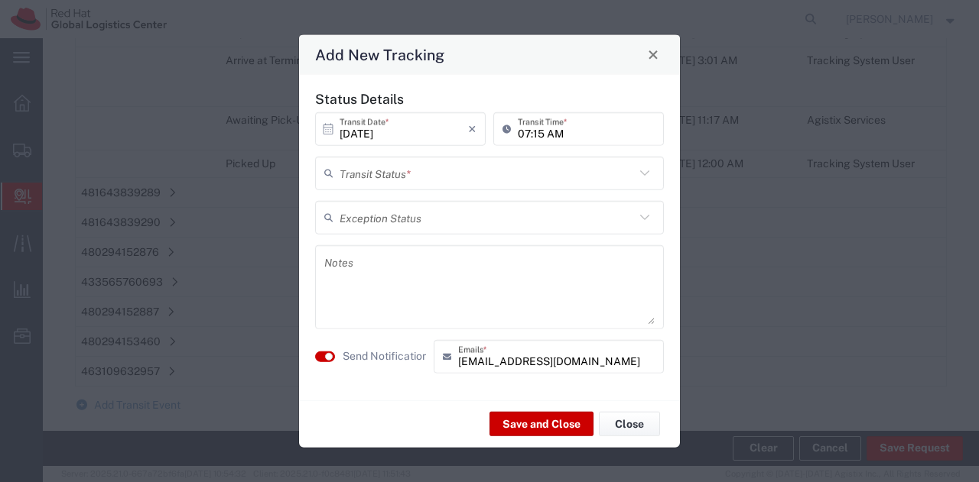
click at [483, 163] on input "text" at bounding box center [486, 173] width 295 height 27
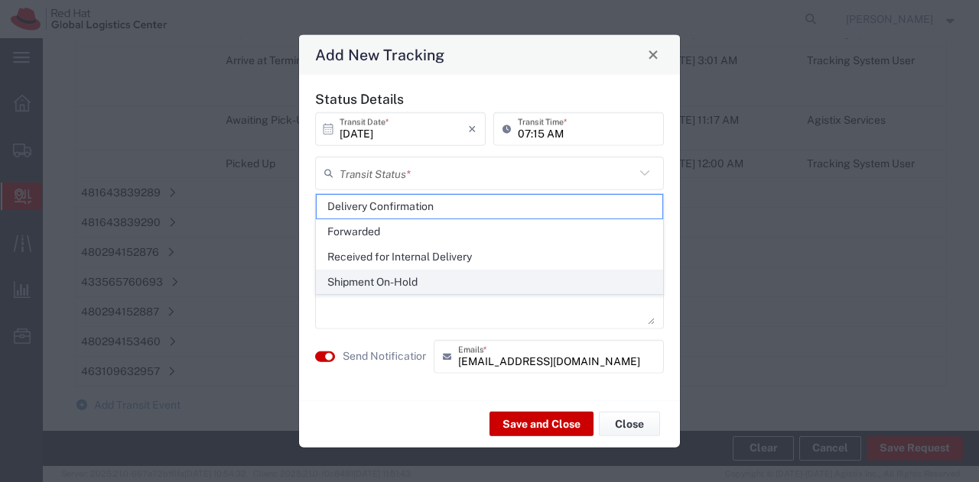
click at [424, 287] on span "Shipment On-Hold" at bounding box center [490, 283] width 346 height 24
type input "Shipment On-Hold"
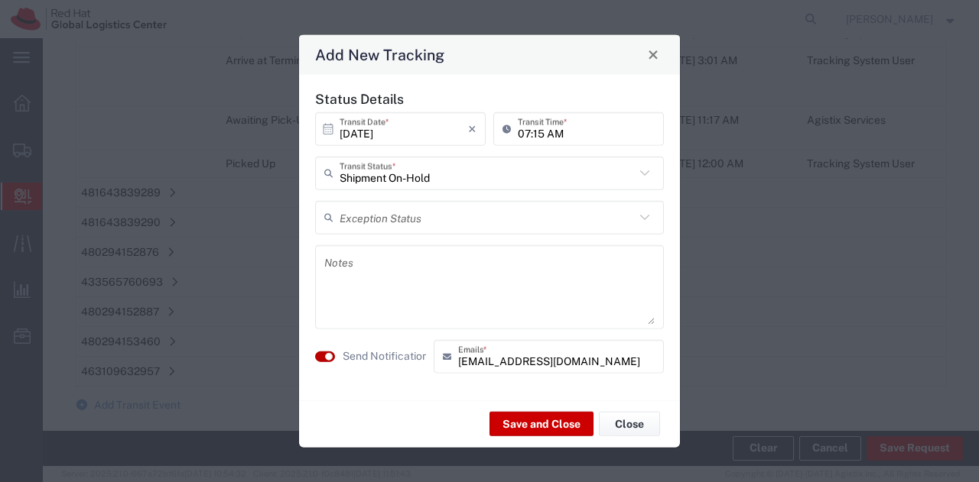
click at [329, 359] on small "button" at bounding box center [329, 356] width 8 height 8
click at [329, 359] on button "button" at bounding box center [325, 356] width 20 height 11
click at [531, 424] on button "Save and Close" at bounding box center [541, 424] width 104 height 24
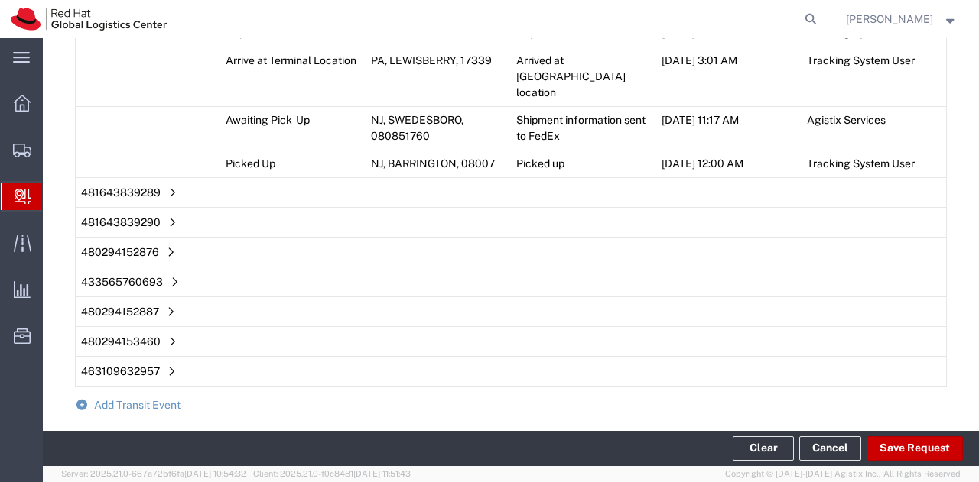
scroll to position [1867, 0]
click at [763, 440] on button "Clear" at bounding box center [762, 449] width 61 height 24
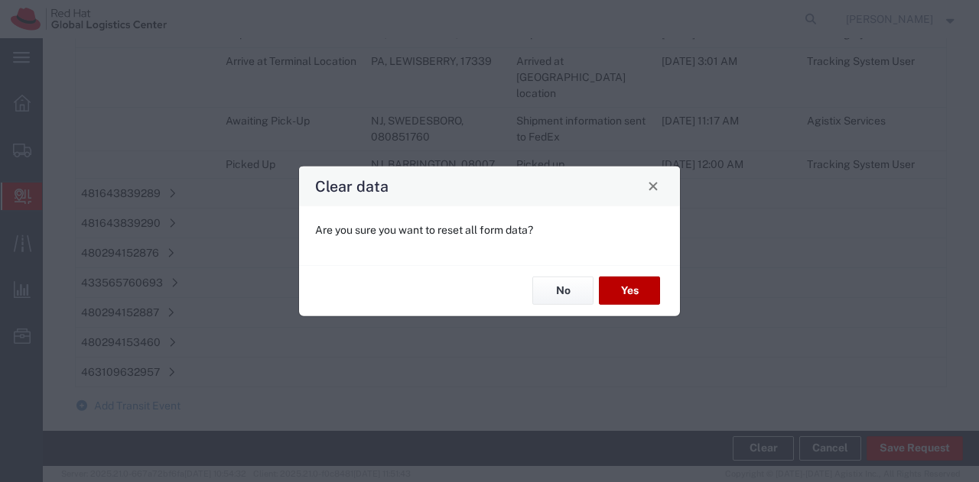
click at [619, 294] on button "Yes" at bounding box center [629, 291] width 61 height 28
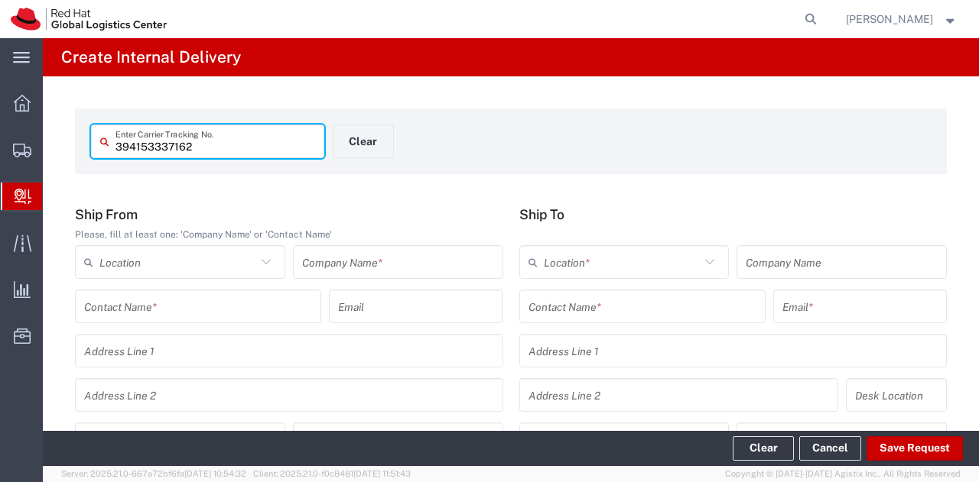
type input "394153337162"
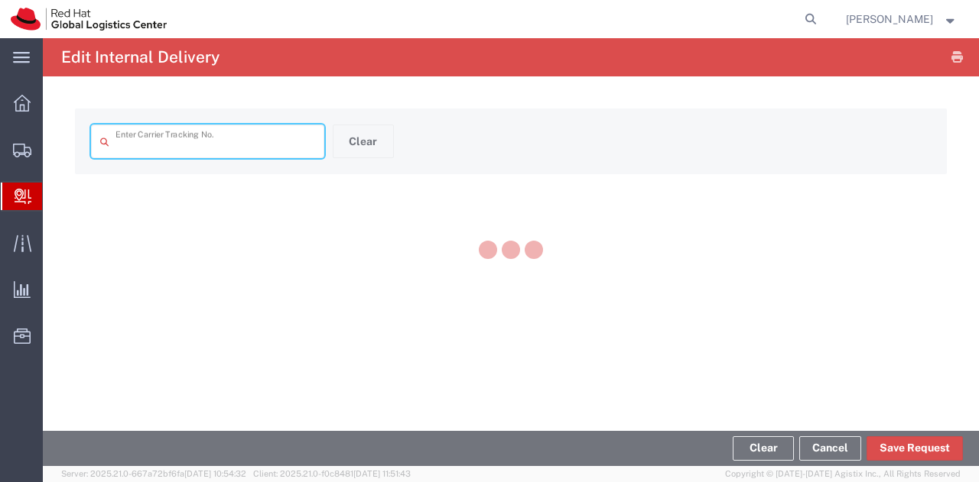
type input "394153337162"
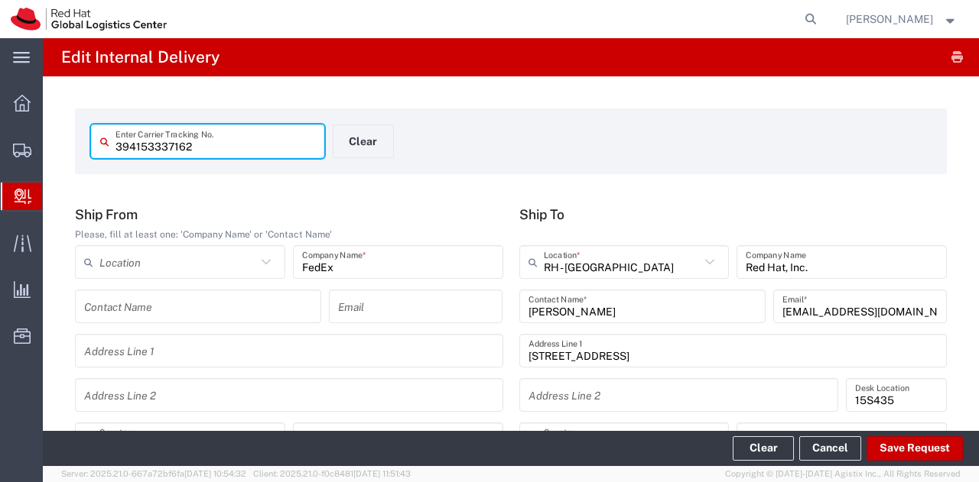
type input "[US_STATE]"
type input "Ground"
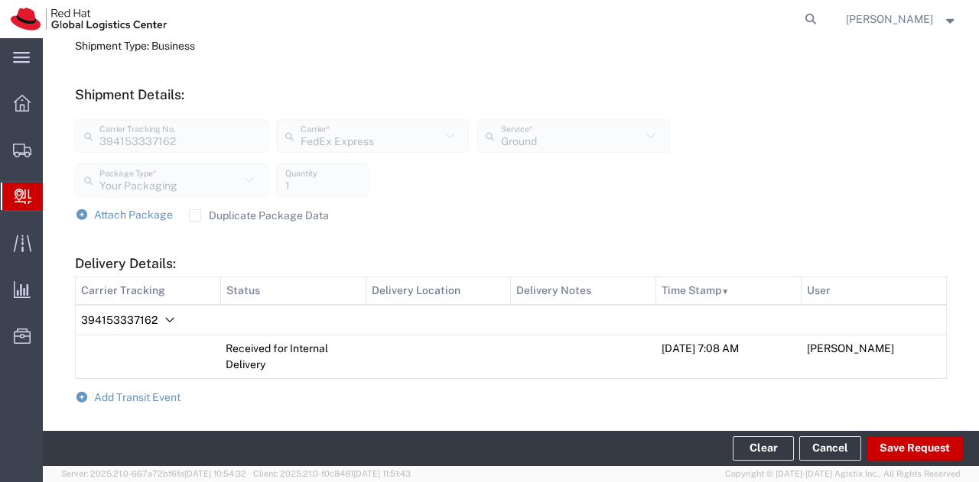
scroll to position [517, 0]
click at [189, 217] on label "Duplicate Package Data" at bounding box center [259, 216] width 140 height 12
click at [195, 216] on input "Duplicate Package Data" at bounding box center [195, 216] width 0 height 0
click at [119, 214] on span "Attach Package" at bounding box center [133, 215] width 79 height 12
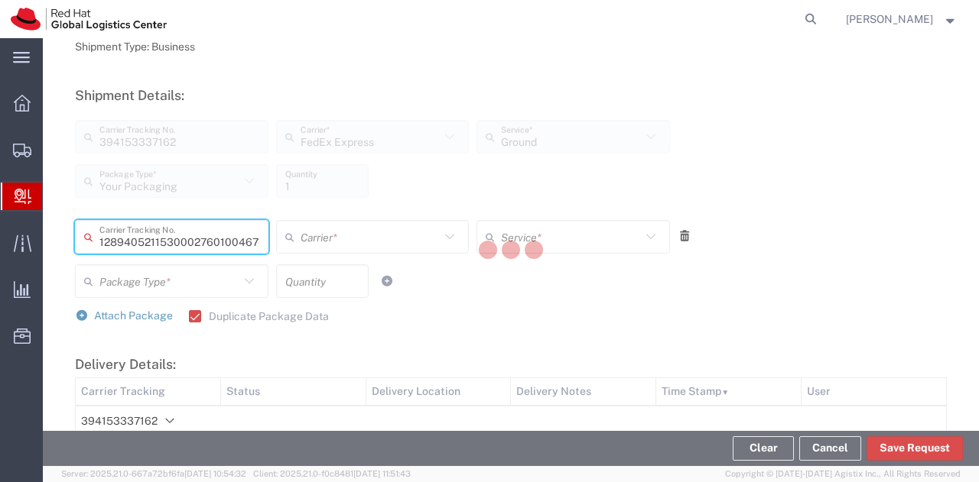
scroll to position [0, 0]
type input "467152067012"
type input "FedEx Express"
type input "Your Packaging"
type input "1"
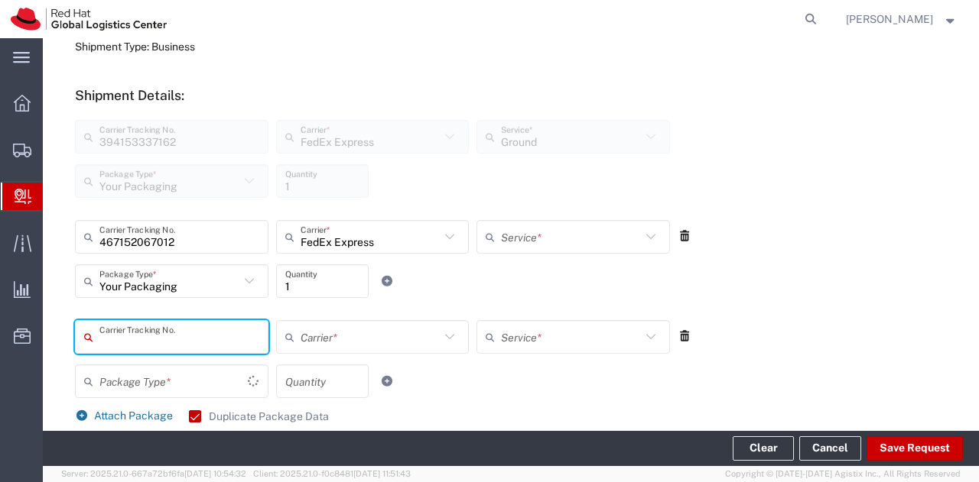
type input "Ground"
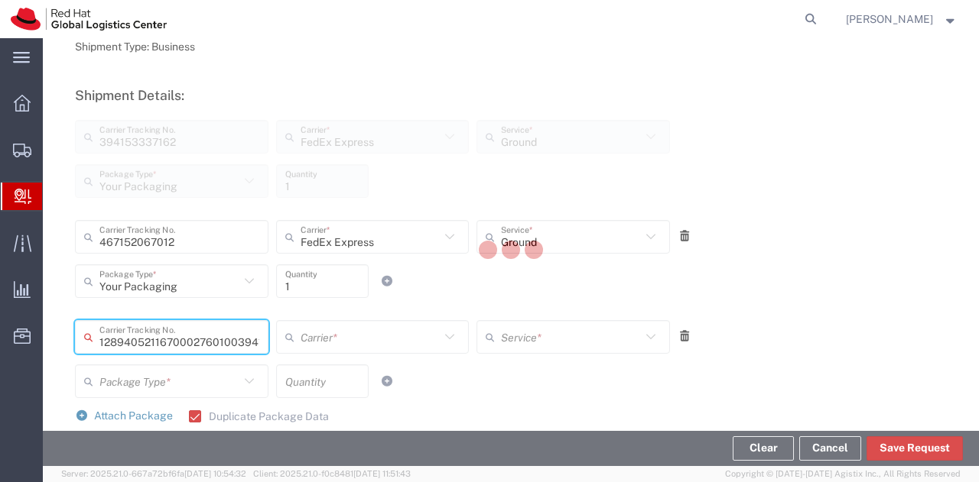
type input "394153337151"
type input "FedEx Express"
type input "Your Packaging"
type input "1"
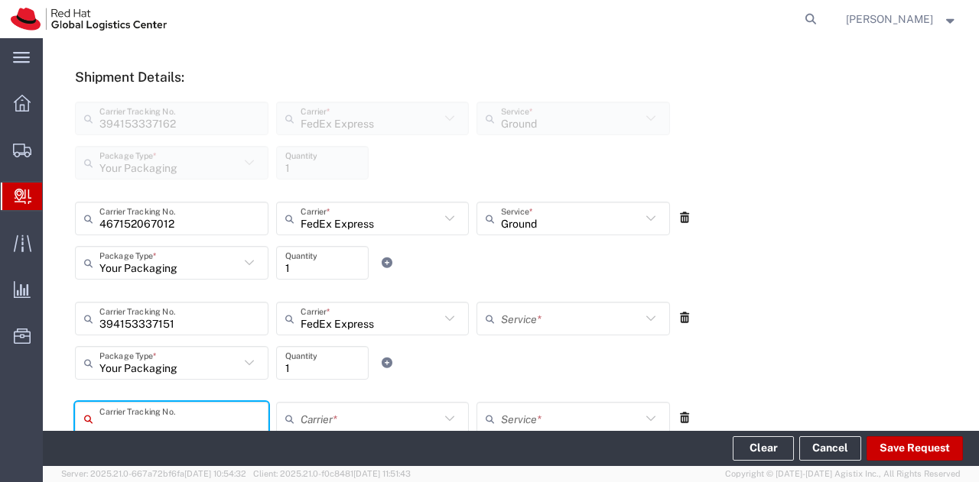
type input "Ground"
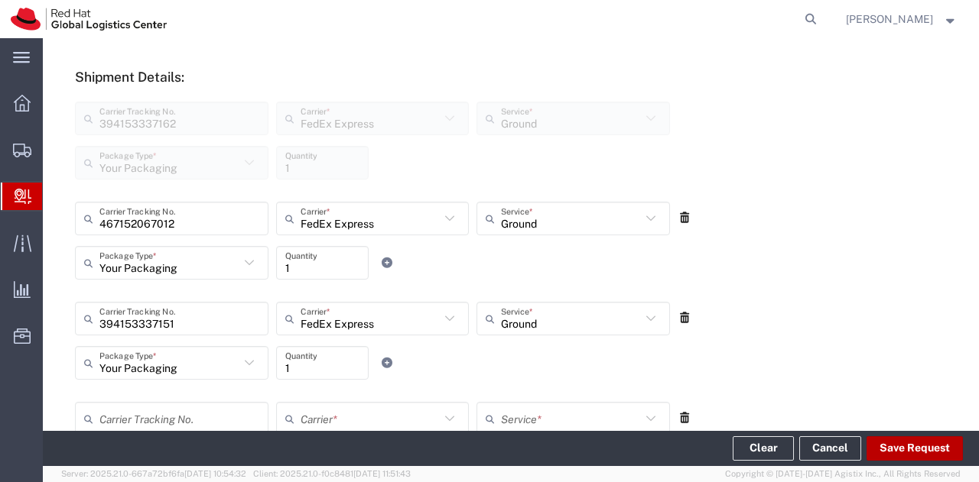
click at [929, 456] on button "Save Request" at bounding box center [914, 449] width 96 height 24
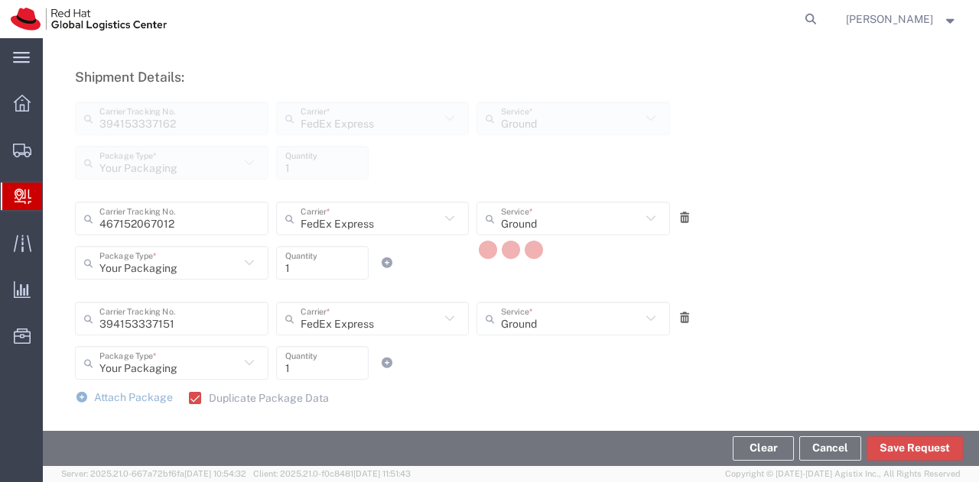
drag, startPoint x: 661, startPoint y: 414, endPoint x: 482, endPoint y: 362, distance: 186.3
click at [482, 362] on div at bounding box center [511, 252] width 936 height 428
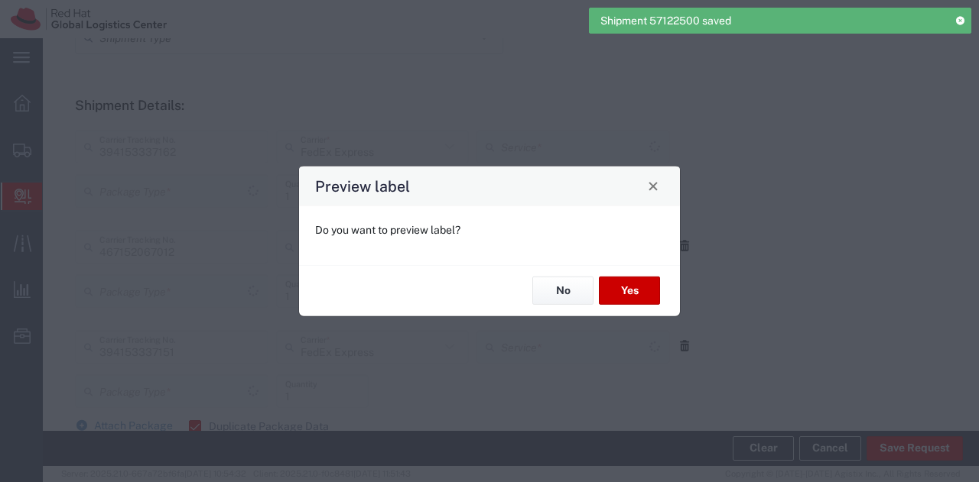
scroll to position [564, 0]
type input "Your Packaging"
type input "Ground"
type input "Your Packaging"
type input "Ground"
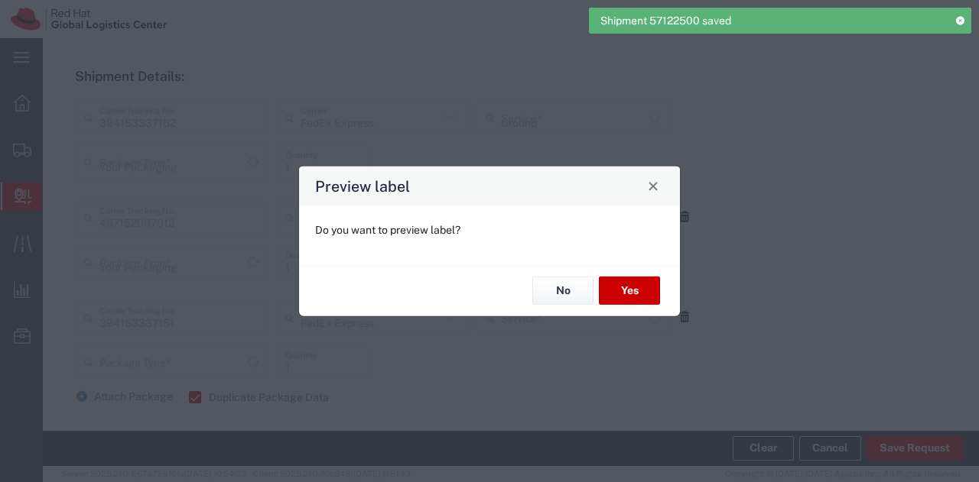
type input "Your Packaging"
type input "Ground"
click at [648, 290] on button "Yes" at bounding box center [629, 291] width 61 height 28
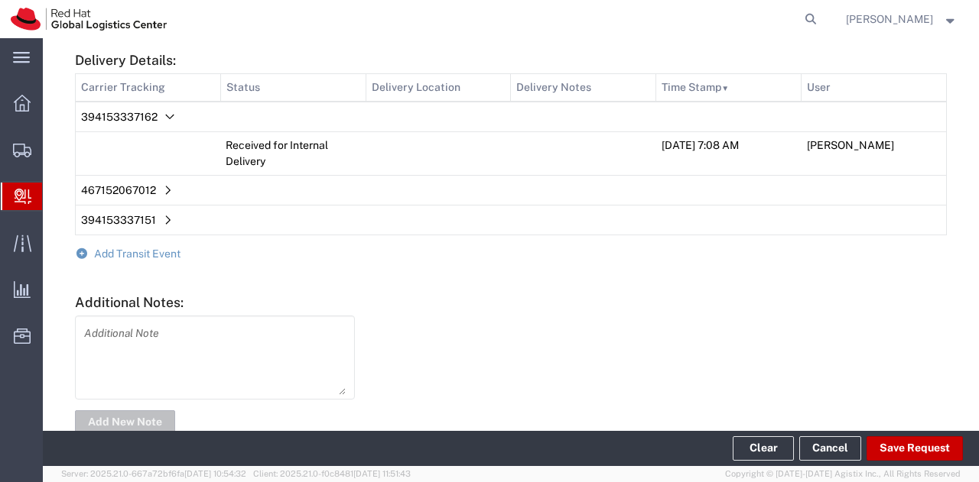
scroll to position [953, 0]
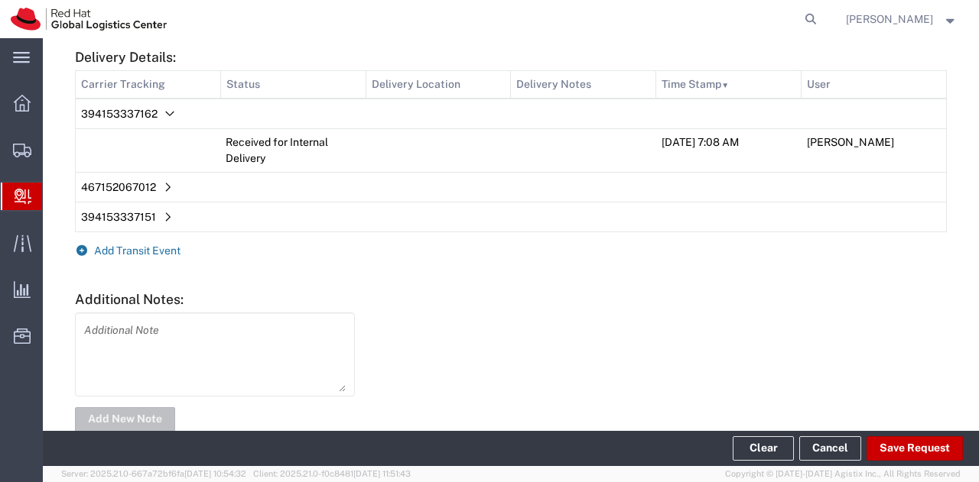
click at [128, 253] on span "Add Transit Event" at bounding box center [137, 251] width 86 height 12
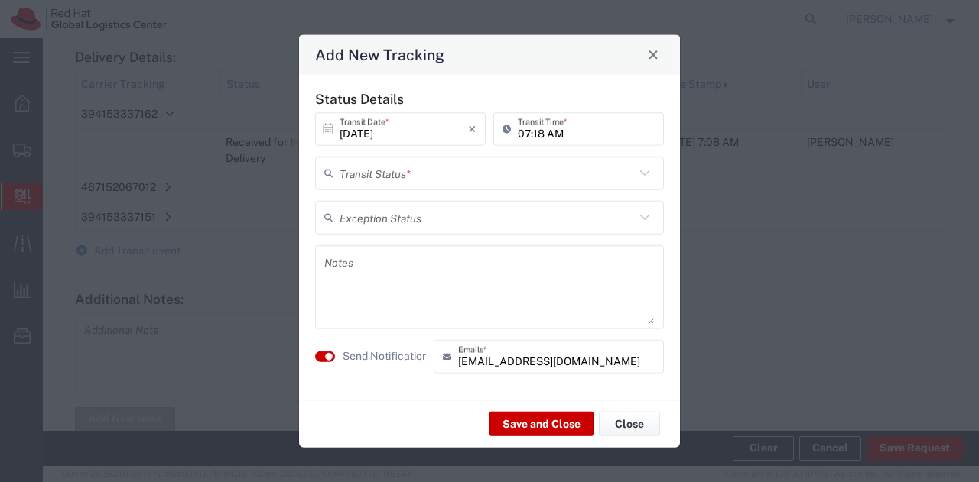
click at [370, 189] on div "Transit Status *" at bounding box center [489, 173] width 349 height 34
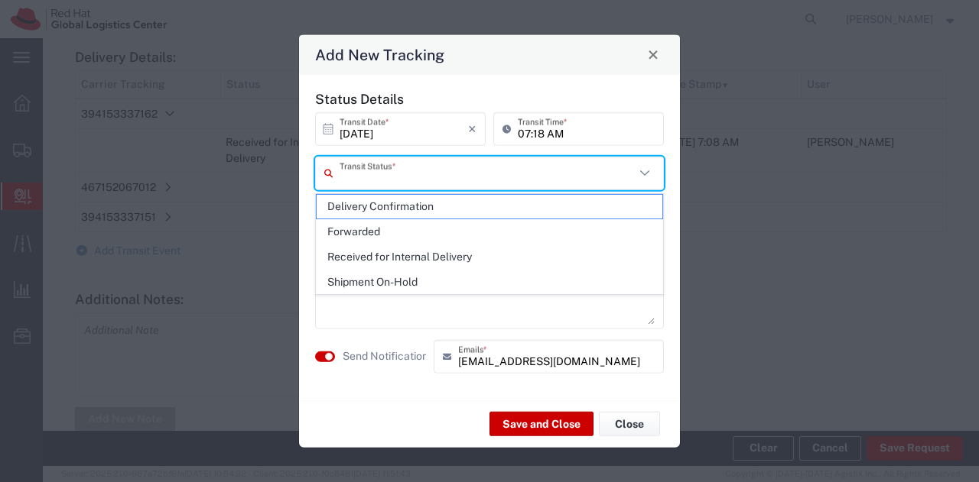
click at [382, 181] on input "text" at bounding box center [486, 173] width 295 height 27
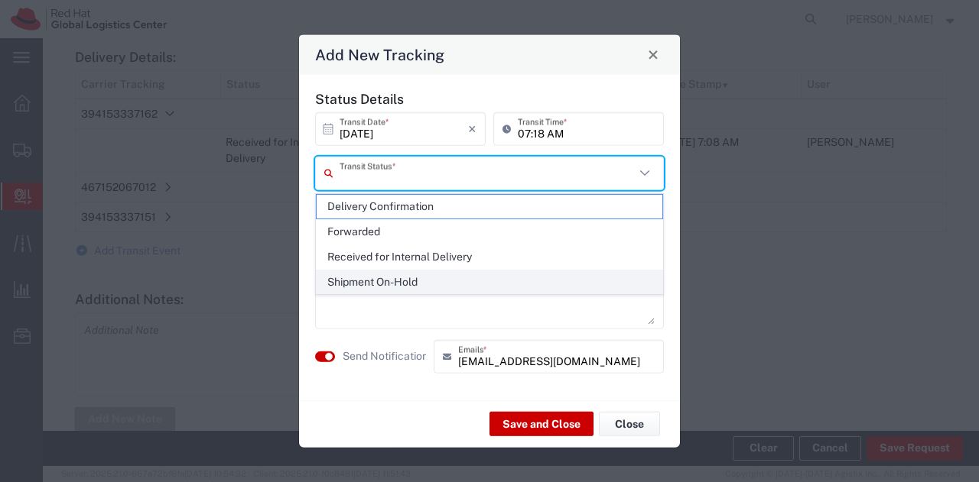
click at [405, 276] on span "Shipment On-Hold" at bounding box center [490, 283] width 346 height 24
type input "Shipment On-Hold"
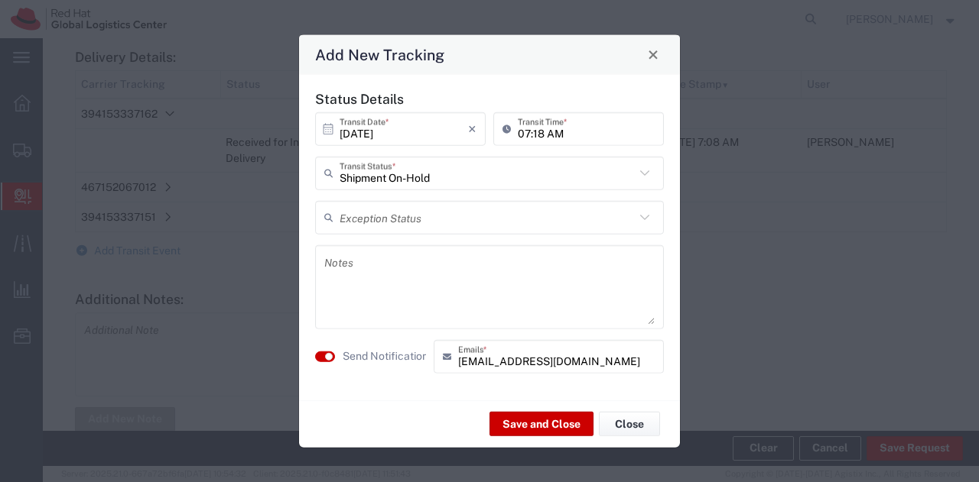
click at [407, 275] on textarea at bounding box center [489, 286] width 330 height 75
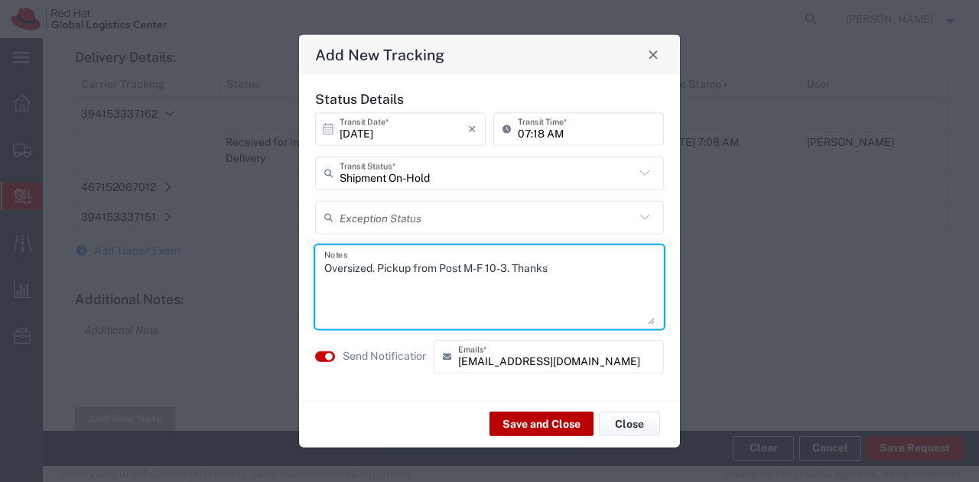
type textarea "Oversized. Pickup from Post M-F 10-3. Thanks"
click at [537, 420] on button "Save and Close" at bounding box center [541, 424] width 104 height 24
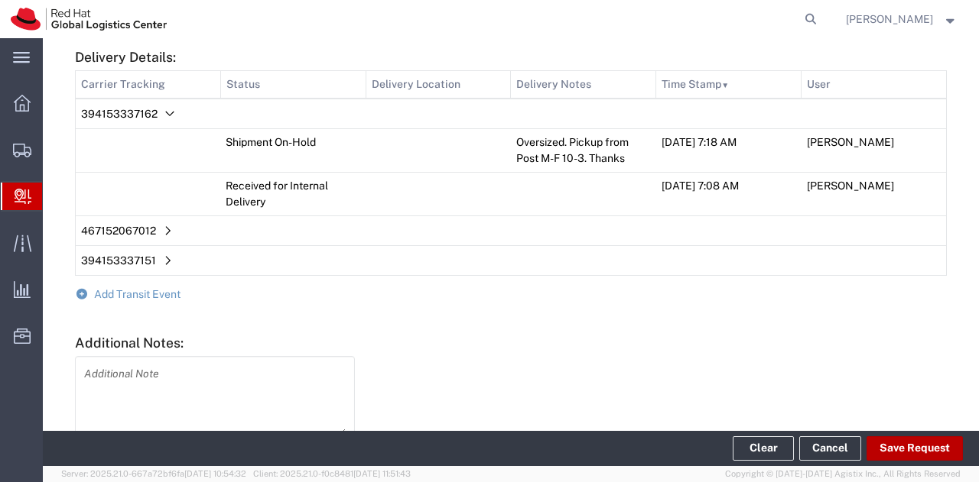
click at [904, 452] on button "Save Request" at bounding box center [914, 449] width 96 height 24
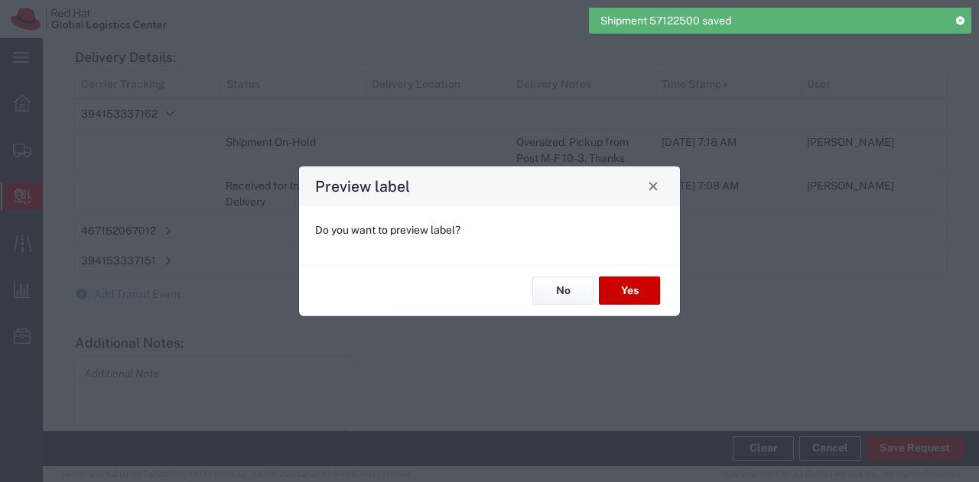
type input "Your Packaging"
type input "Ground"
type input "Your Packaging"
click at [553, 290] on button "No" at bounding box center [562, 291] width 61 height 28
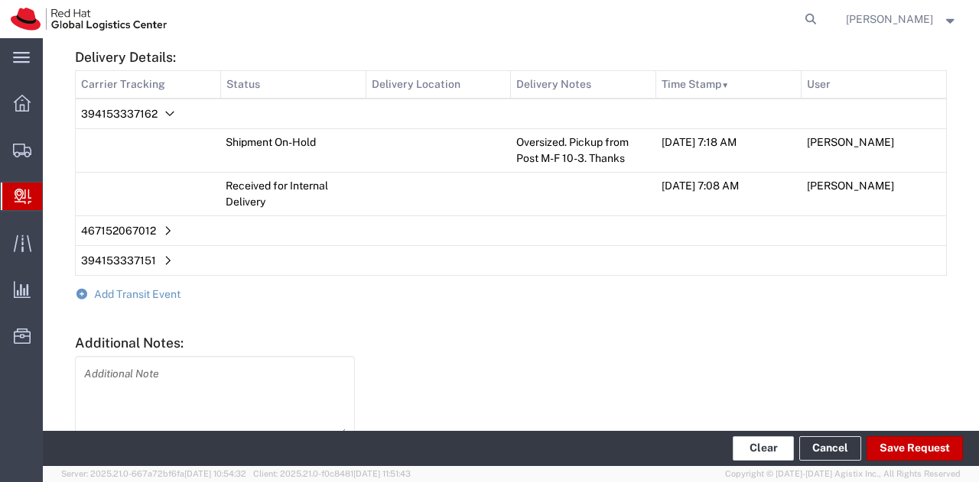
click at [758, 440] on button "Clear" at bounding box center [762, 449] width 61 height 24
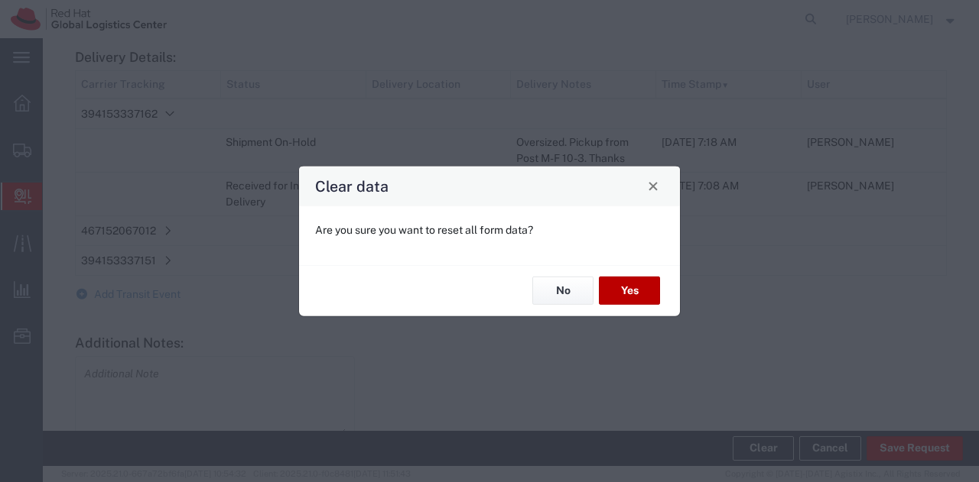
click at [621, 281] on button "Yes" at bounding box center [629, 291] width 61 height 28
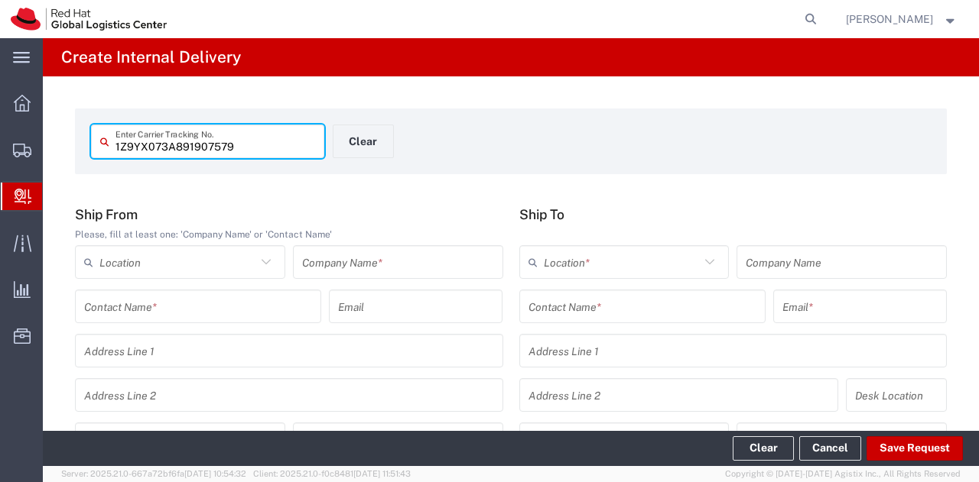
type input "1Z9YX073A891907579"
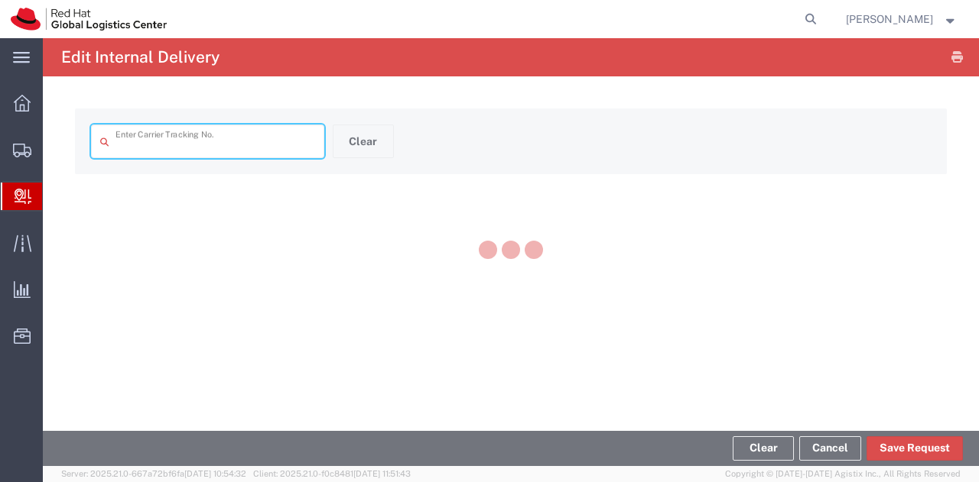
type input "1Z9YX073A891907579"
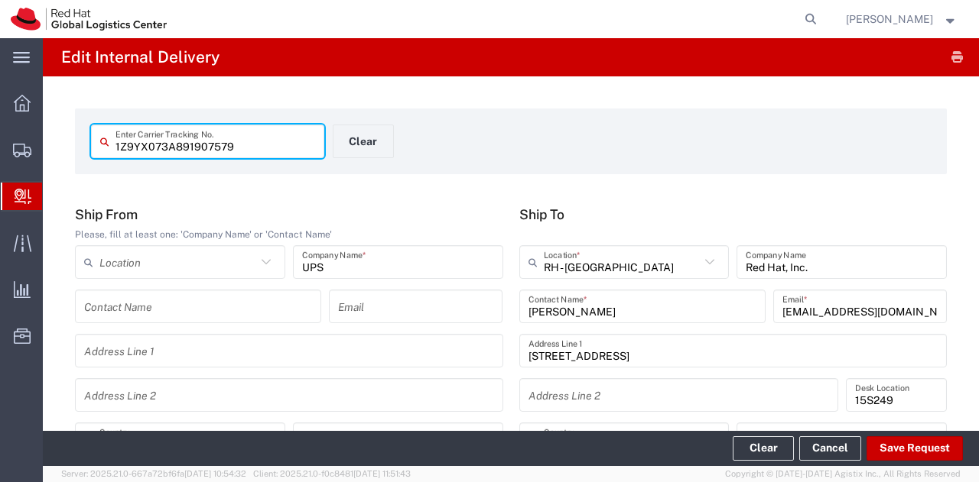
type input "Your Packaging"
type input "Ground"
type input "[US_STATE]"
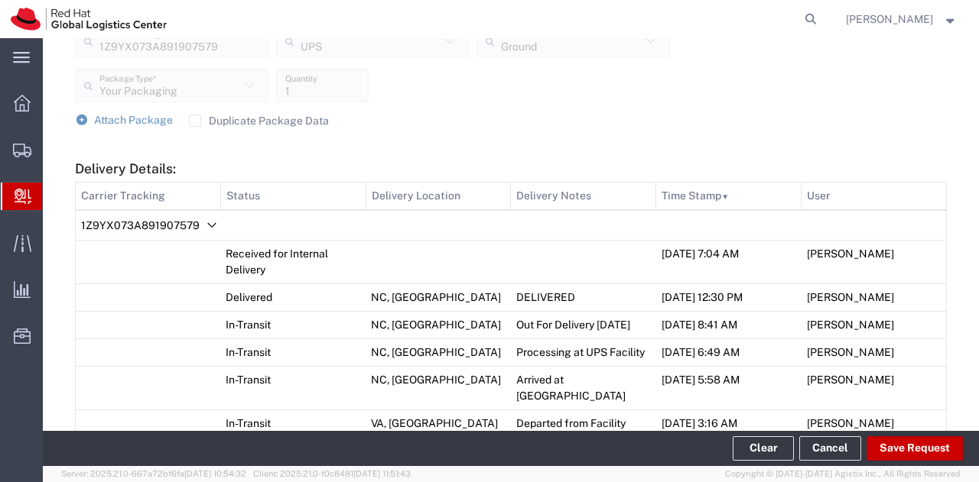
scroll to position [624, 0]
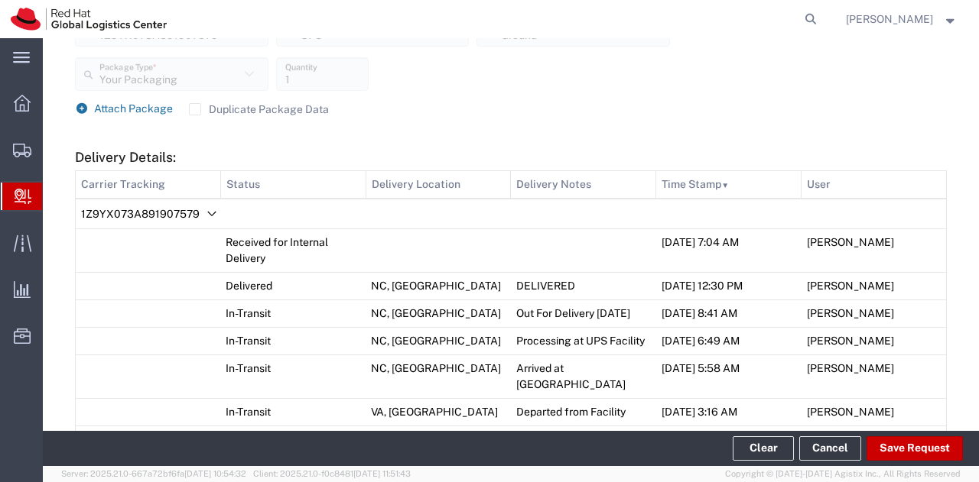
click at [135, 111] on span "Attach Package" at bounding box center [133, 108] width 79 height 12
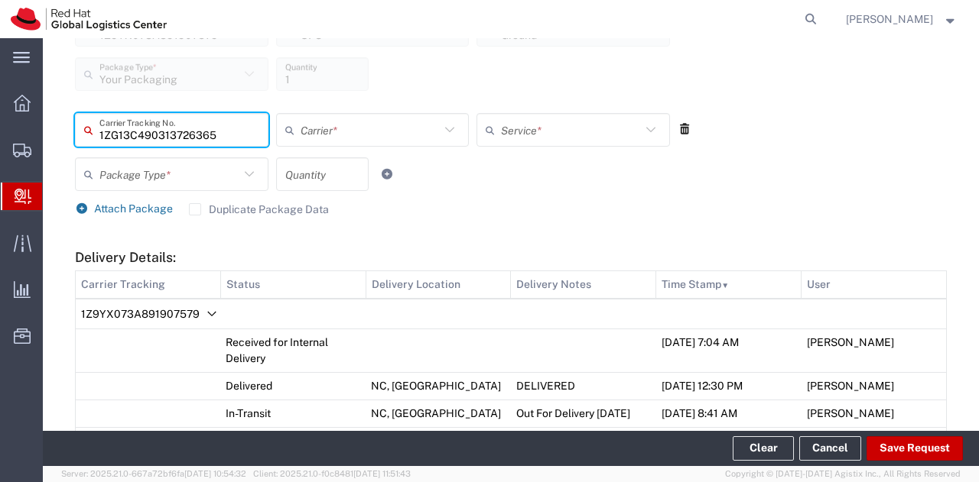
type input "1ZG13C490313726365"
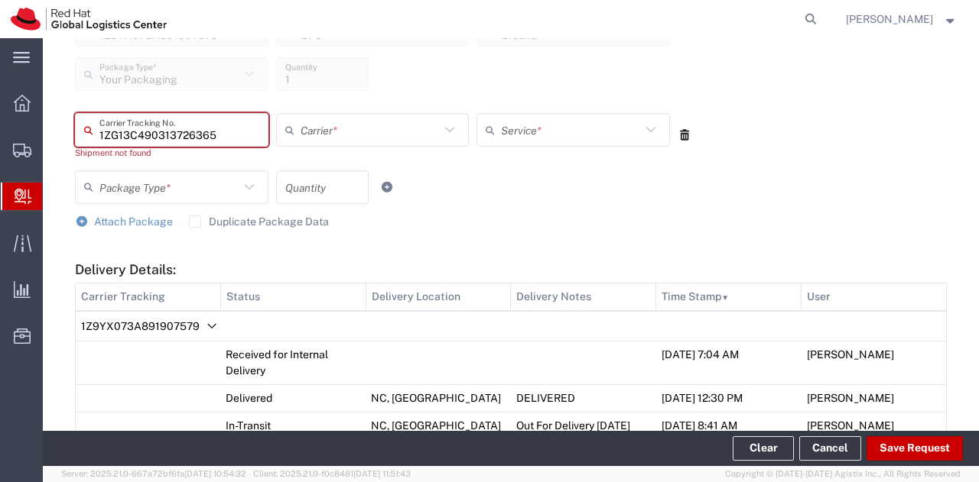
click at [289, 132] on icon at bounding box center [292, 130] width 15 height 24
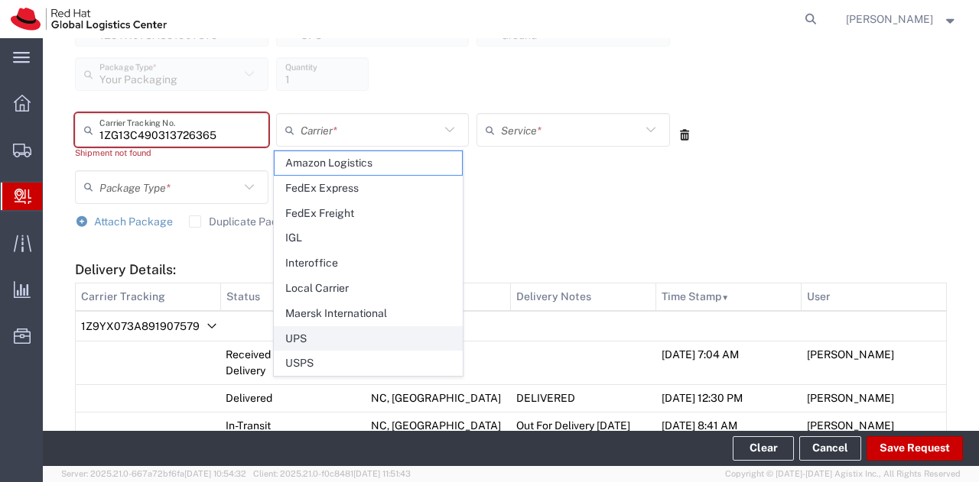
click at [304, 327] on span "UPS" at bounding box center [367, 339] width 187 height 24
type input "UPS"
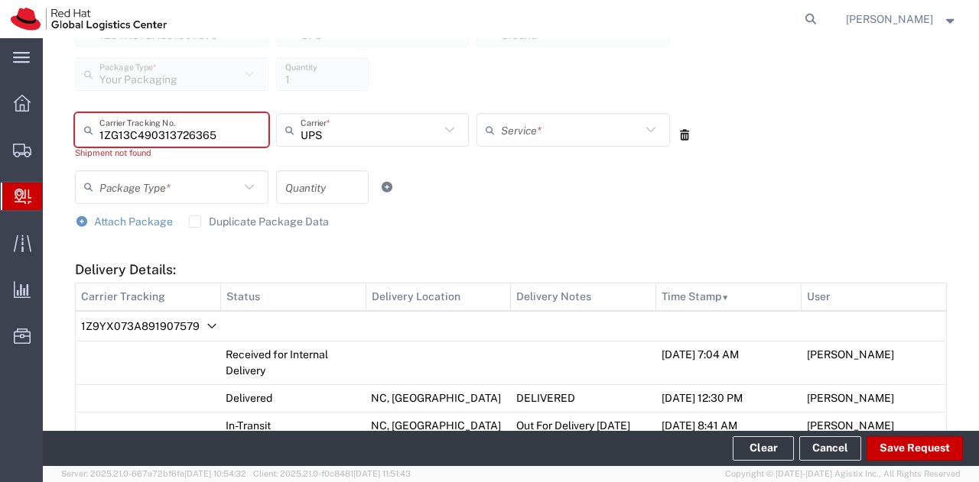
click at [546, 135] on input "text" at bounding box center [571, 130] width 140 height 27
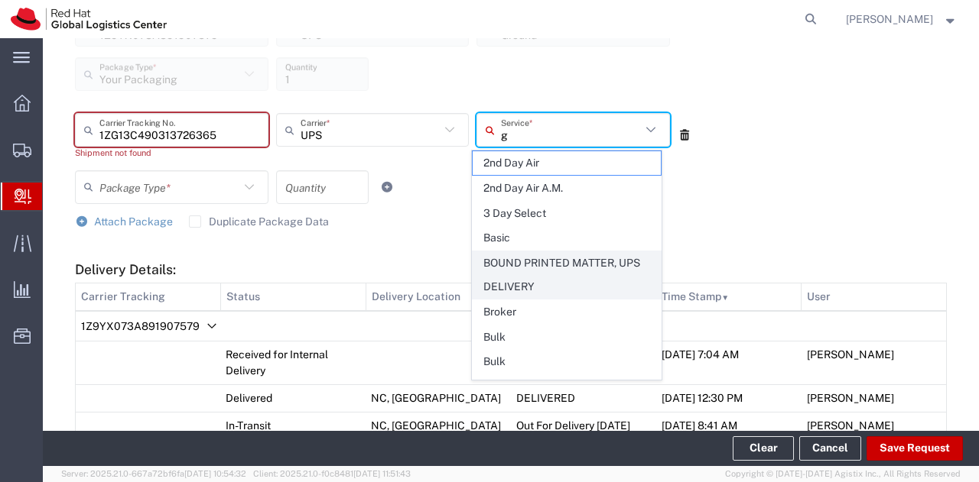
type input "gr"
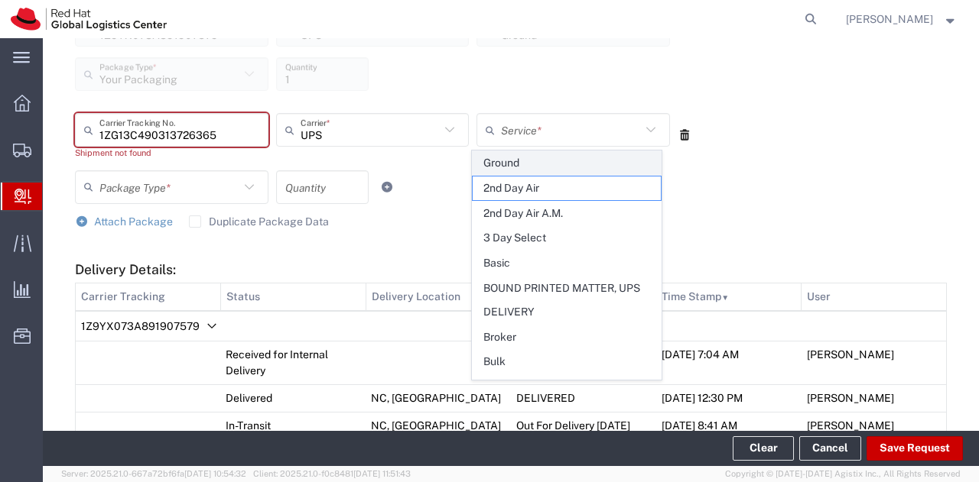
click at [518, 161] on span "Ground" at bounding box center [566, 163] width 187 height 24
type input "Ground"
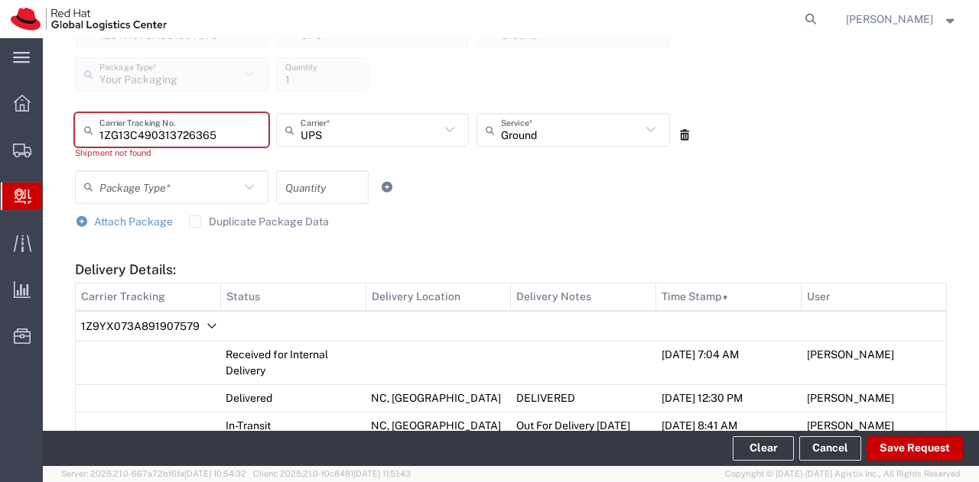
click at [252, 188] on icon at bounding box center [249, 187] width 20 height 20
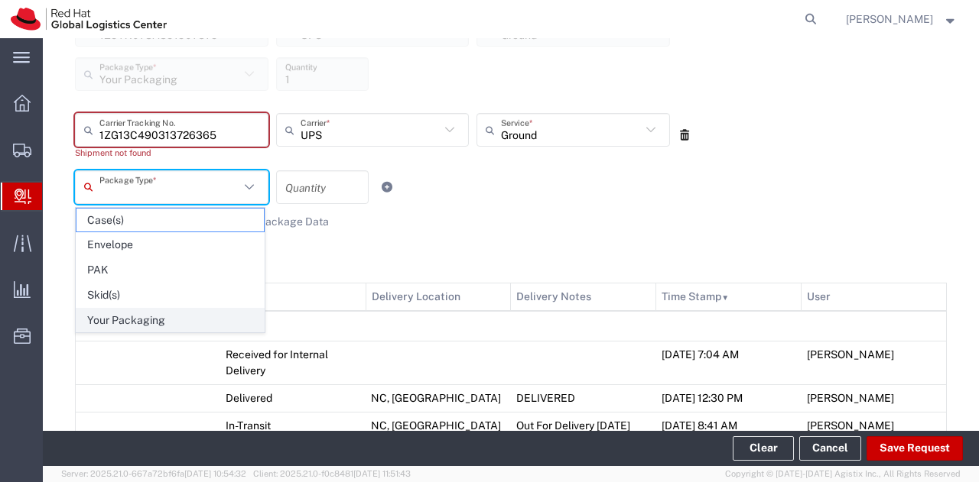
click at [167, 313] on span "Your Packaging" at bounding box center [169, 321] width 187 height 24
type input "Your Packaging"
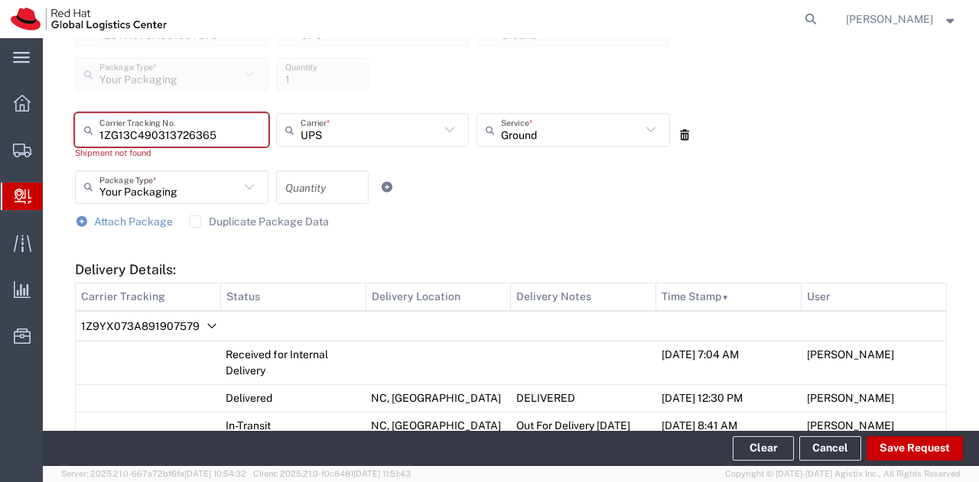
click at [317, 180] on input "number" at bounding box center [322, 187] width 74 height 27
type input "1"
click at [531, 226] on div "Attach Package Duplicate Package Data" at bounding box center [511, 222] width 872 height 15
click at [893, 443] on button "Save Request" at bounding box center [914, 449] width 96 height 24
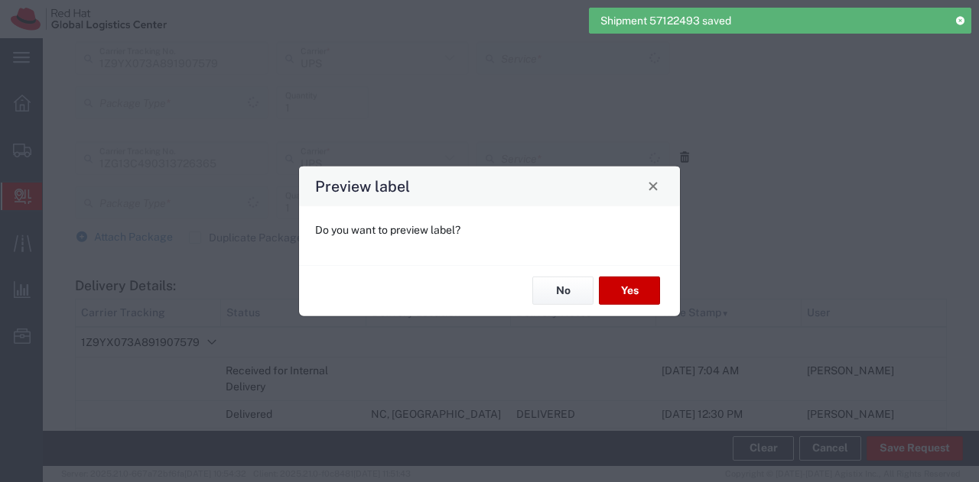
type input "Your Packaging"
type input "Ground"
type input "Your Packaging"
type input "Ground"
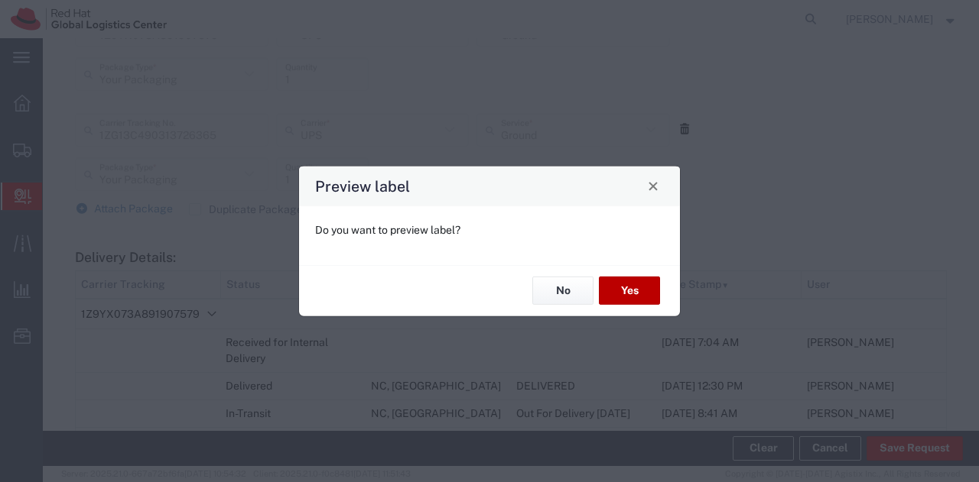
click at [614, 298] on button "Yes" at bounding box center [629, 291] width 61 height 28
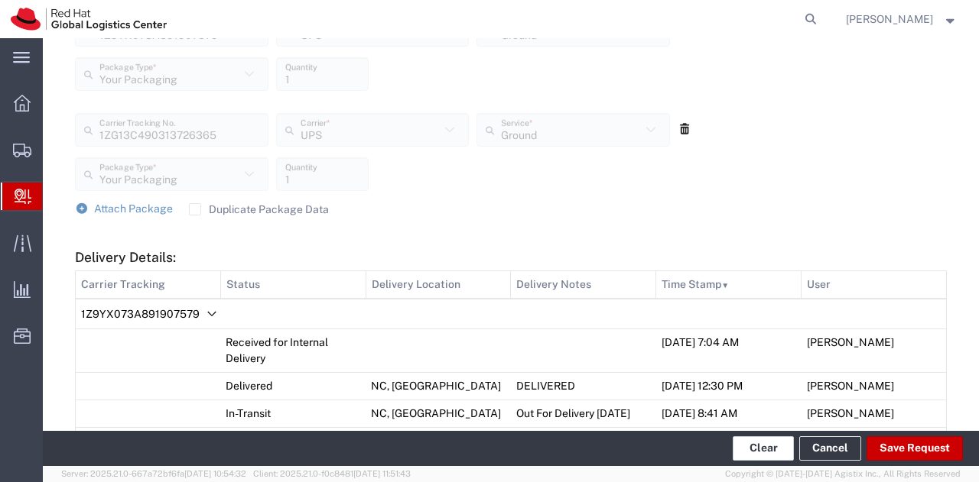
click at [769, 446] on button "Clear" at bounding box center [762, 449] width 61 height 24
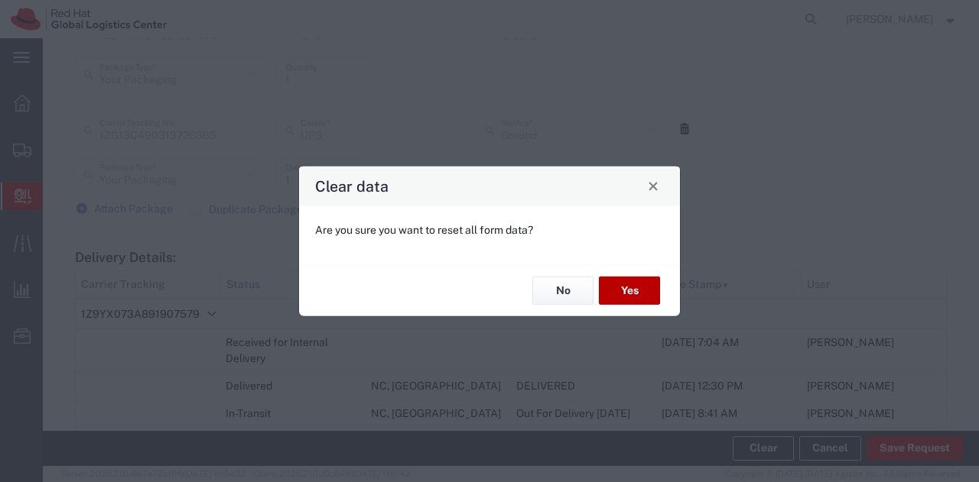
click at [622, 291] on button "Yes" at bounding box center [629, 291] width 61 height 28
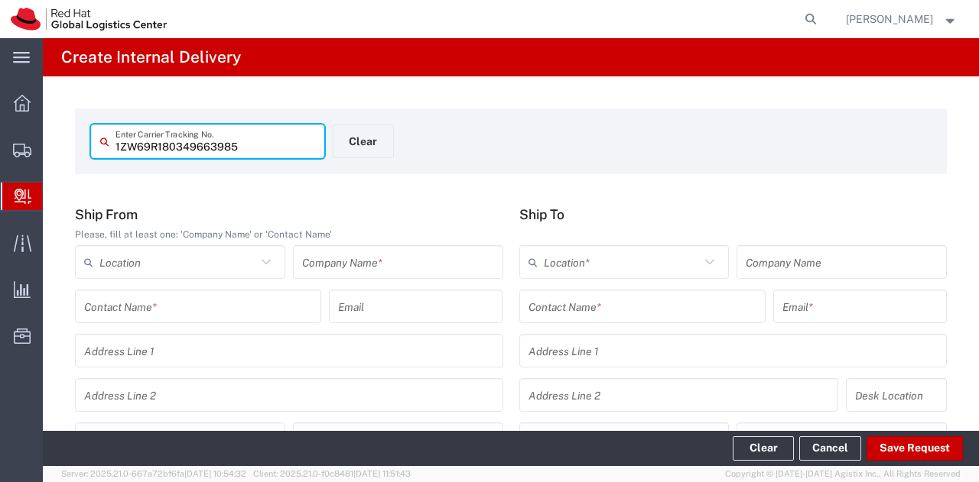
type input "1ZW69R180349663985"
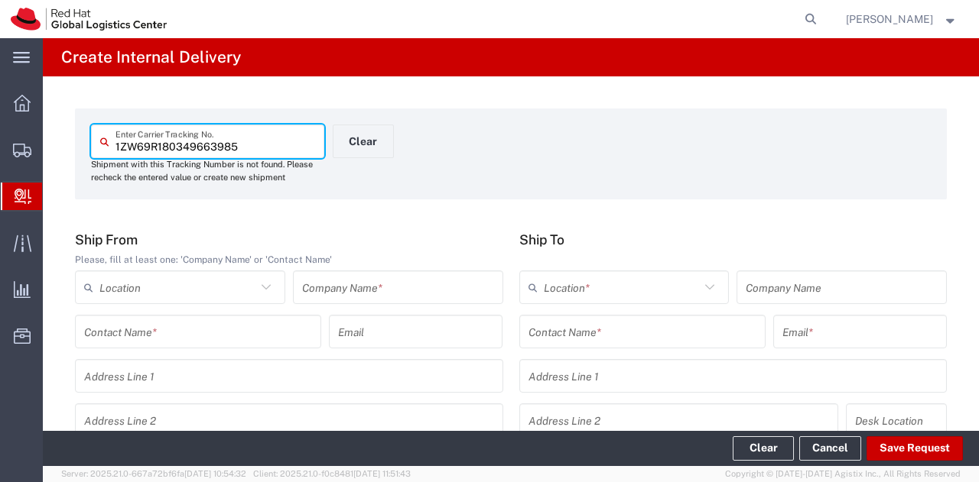
click at [363, 297] on input "text" at bounding box center [398, 287] width 192 height 27
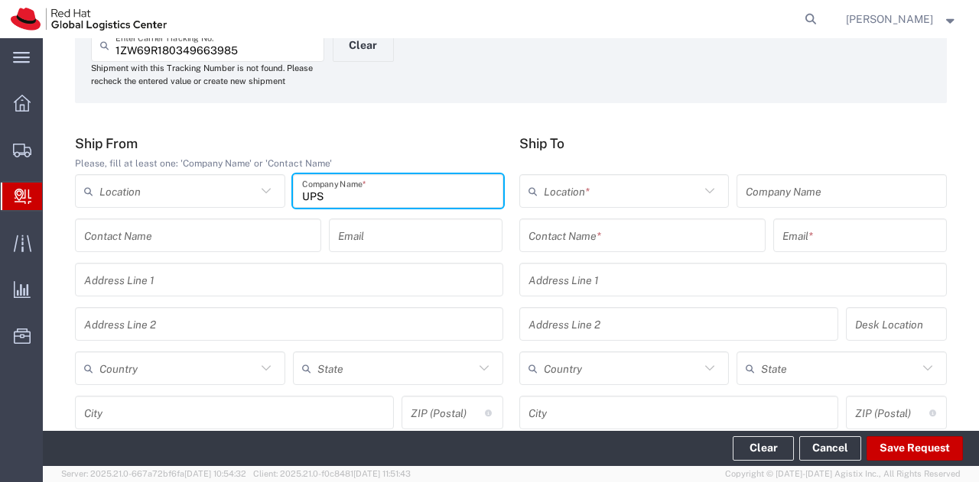
scroll to position [148, 0]
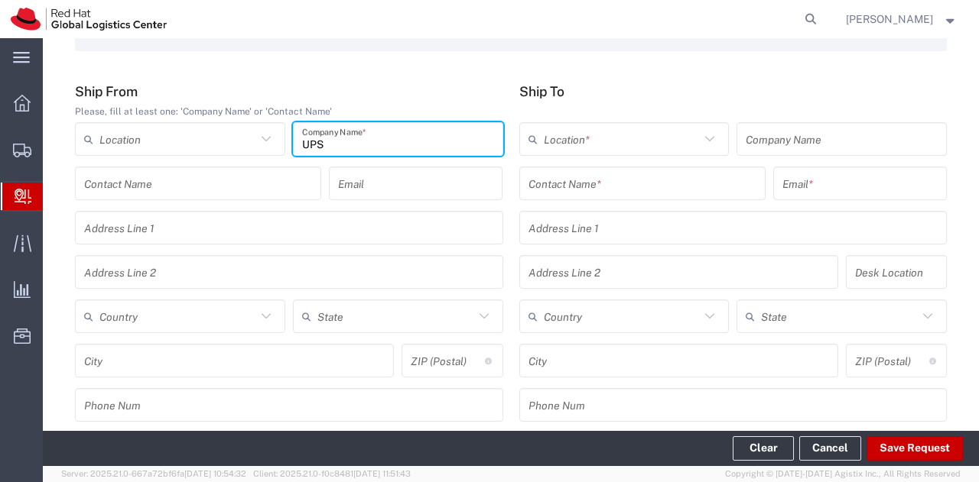
type input "UPS"
click at [161, 316] on input "text" at bounding box center [177, 317] width 157 height 27
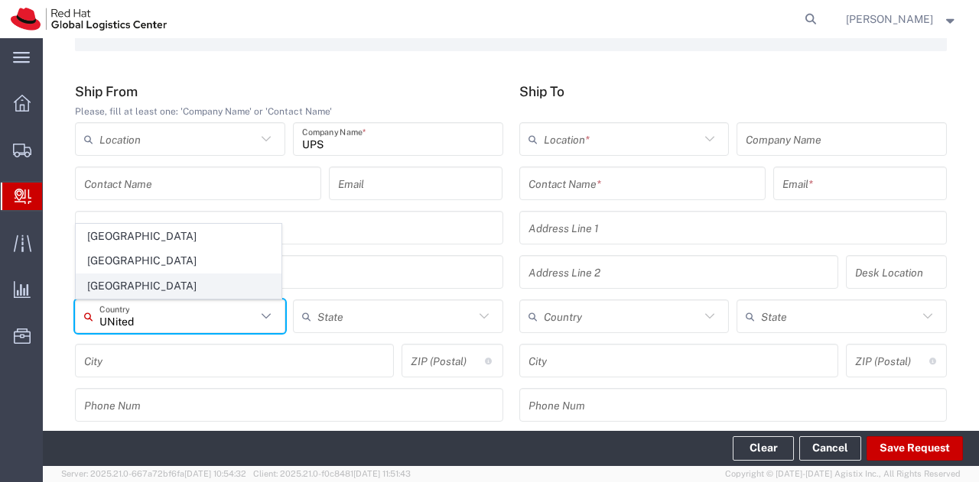
click at [161, 295] on span "[GEOGRAPHIC_DATA]" at bounding box center [178, 286] width 204 height 24
type input "[GEOGRAPHIC_DATA]"
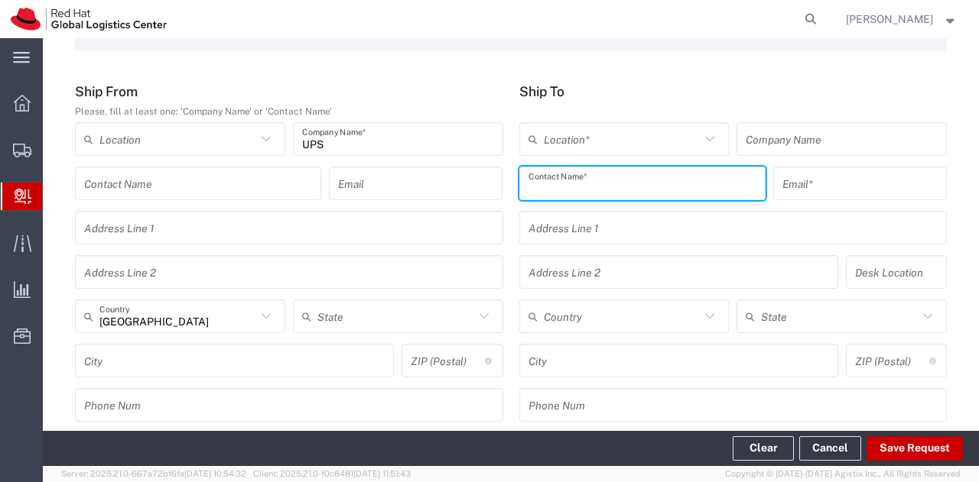
click at [558, 187] on input "text" at bounding box center [642, 184] width 228 height 27
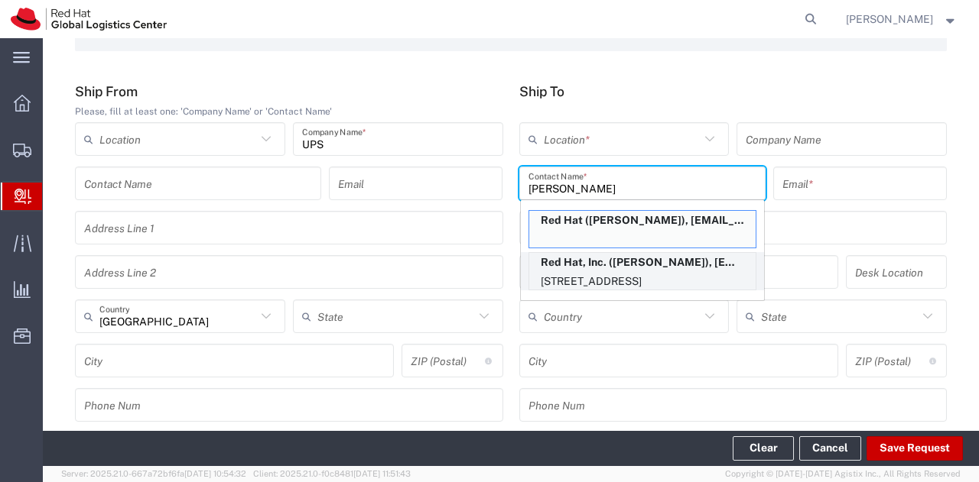
type input "[PERSON_NAME]"
click at [604, 265] on p "Red Hat, Inc. ([PERSON_NAME]), [EMAIL_ADDRESS][DOMAIN_NAME]" at bounding box center [642, 262] width 226 height 19
type input "RH - [GEOGRAPHIC_DATA]"
type input "Red Hat, Inc."
type input "[PERSON_NAME]"
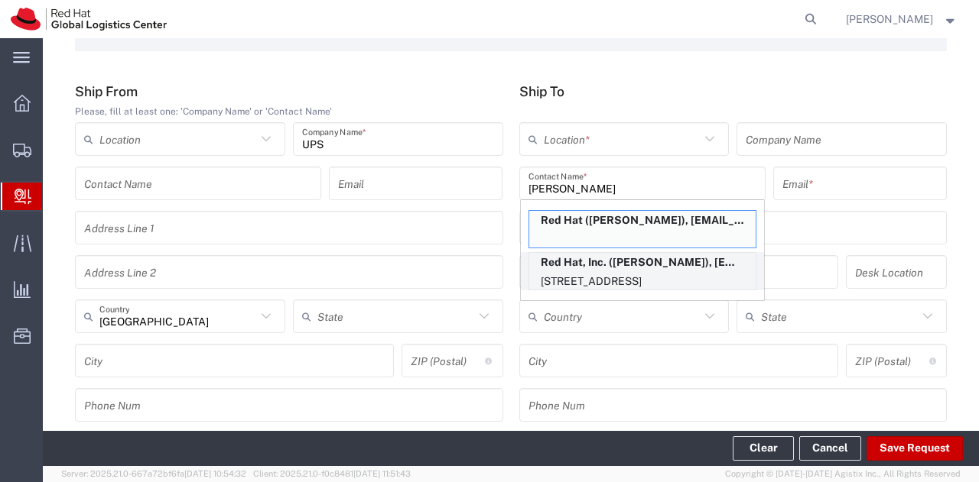
type input "[EMAIL_ADDRESS][DOMAIN_NAME]"
type input "[STREET_ADDRESS]"
type input "19S361"
type input "[GEOGRAPHIC_DATA]"
type input "RALEIGH"
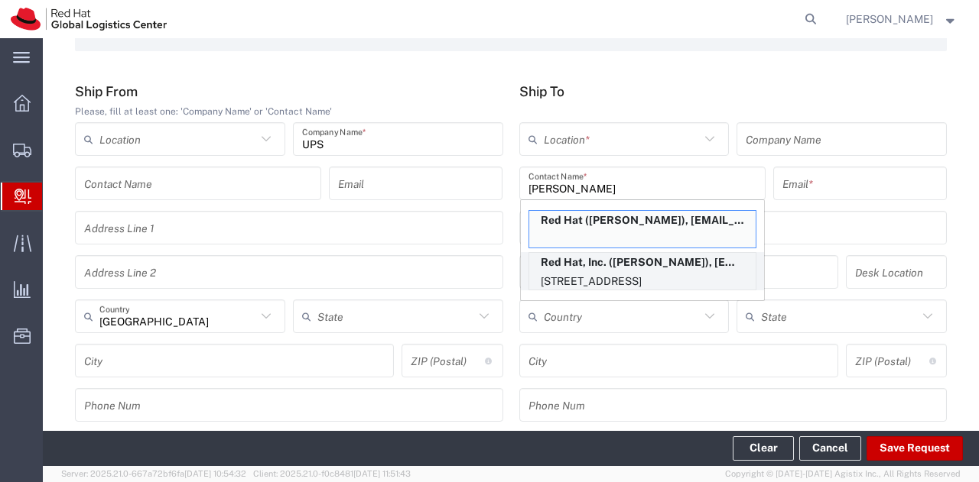
type input "27601"
type input "19196478534"
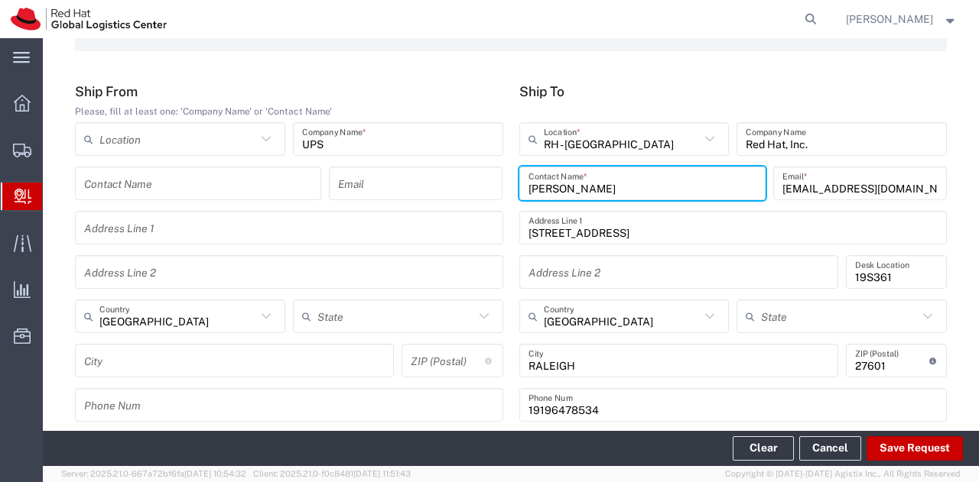
type input "[US_STATE]"
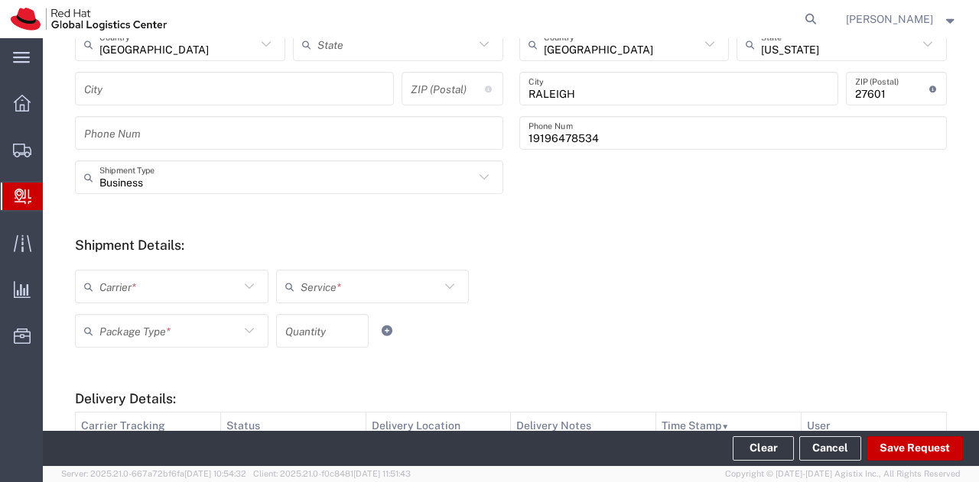
scroll to position [422, 0]
click at [241, 291] on icon at bounding box center [249, 285] width 20 height 20
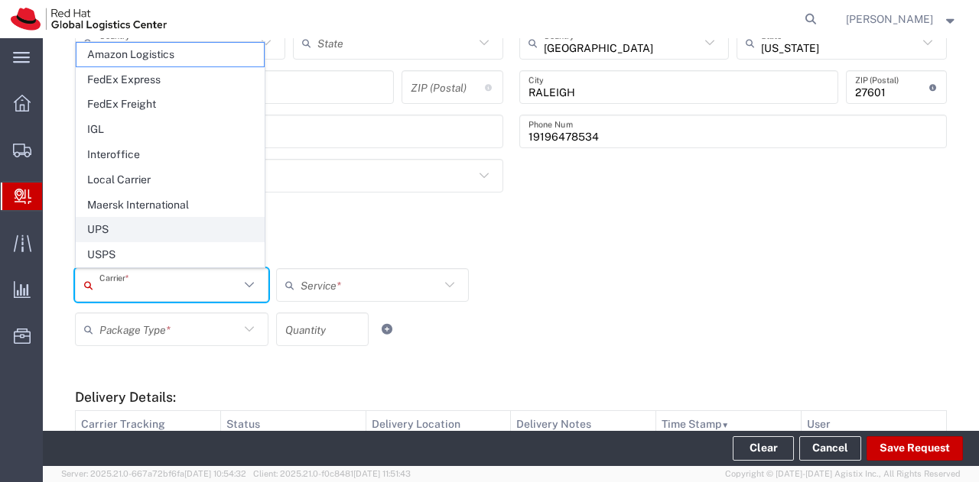
click at [151, 233] on span "UPS" at bounding box center [169, 230] width 187 height 24
type input "UPS"
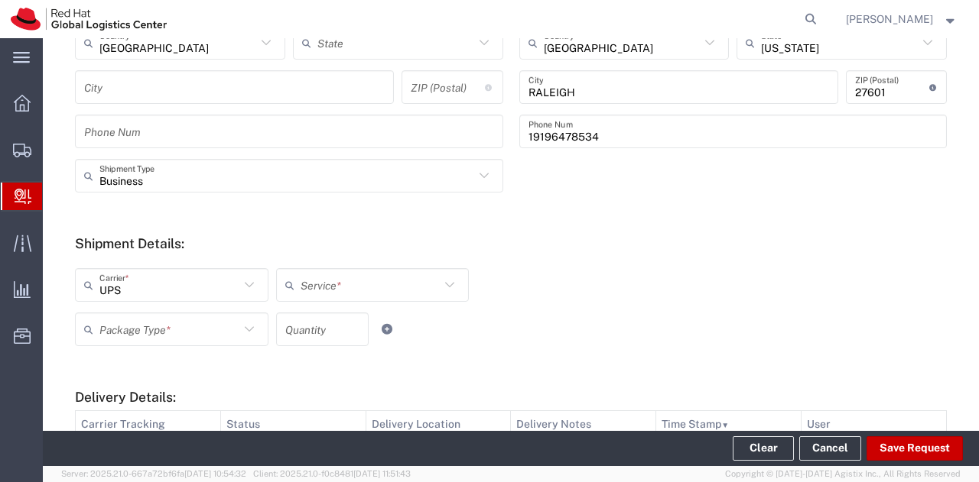
click at [346, 294] on input "text" at bounding box center [370, 285] width 140 height 27
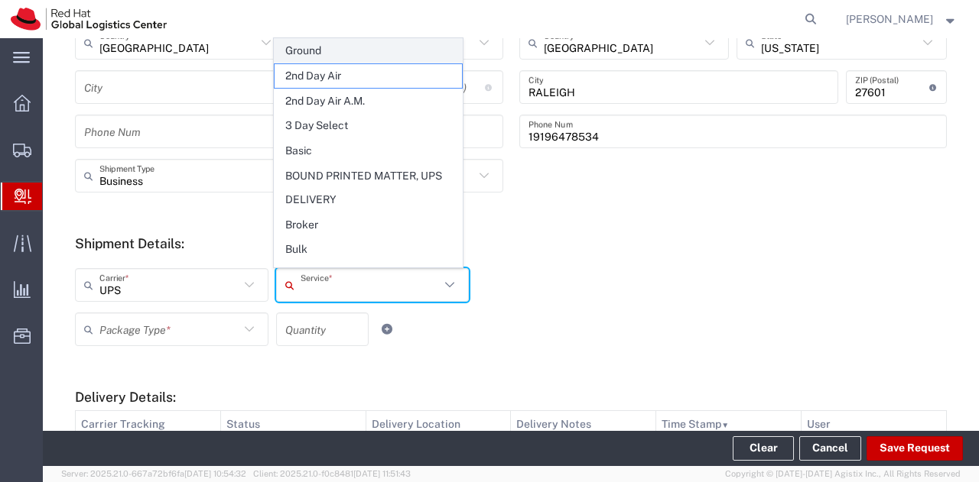
click at [313, 50] on span "Ground" at bounding box center [367, 51] width 187 height 24
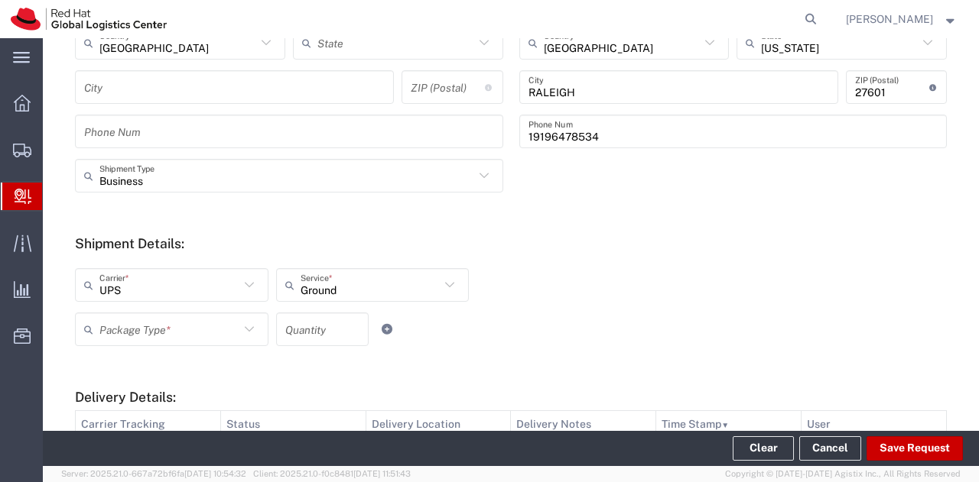
click at [248, 326] on icon at bounding box center [249, 330] width 20 height 20
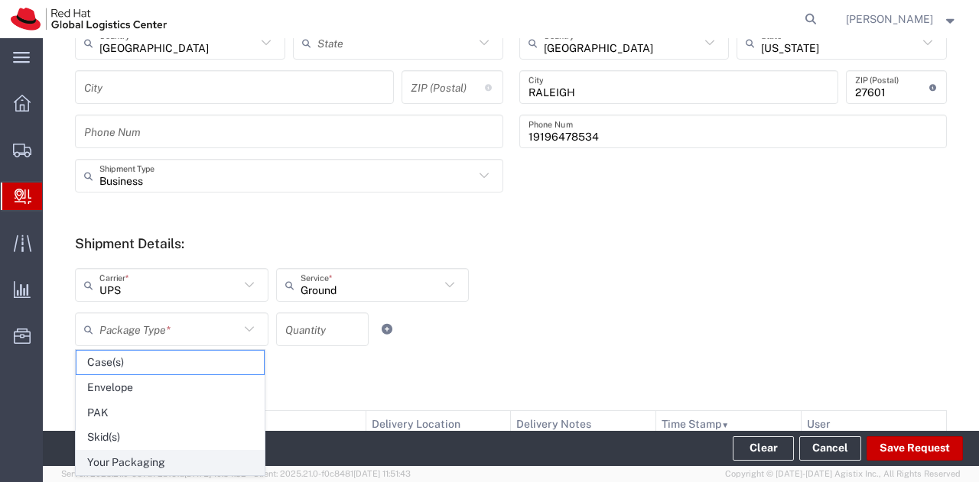
click at [136, 461] on span "Your Packaging" at bounding box center [169, 463] width 187 height 24
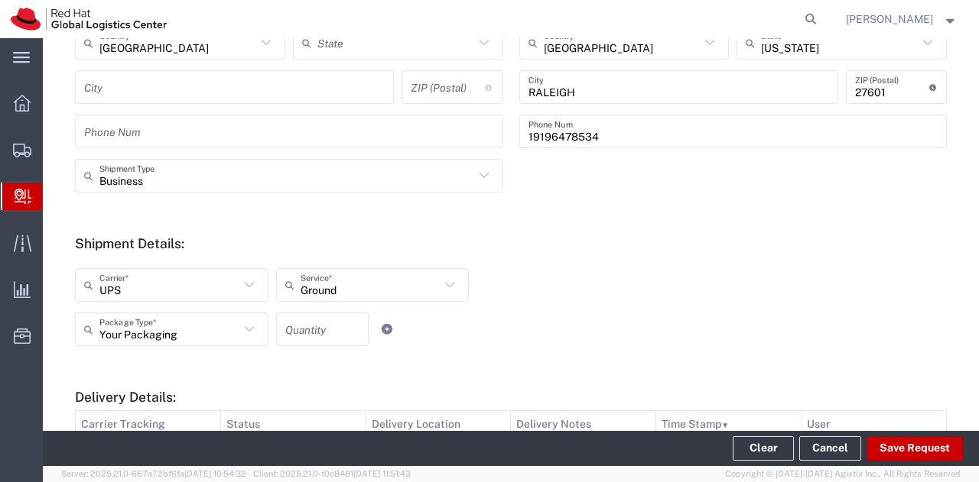
click at [310, 336] on input "number" at bounding box center [322, 330] width 74 height 27
click at [937, 453] on button "Save Request" at bounding box center [914, 449] width 96 height 24
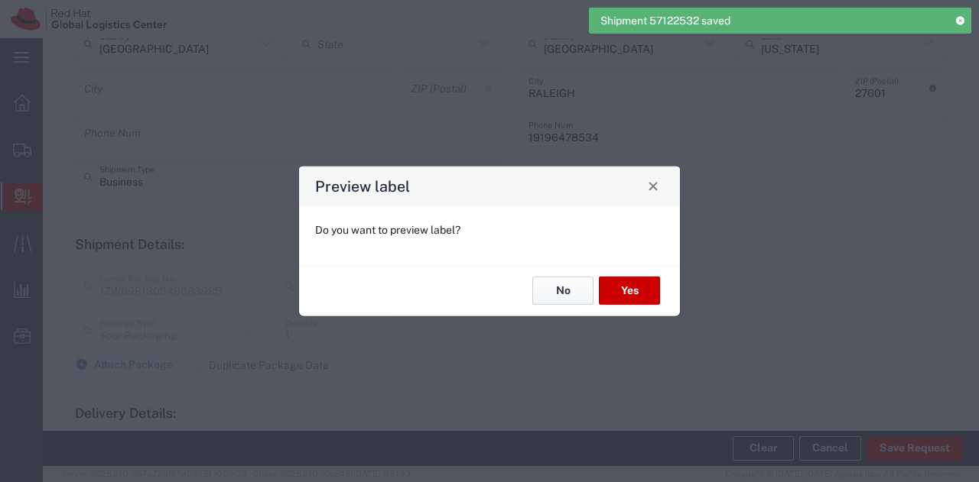
click at [562, 284] on button "No" at bounding box center [562, 291] width 61 height 28
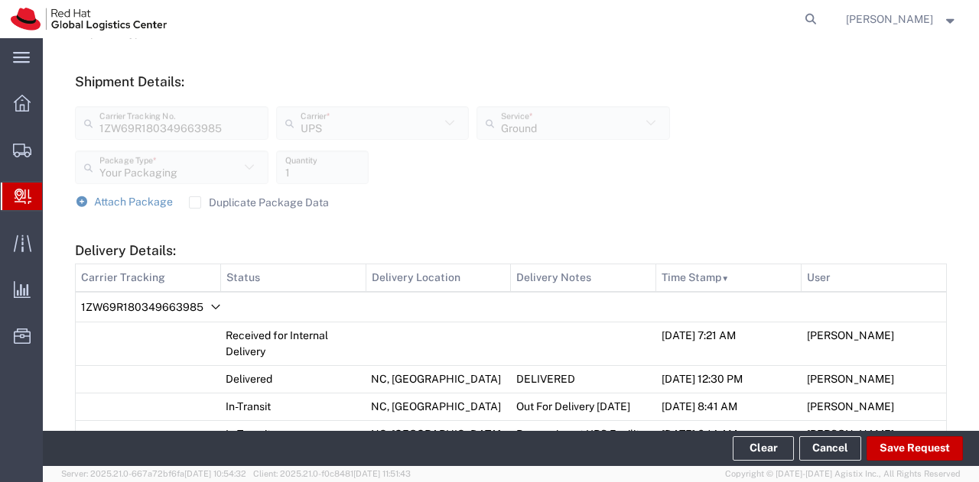
scroll to position [628, 0]
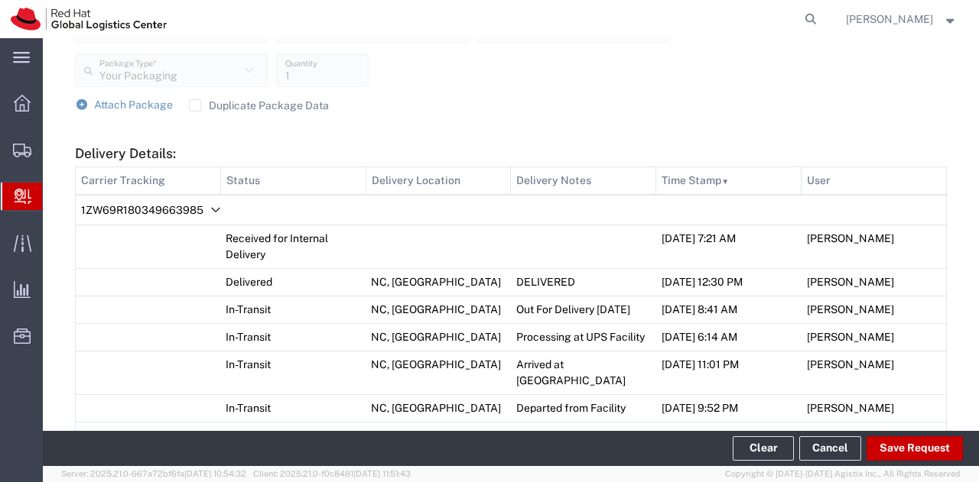
click at [189, 109] on label "Duplicate Package Data" at bounding box center [259, 105] width 140 height 12
click at [195, 106] on input "Duplicate Package Data" at bounding box center [195, 106] width 0 height 0
click at [92, 112] on link "Attach Package" at bounding box center [124, 105] width 98 height 15
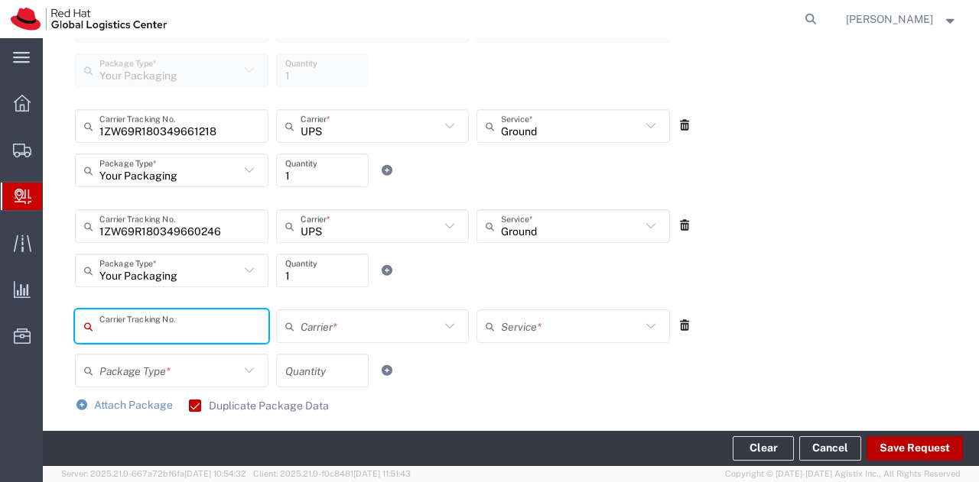
click at [896, 443] on button "Save Request" at bounding box center [914, 449] width 96 height 24
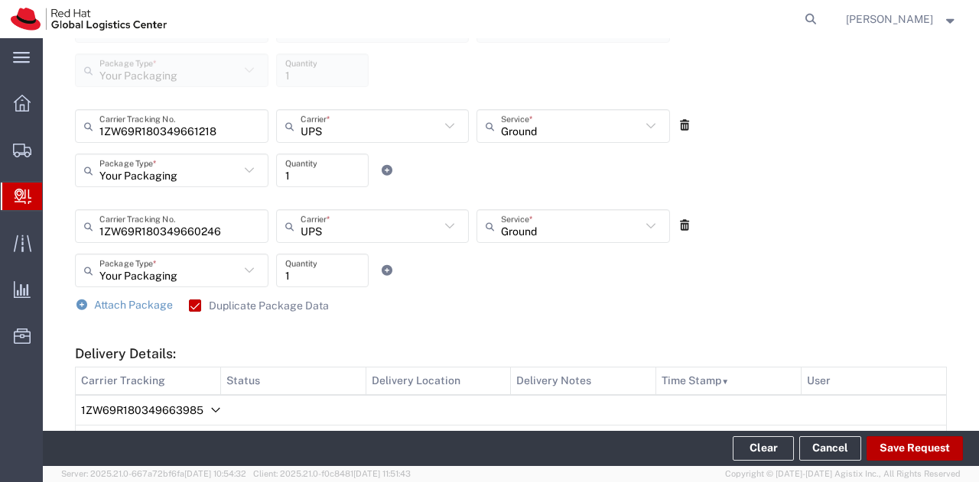
scroll to position [656, 0]
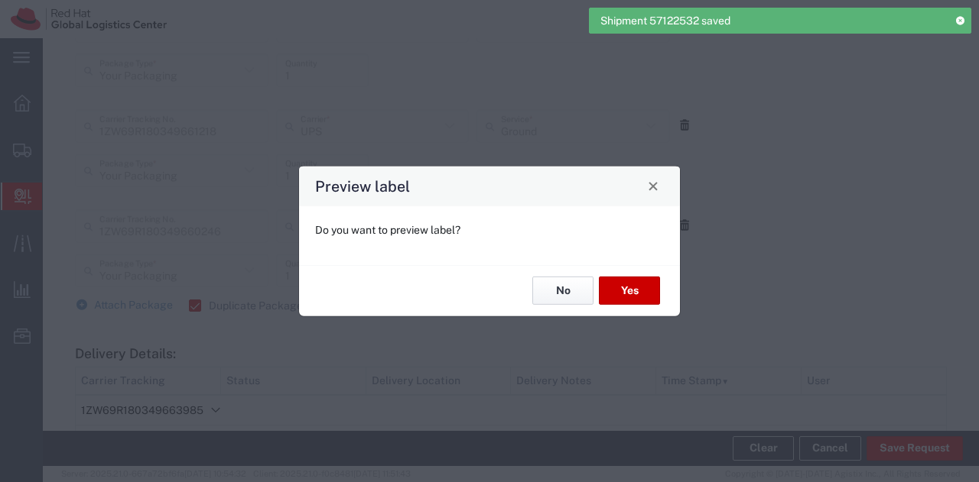
click at [558, 286] on button "No" at bounding box center [562, 291] width 61 height 28
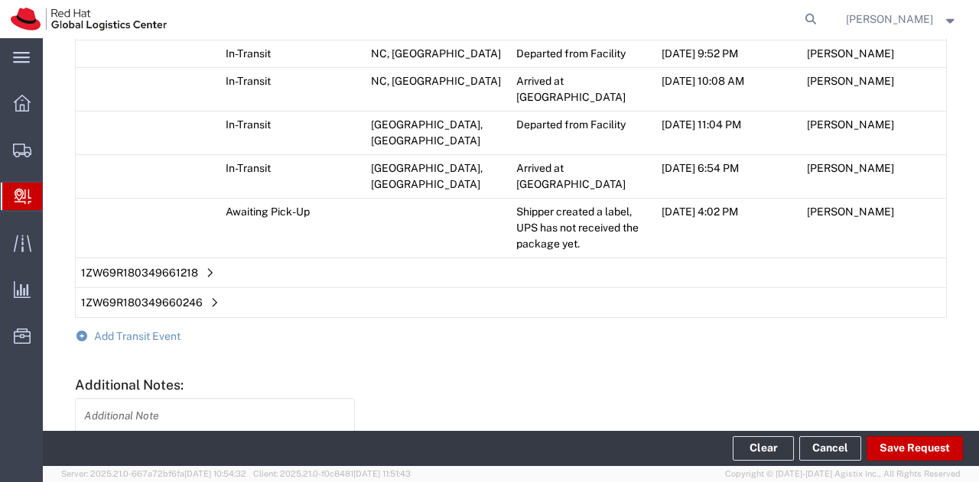
scroll to position [1220, 0]
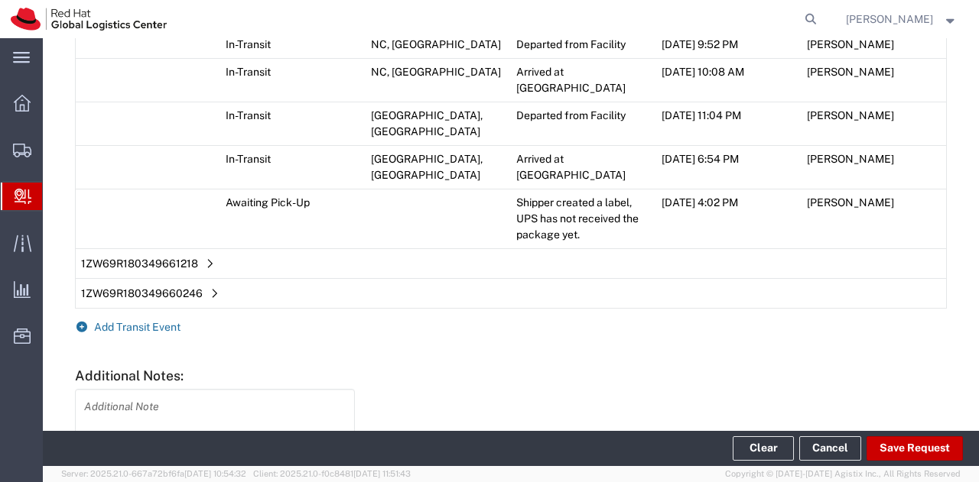
click at [153, 321] on span "Add Transit Event" at bounding box center [137, 327] width 86 height 12
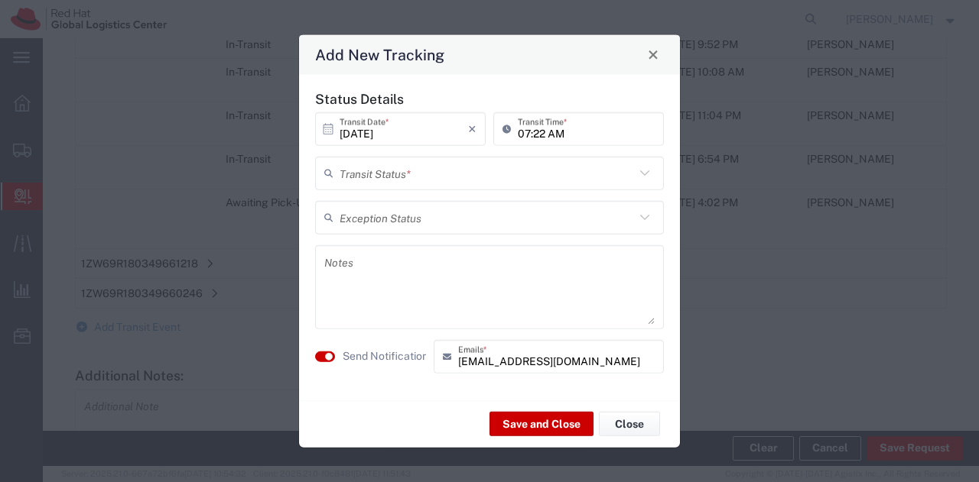
click at [433, 180] on input "text" at bounding box center [486, 173] width 295 height 27
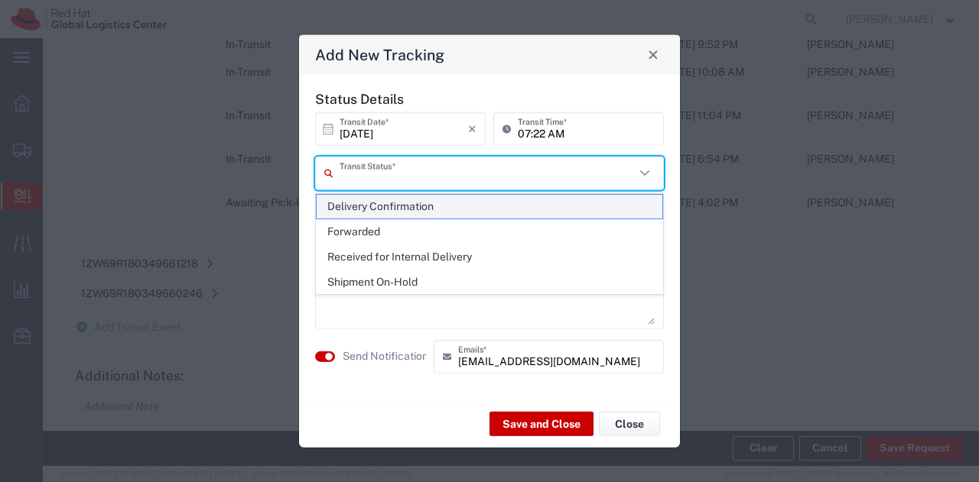
click at [424, 205] on span "Delivery Confirmation" at bounding box center [490, 207] width 346 height 24
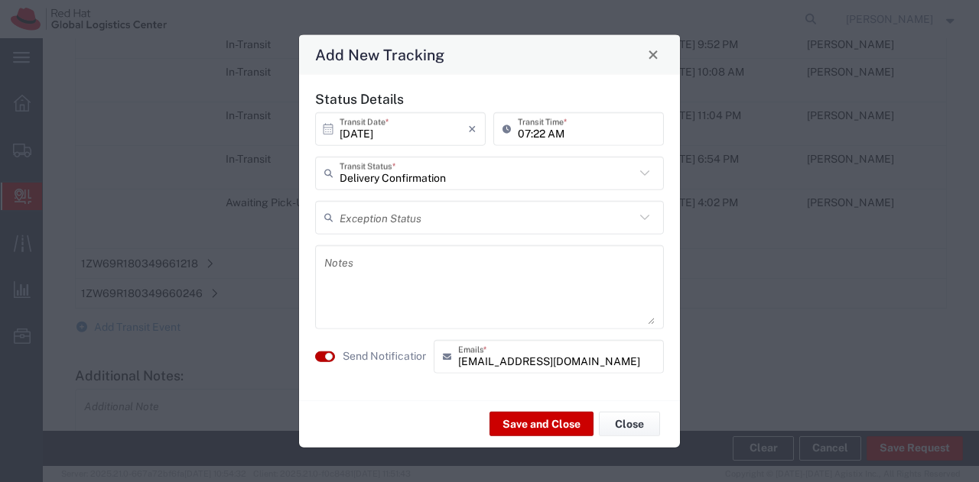
click at [328, 354] on small "button" at bounding box center [329, 356] width 8 height 8
click at [519, 423] on button "Save and Close" at bounding box center [541, 424] width 104 height 24
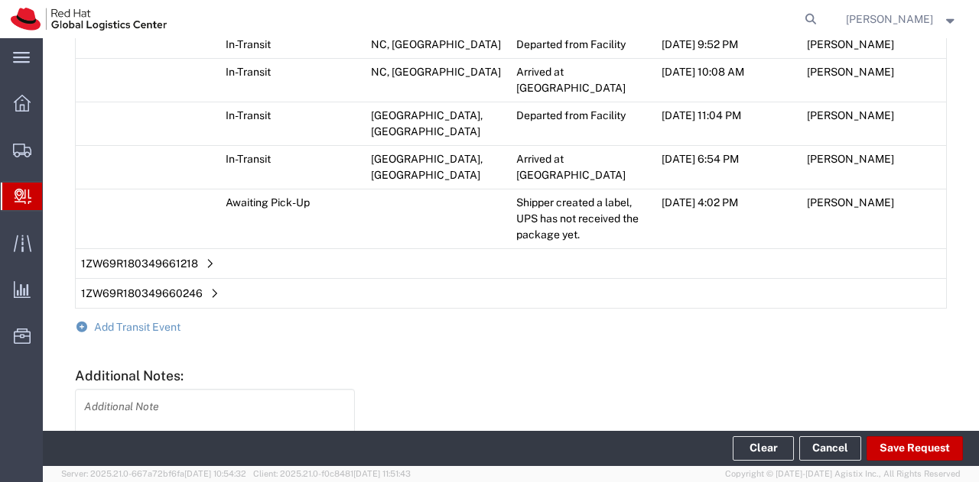
scroll to position [1248, 0]
